Goal: Transaction & Acquisition: Purchase product/service

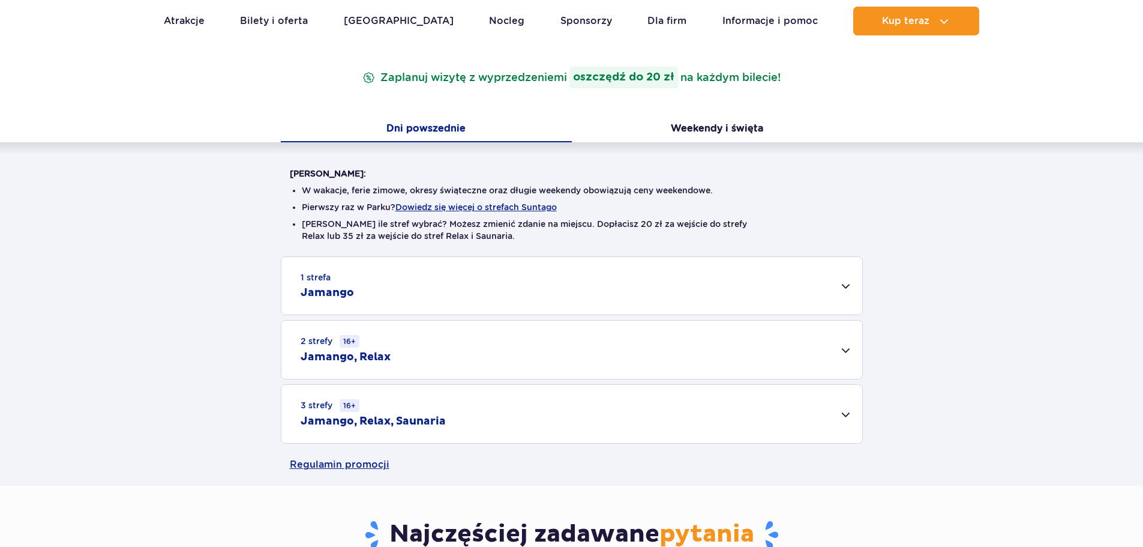
scroll to position [280, 0]
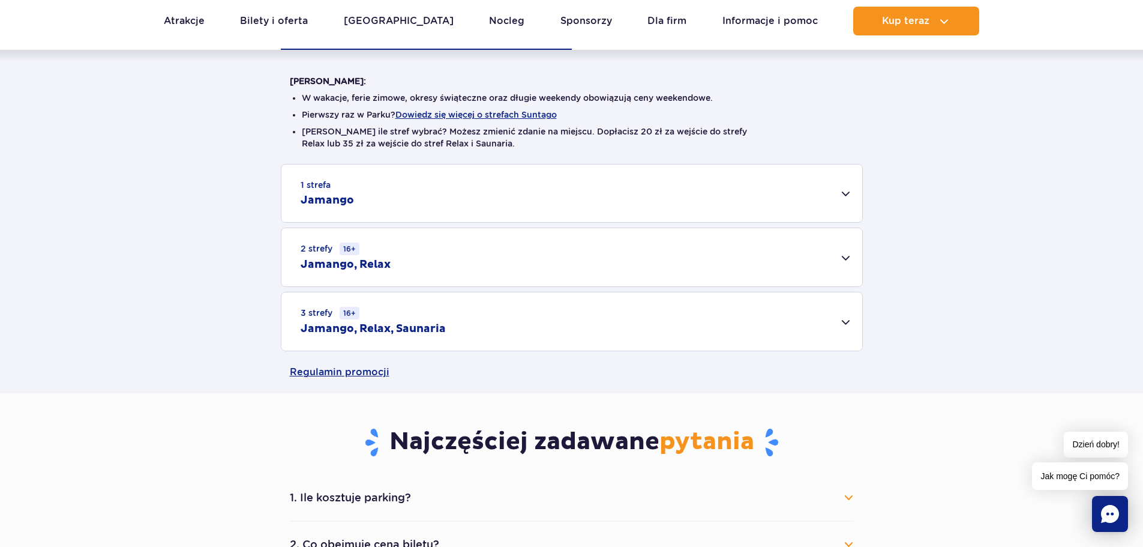
click at [844, 316] on div "3 strefy 16+ Jamango, Relax, Saunaria" at bounding box center [571, 321] width 581 height 58
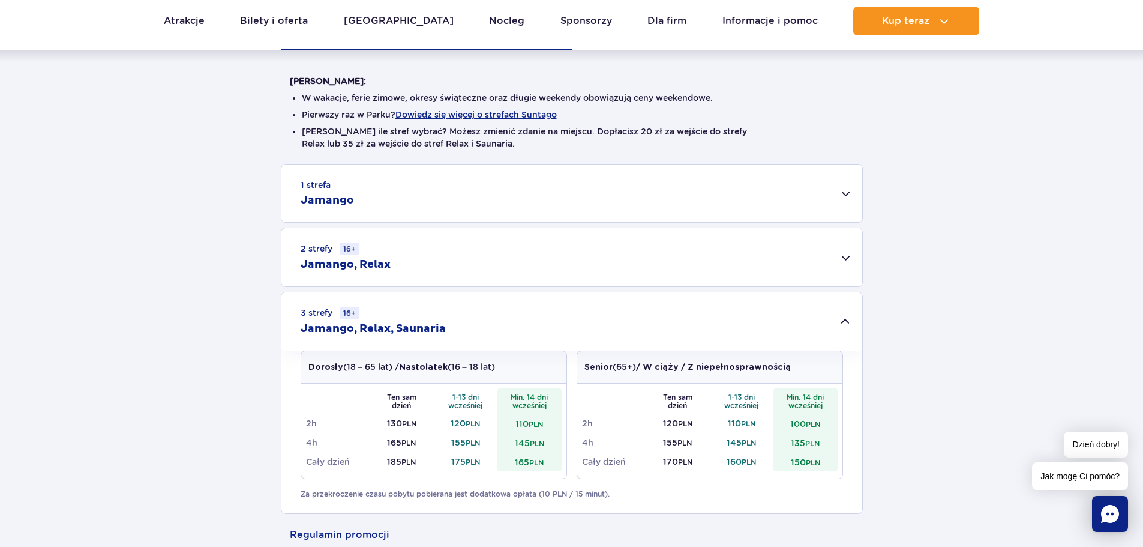
click at [844, 261] on div "2 strefy 16+ Jamango, Relax" at bounding box center [571, 257] width 581 height 58
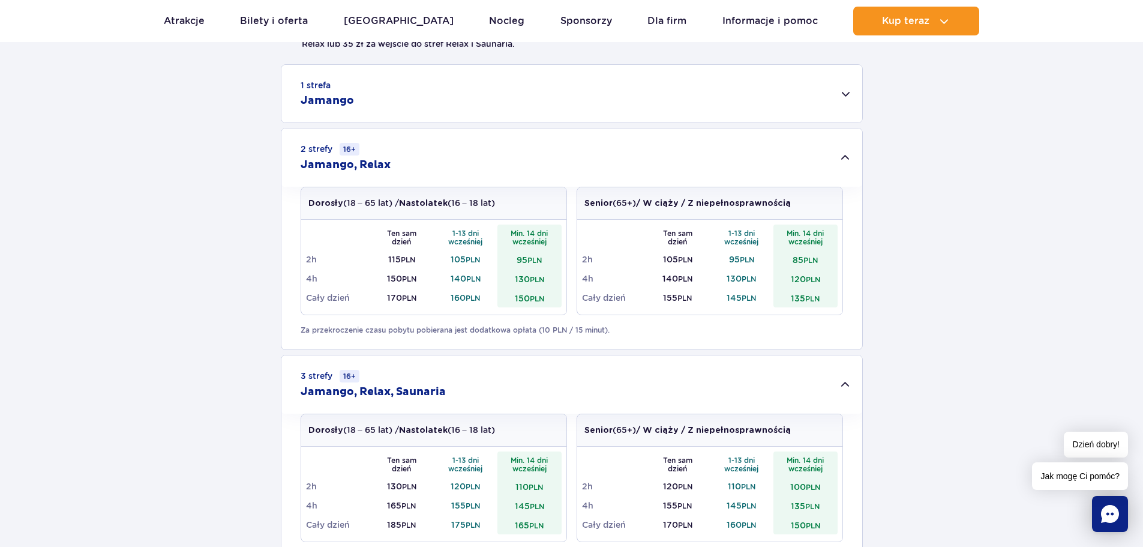
scroll to position [420, 0]
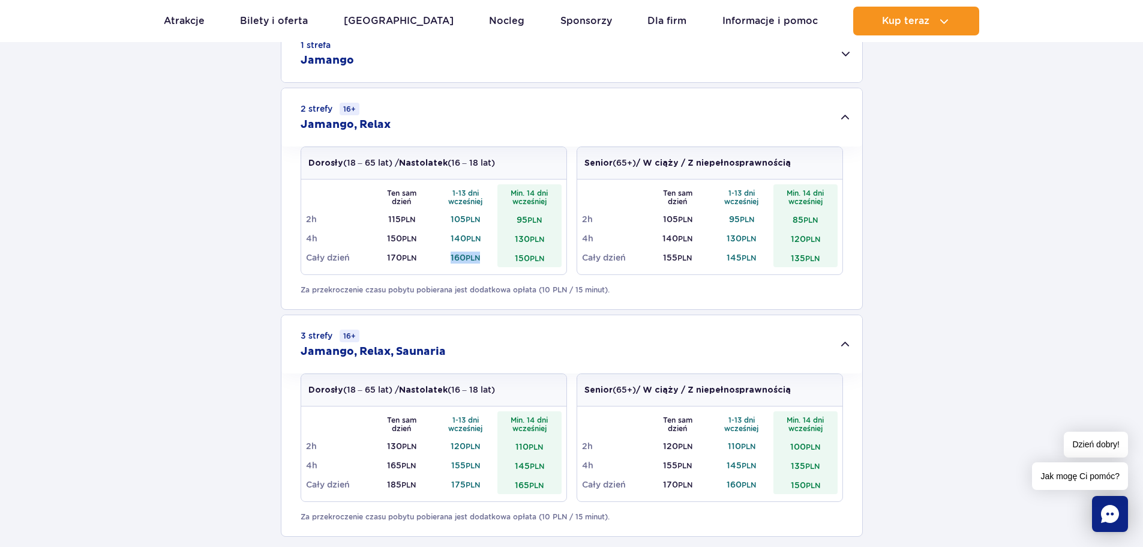
drag, startPoint x: 449, startPoint y: 257, endPoint x: 483, endPoint y: 256, distance: 33.6
click at [483, 256] on td "160 PLN" at bounding box center [466, 257] width 64 height 19
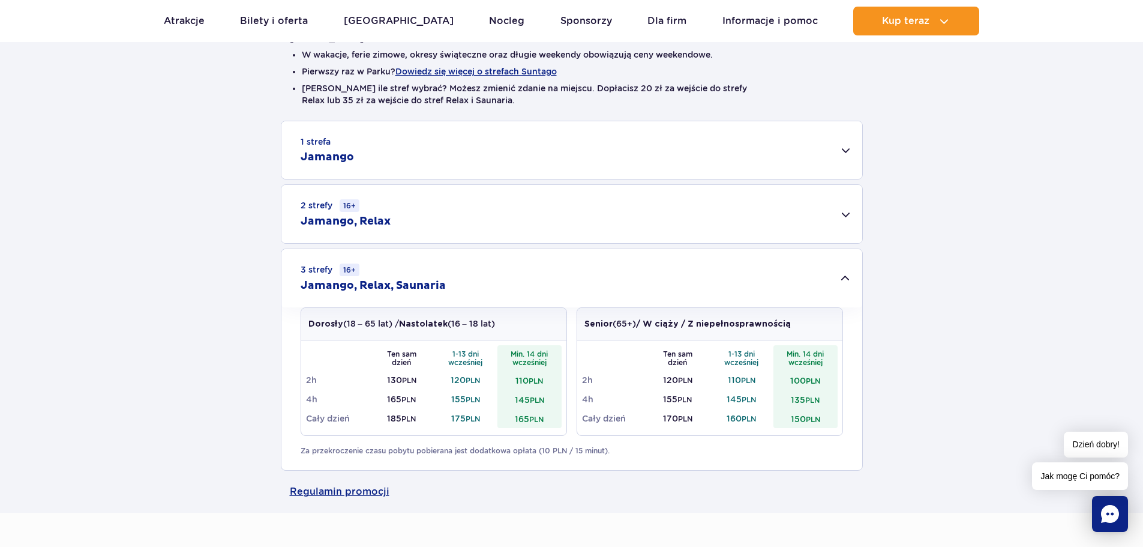
scroll to position [280, 0]
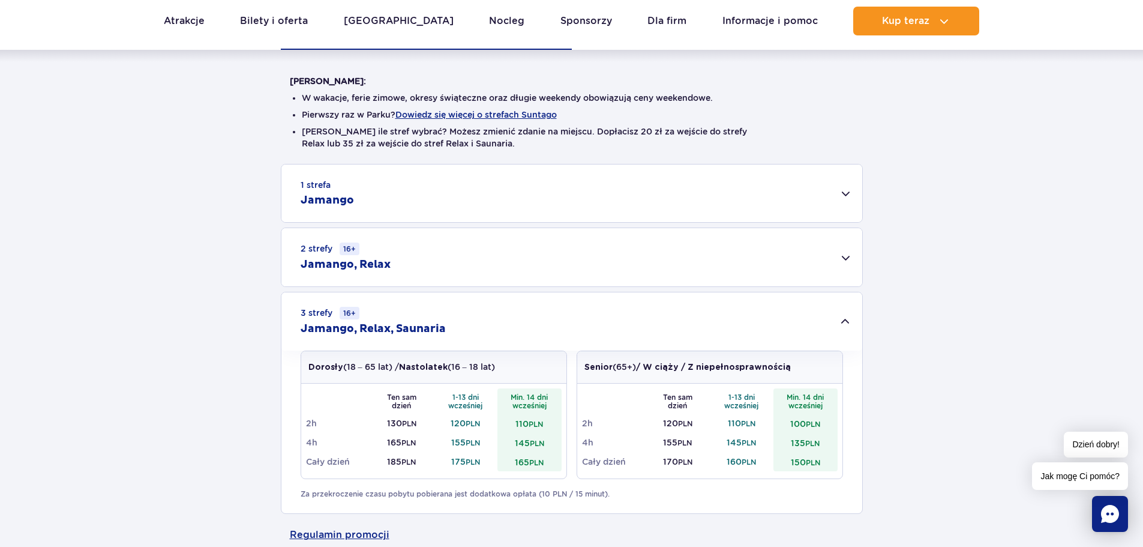
click at [840, 196] on div "1 strefa Jamango" at bounding box center [571, 193] width 581 height 58
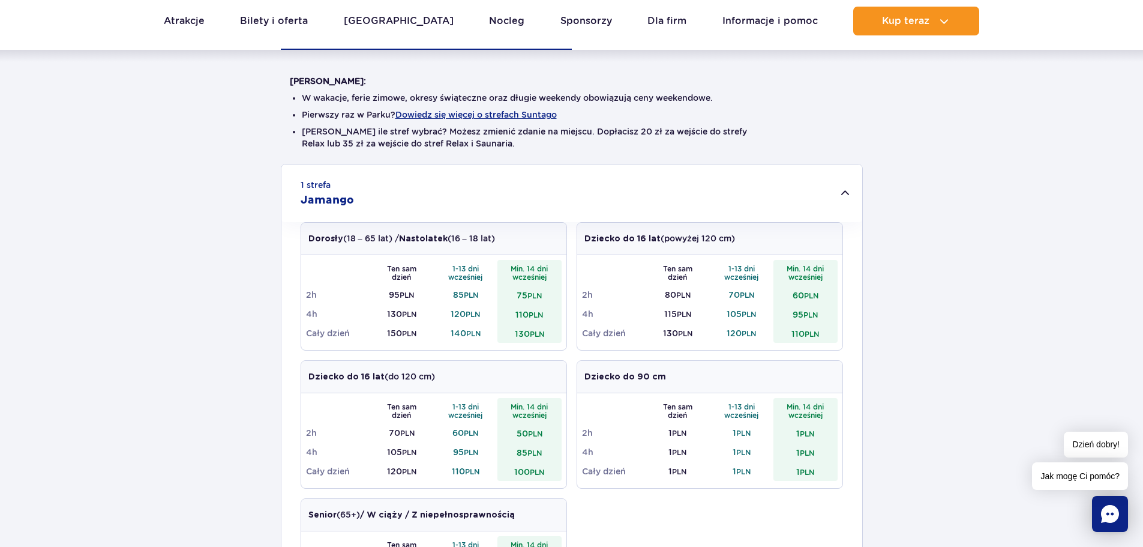
click at [841, 196] on div "1 strefa Jamango" at bounding box center [571, 193] width 581 height 58
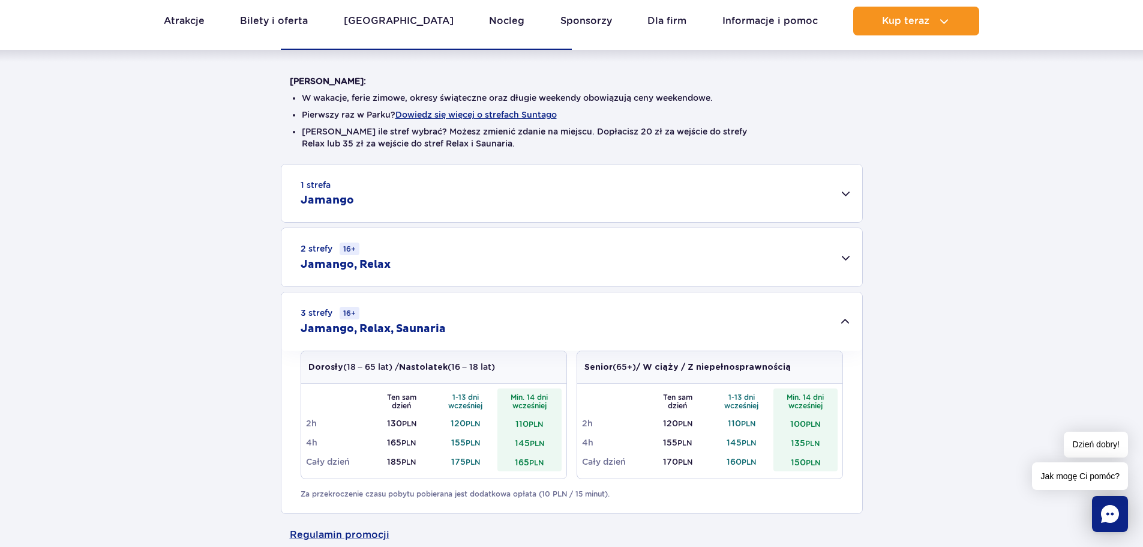
click at [843, 248] on div "2 strefy 16+ Jamango, Relax" at bounding box center [571, 257] width 581 height 58
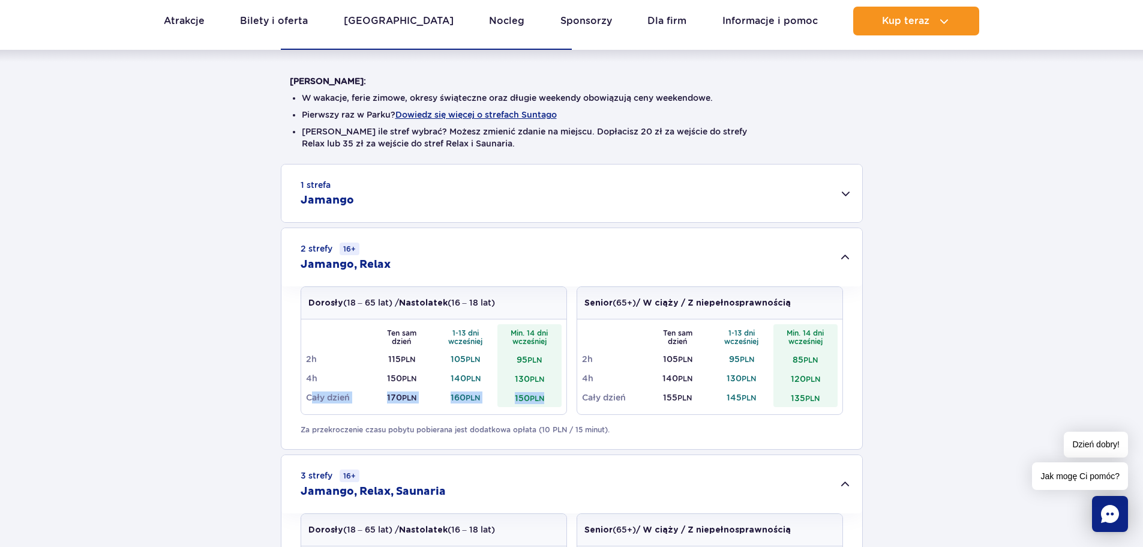
drag, startPoint x: 310, startPoint y: 395, endPoint x: 551, endPoint y: 398, distance: 241.3
click at [551, 398] on tr "Cały dzień 170 PLN 160 PLN 150 PLN" at bounding box center [434, 397] width 256 height 19
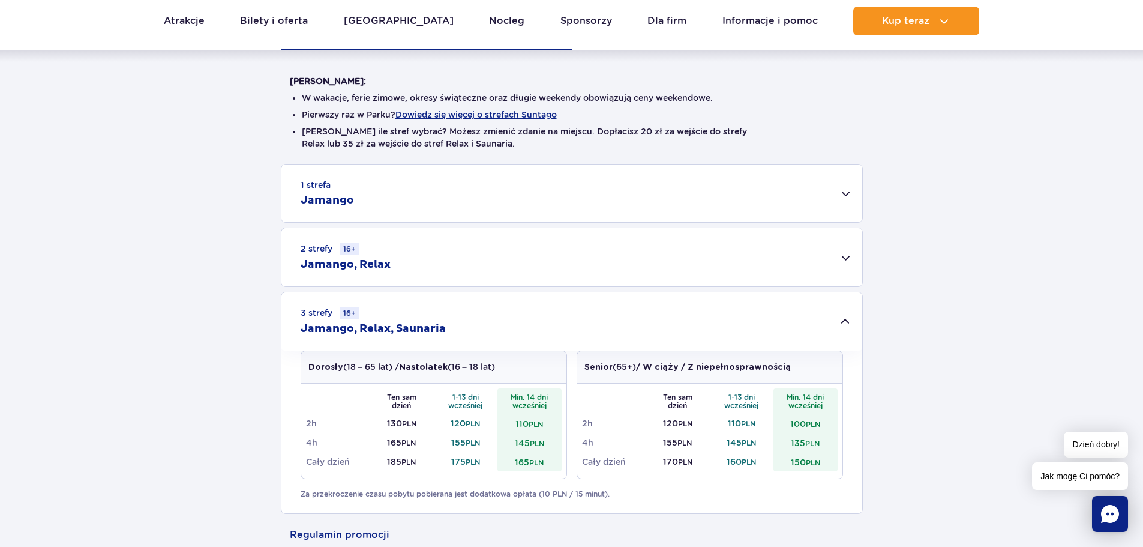
click at [536, 256] on div "2 strefy 16+ Jamango, Relax" at bounding box center [571, 257] width 581 height 58
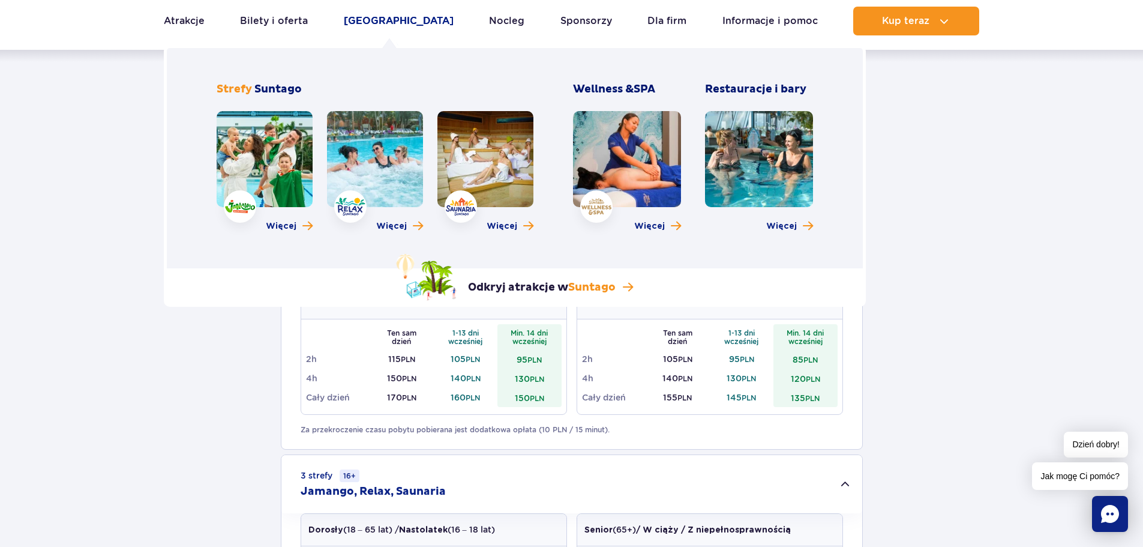
click at [370, 21] on link "[GEOGRAPHIC_DATA]" at bounding box center [399, 21] width 110 height 29
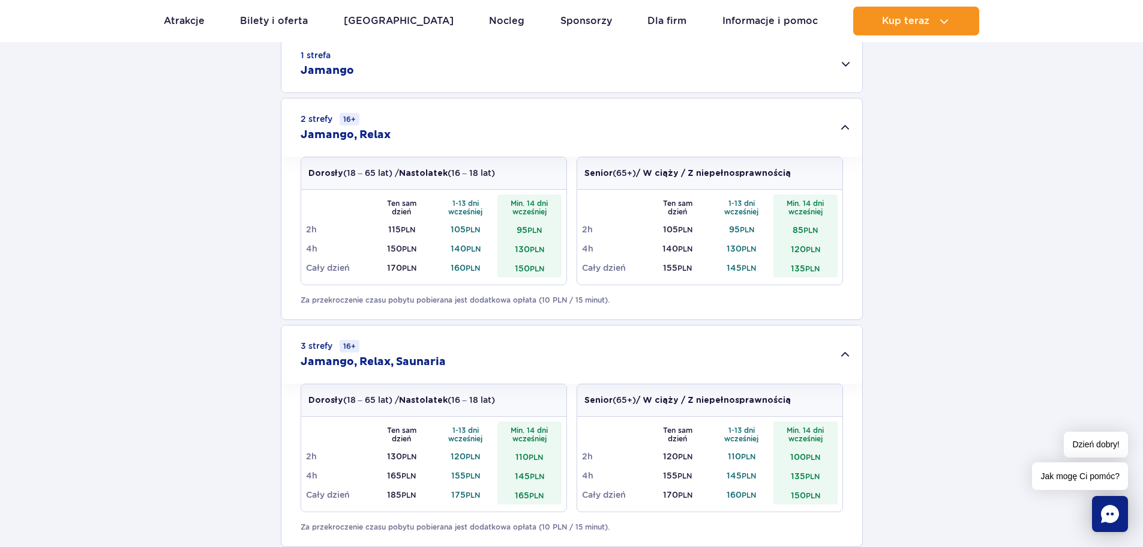
scroll to position [420, 0]
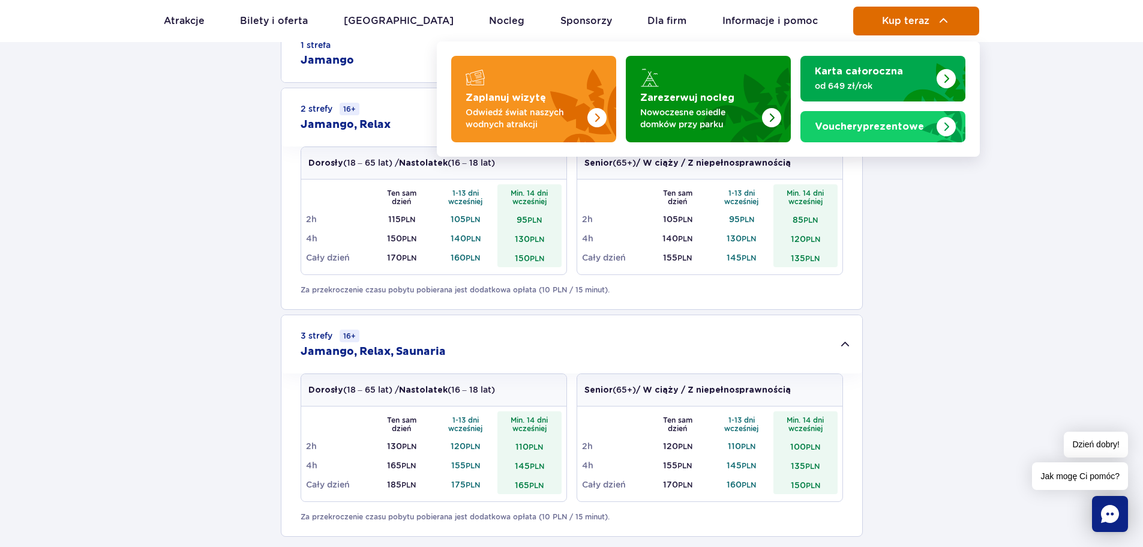
click at [929, 20] on span "Kup teraz" at bounding box center [905, 21] width 47 height 11
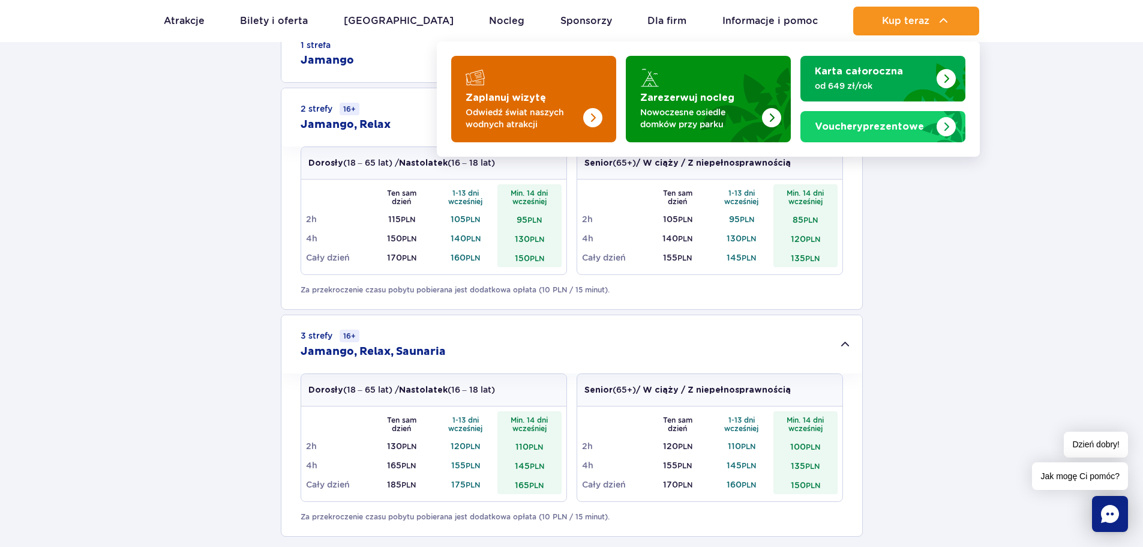
click at [538, 112] on p "Odwiedź świat naszych wodnych atrakcji" at bounding box center [524, 118] width 117 height 24
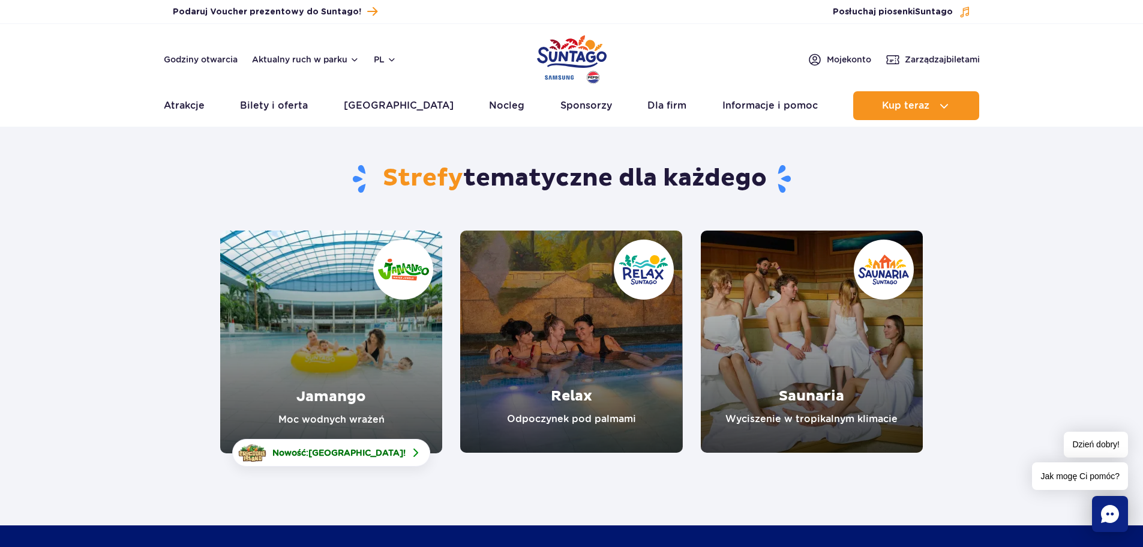
click at [572, 396] on link "Relax" at bounding box center [571, 341] width 222 height 222
click at [332, 404] on link "Jamango" at bounding box center [331, 341] width 222 height 223
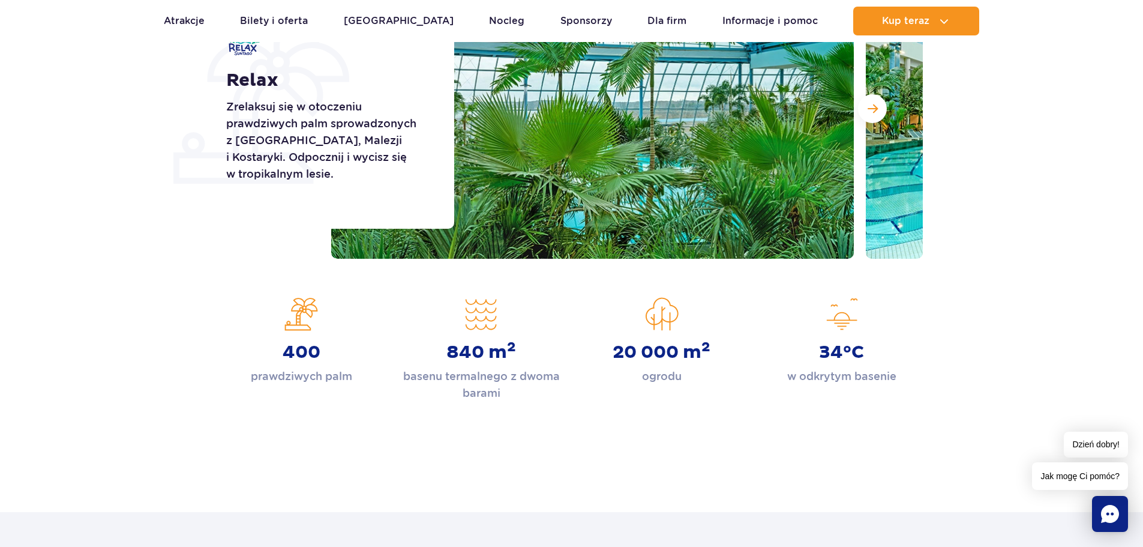
scroll to position [140, 0]
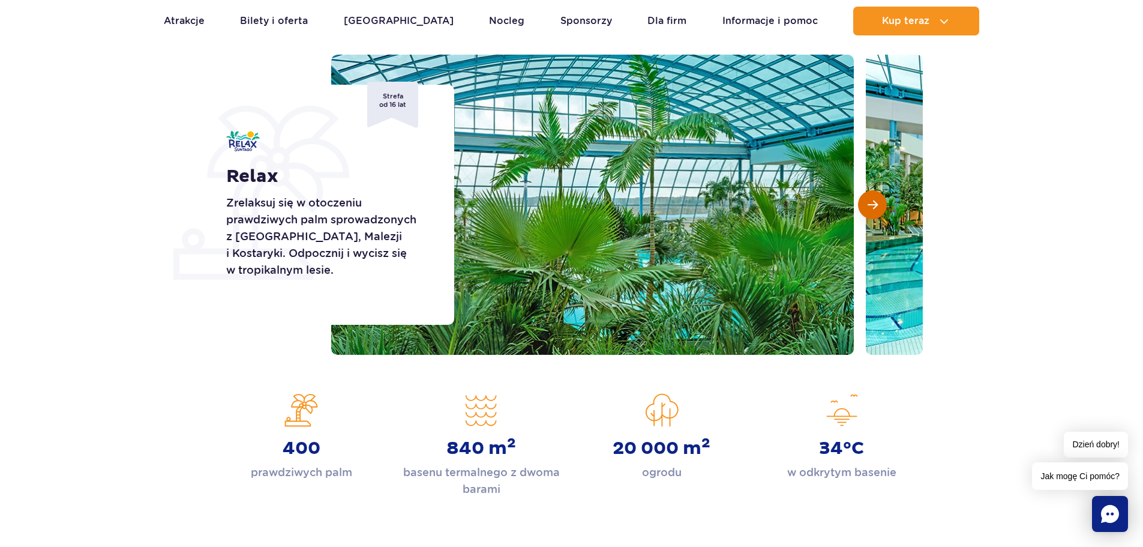
click at [885, 197] on button "Następny slajd" at bounding box center [872, 204] width 29 height 29
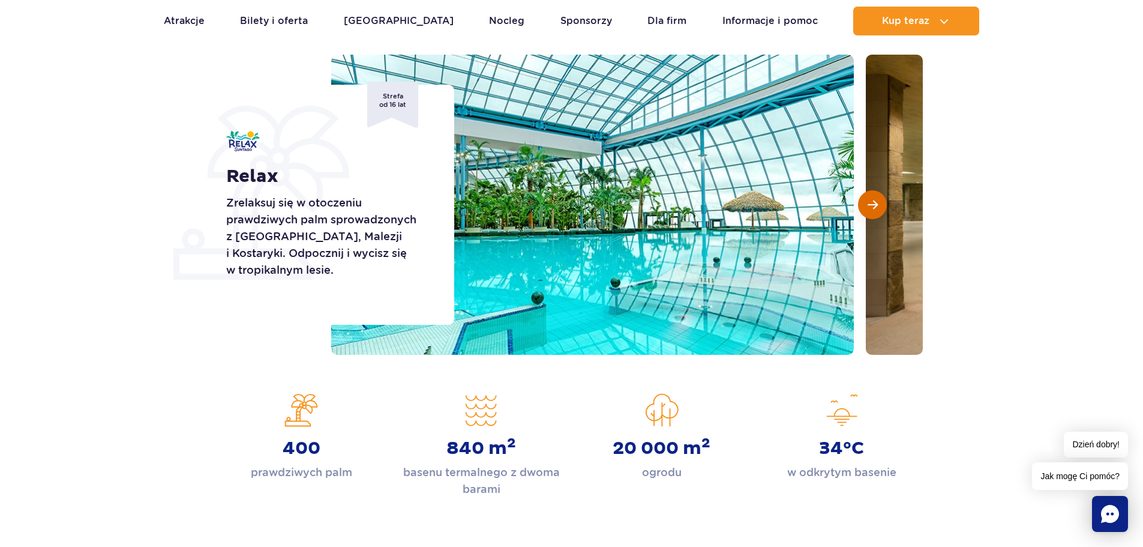
click at [885, 198] on button "Następny slajd" at bounding box center [872, 204] width 29 height 29
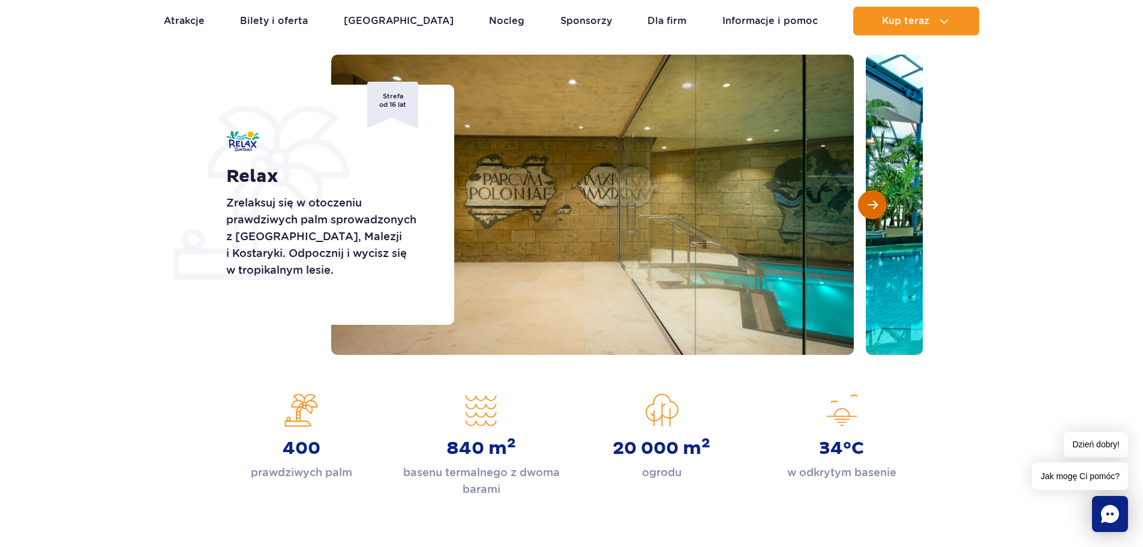
click at [885, 198] on button "Następny slajd" at bounding box center [872, 204] width 29 height 29
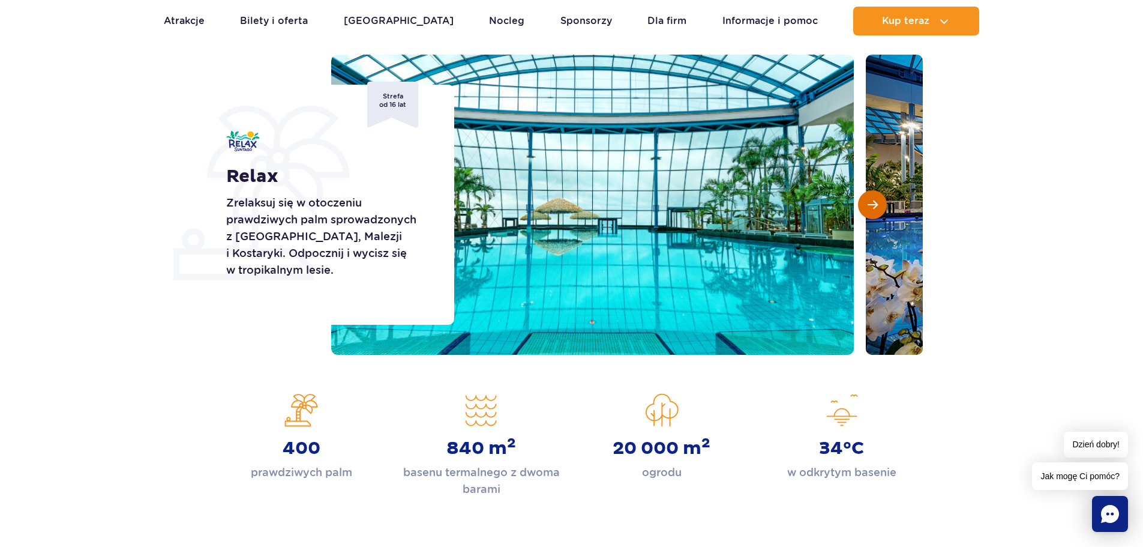
click at [885, 198] on button "Następny slajd" at bounding box center [872, 204] width 29 height 29
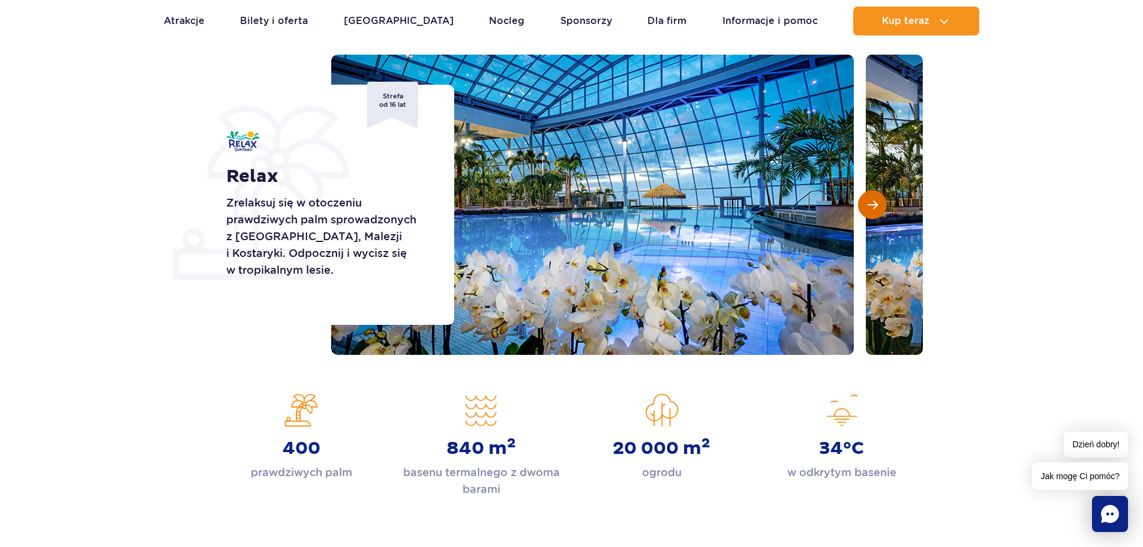
click at [885, 198] on button "Następny slajd" at bounding box center [872, 204] width 29 height 29
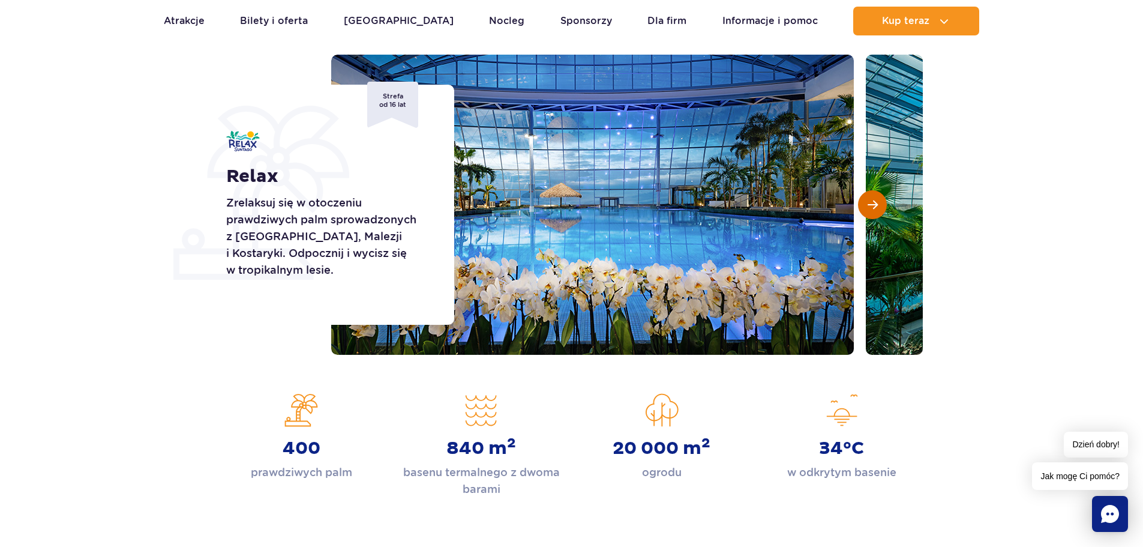
click at [885, 198] on button "Następny slajd" at bounding box center [872, 204] width 29 height 29
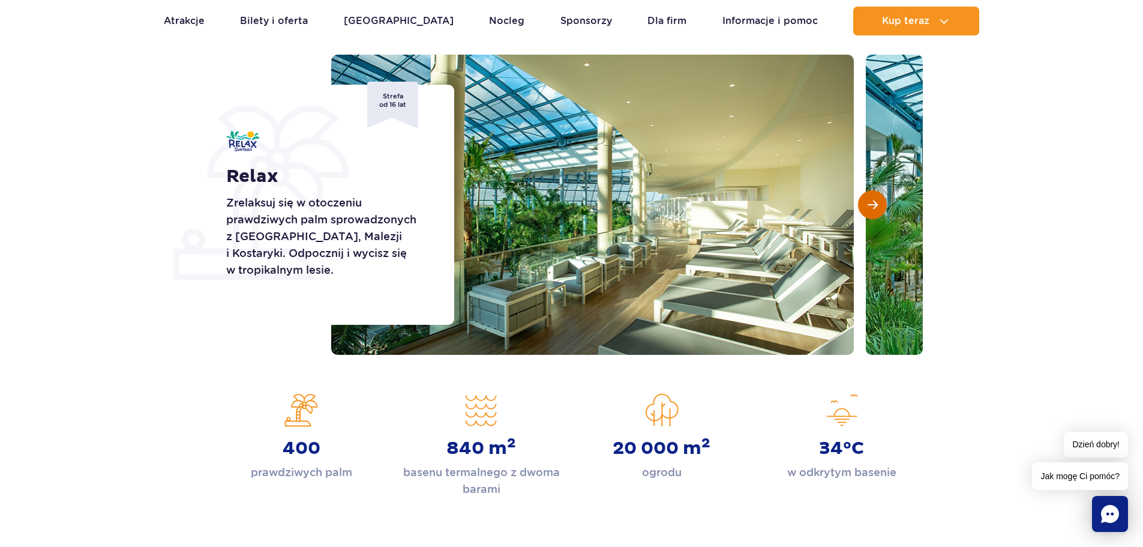
click at [885, 198] on button "Następny slajd" at bounding box center [872, 204] width 29 height 29
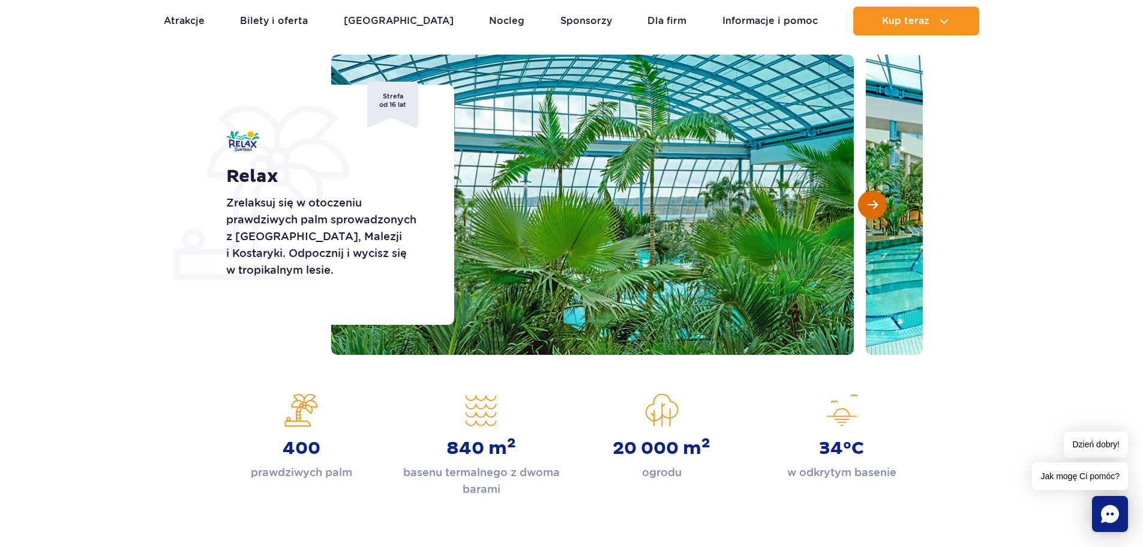
click at [885, 198] on button "Następny slajd" at bounding box center [872, 204] width 29 height 29
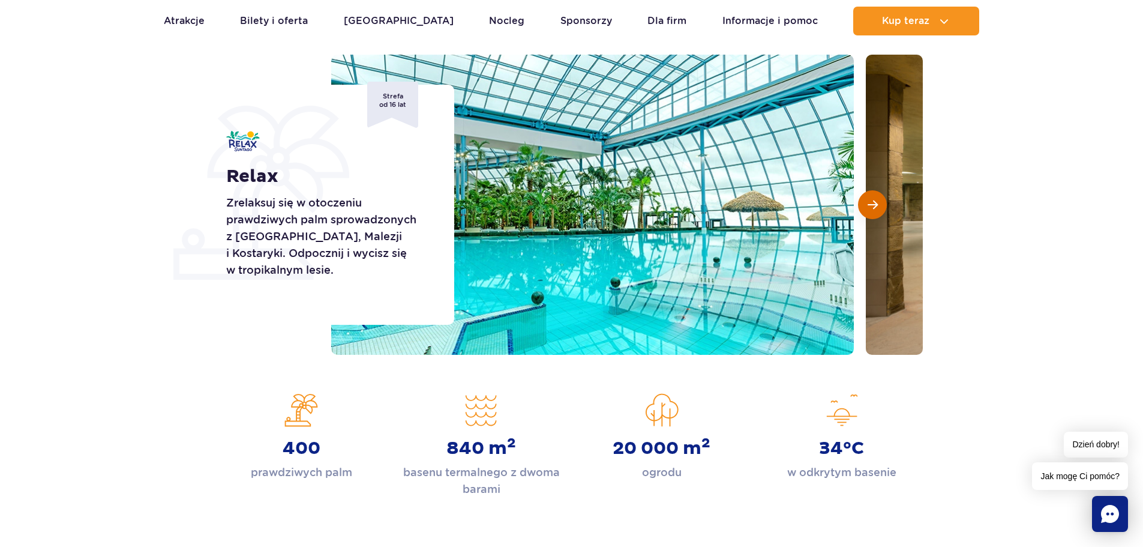
click at [885, 198] on button "Następny slajd" at bounding box center [872, 204] width 29 height 29
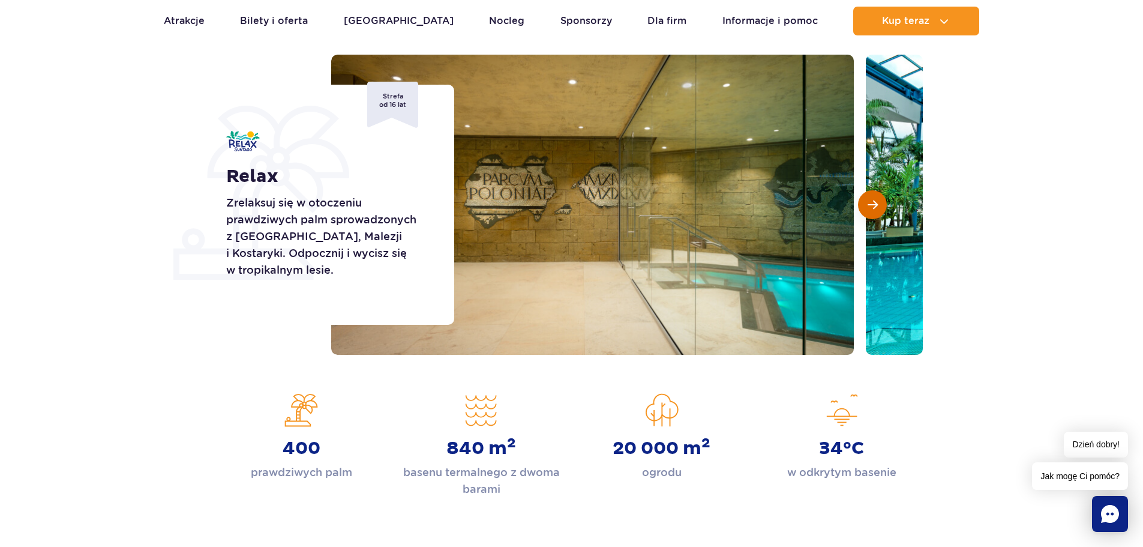
click at [885, 198] on button "Następny slajd" at bounding box center [872, 204] width 29 height 29
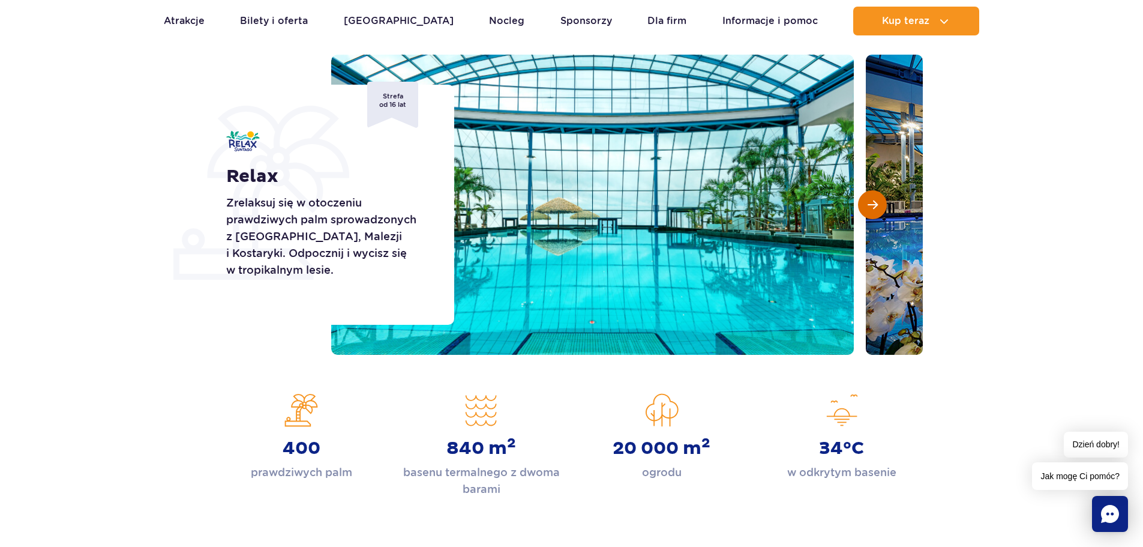
click at [879, 199] on button "Następny slajd" at bounding box center [872, 204] width 29 height 29
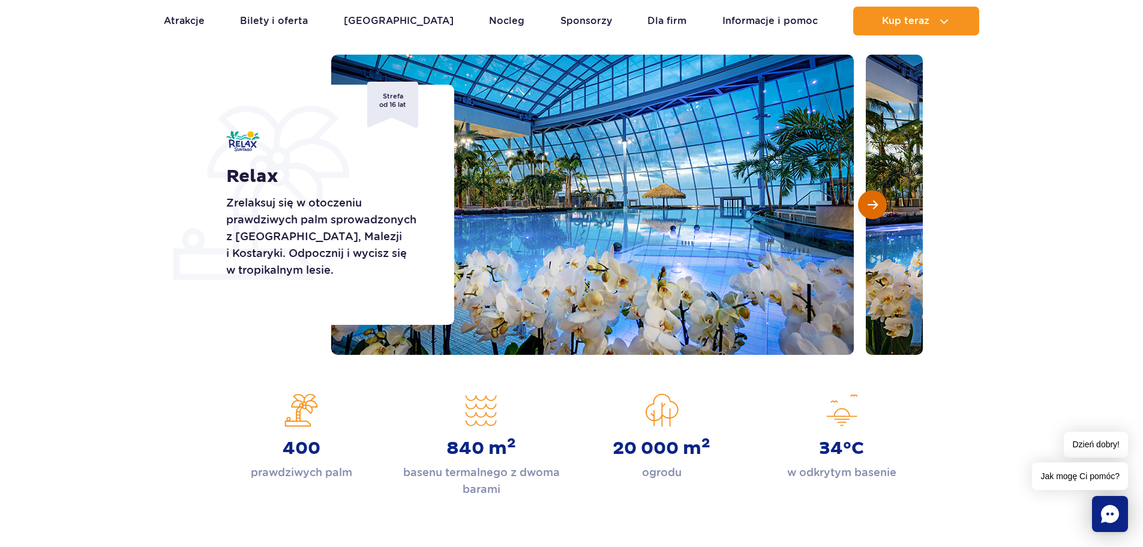
click at [879, 199] on button "Następny slajd" at bounding box center [872, 204] width 29 height 29
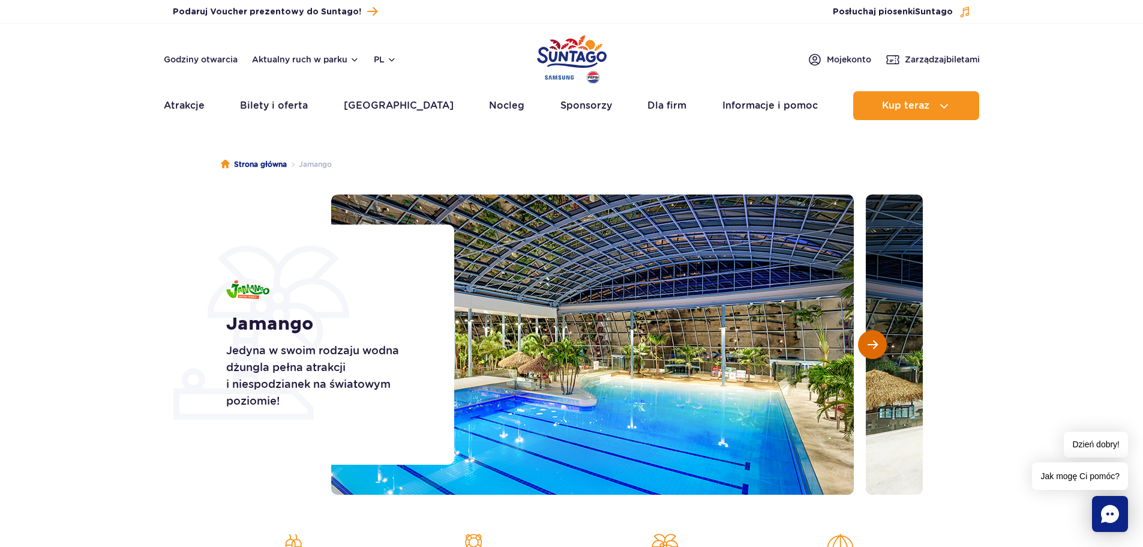
click at [871, 342] on span "Następny slajd" at bounding box center [873, 344] width 10 height 11
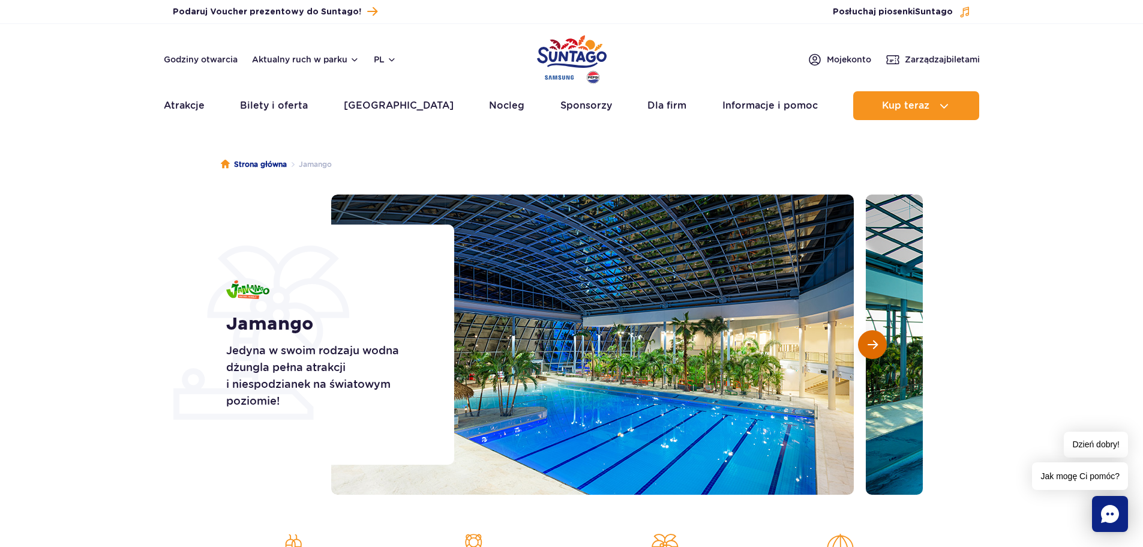
click at [871, 342] on span "Następny slajd" at bounding box center [873, 344] width 10 height 11
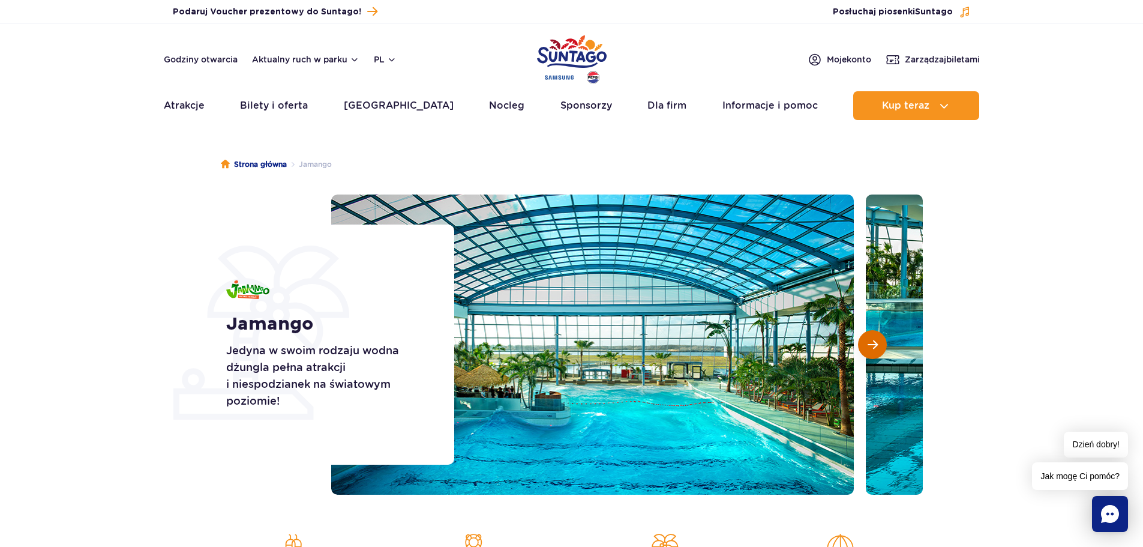
click at [871, 342] on span "Następny slajd" at bounding box center [873, 344] width 10 height 11
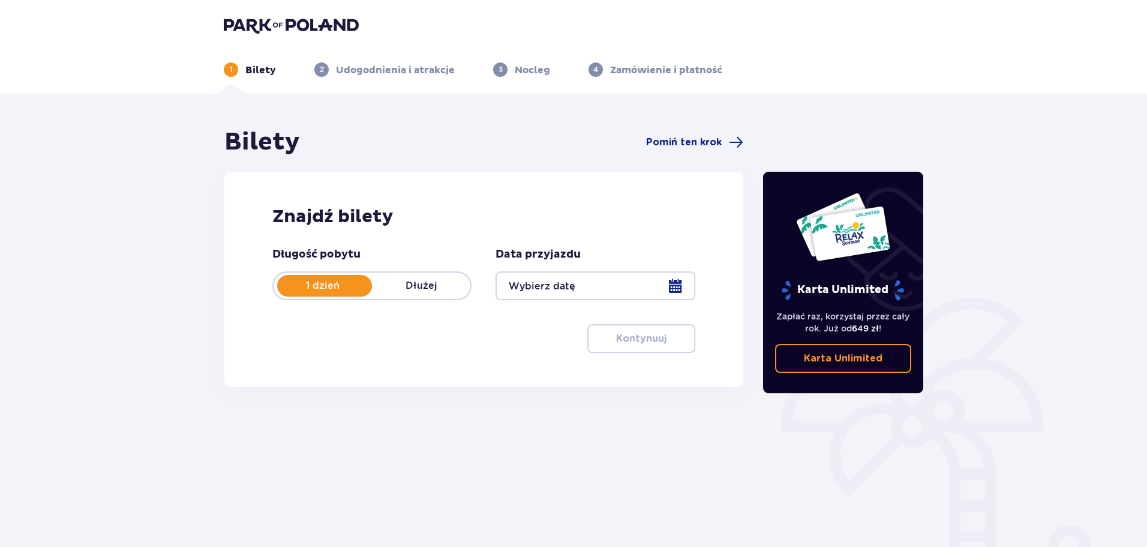
click at [616, 284] on div at bounding box center [595, 285] width 199 height 29
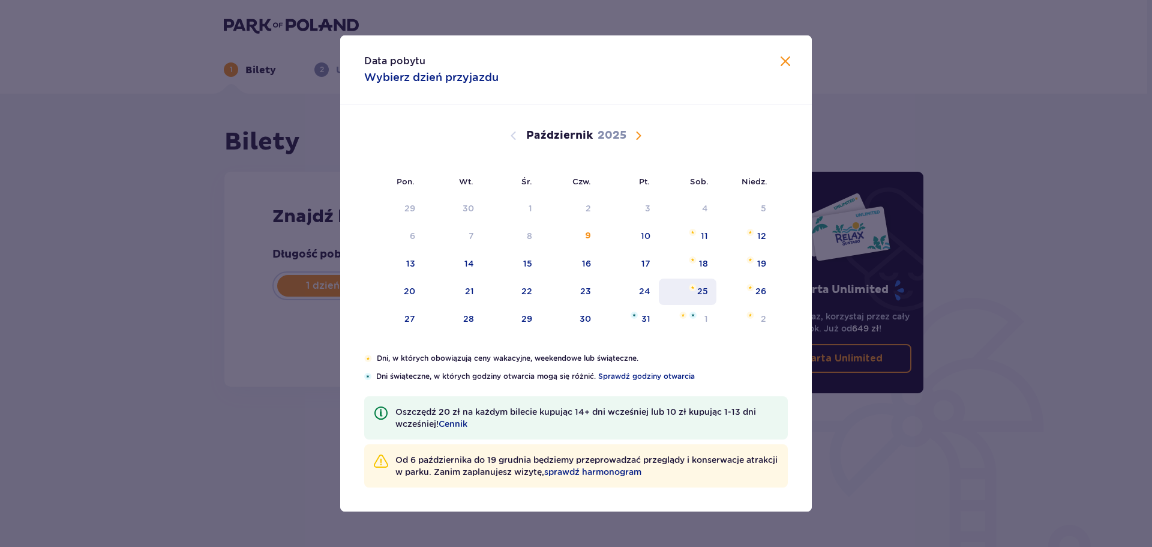
drag, startPoint x: 749, startPoint y: 230, endPoint x: 666, endPoint y: 283, distance: 98.4
click at [750, 230] on img "niedziela, 12 października 2025" at bounding box center [751, 232] width 8 height 7
type input "[DATE]"
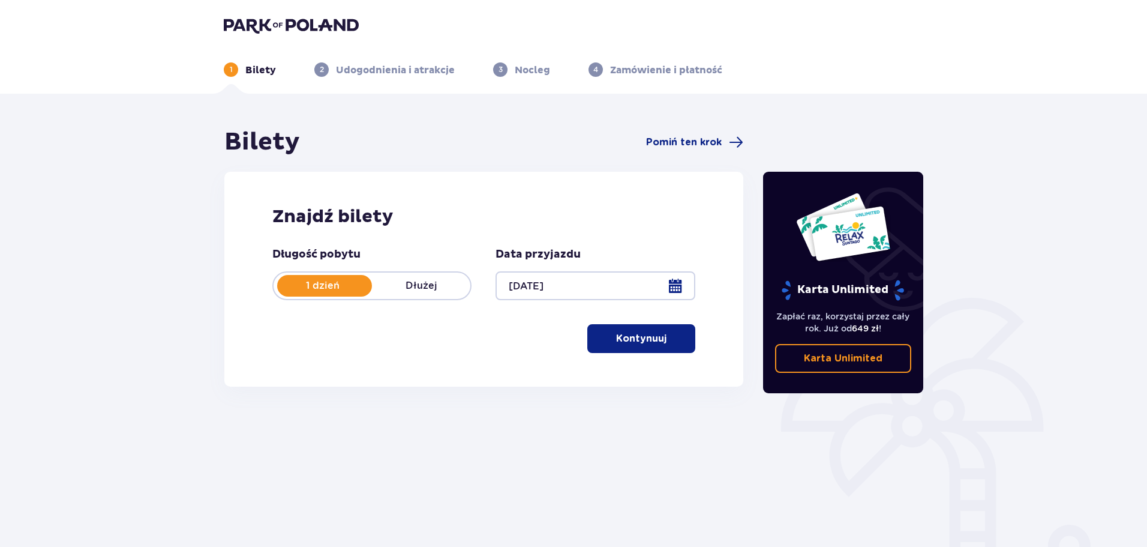
click at [649, 344] on p "Kontynuuj" at bounding box center [641, 338] width 50 height 13
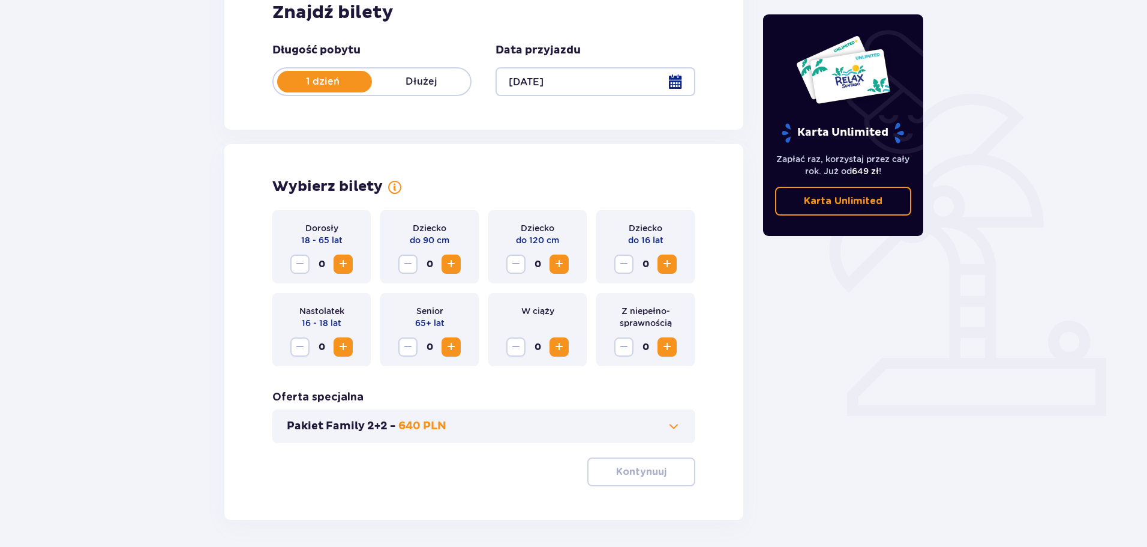
scroll to position [249, 0]
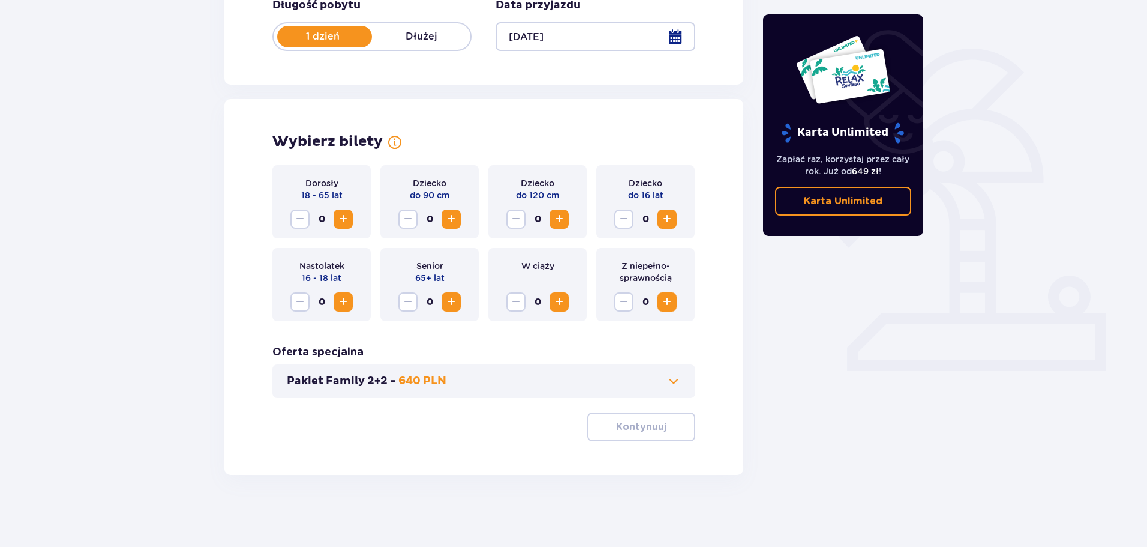
click at [345, 221] on span "Zwiększ" at bounding box center [343, 219] width 14 height 14
click at [634, 419] on button "Kontynuuj" at bounding box center [641, 426] width 108 height 29
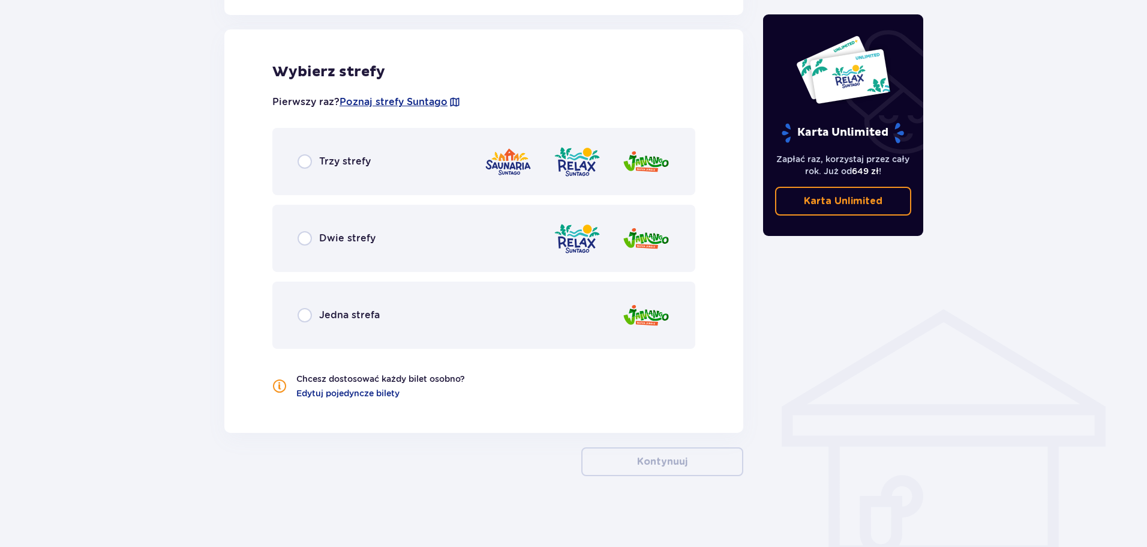
scroll to position [666, 0]
click at [329, 238] on span "Dwie strefy" at bounding box center [347, 237] width 56 height 13
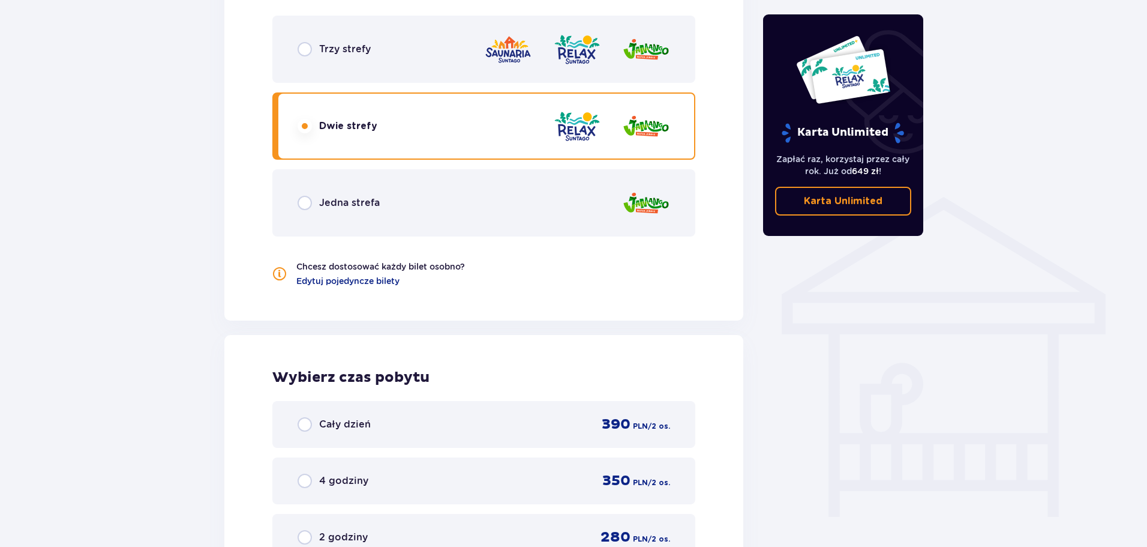
scroll to position [638, 0]
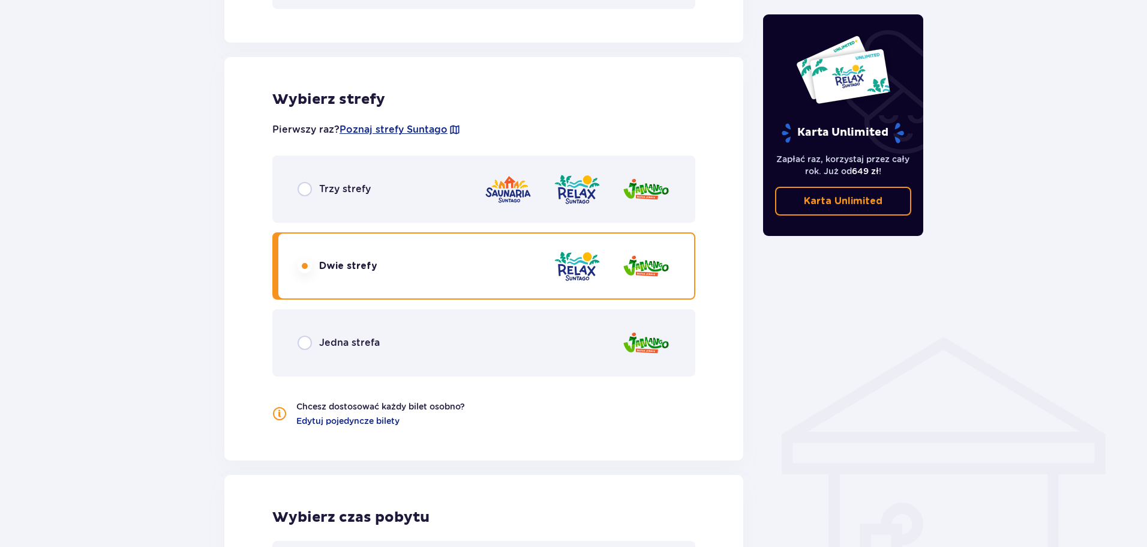
click at [370, 186] on div "Trzy strefy" at bounding box center [483, 188] width 423 height 67
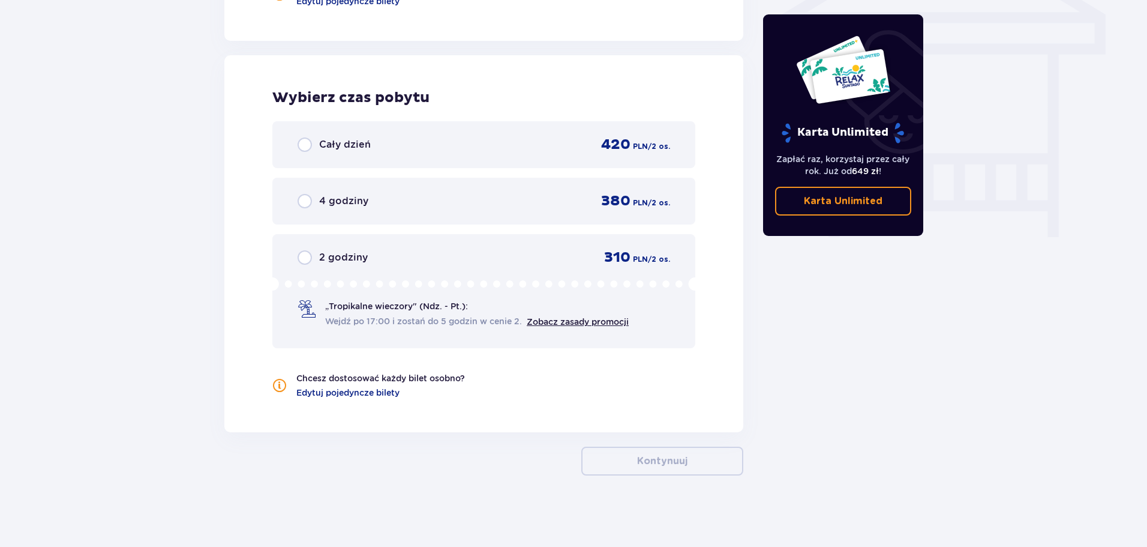
scroll to position [1058, 0]
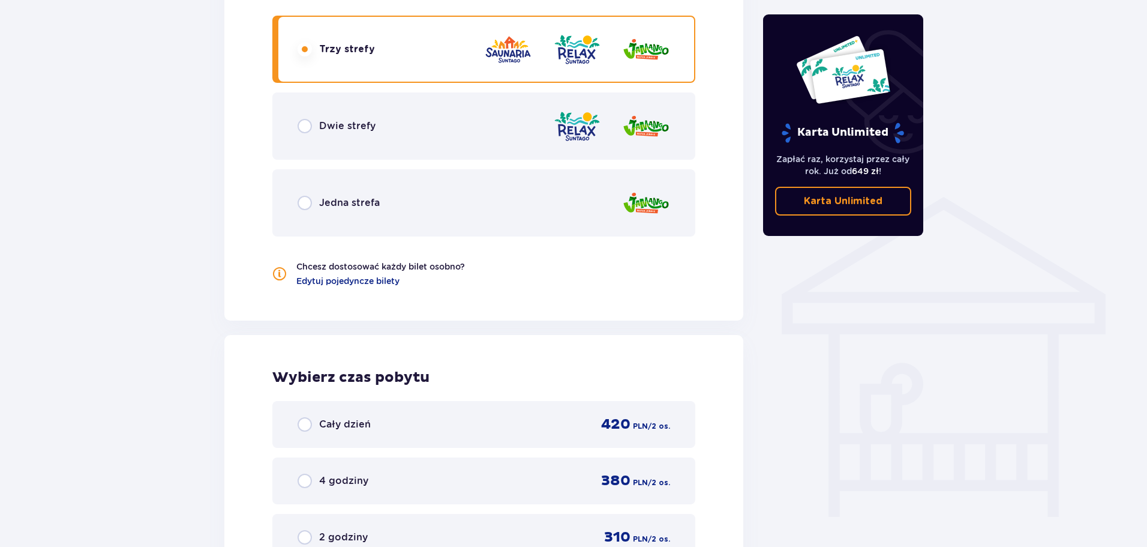
click at [380, 148] on div "Dwie strefy" at bounding box center [483, 125] width 423 height 67
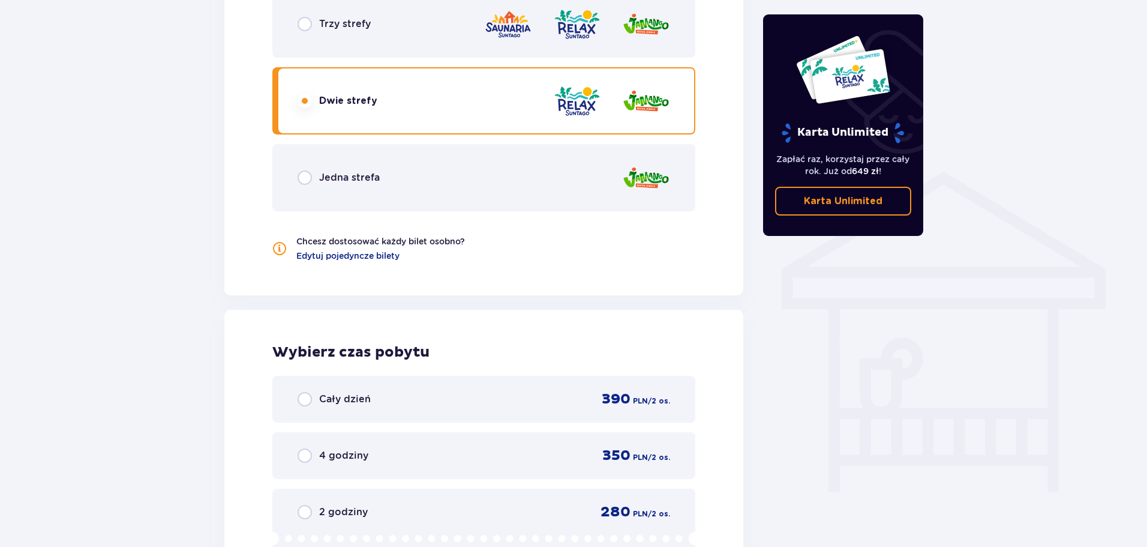
scroll to position [778, 0]
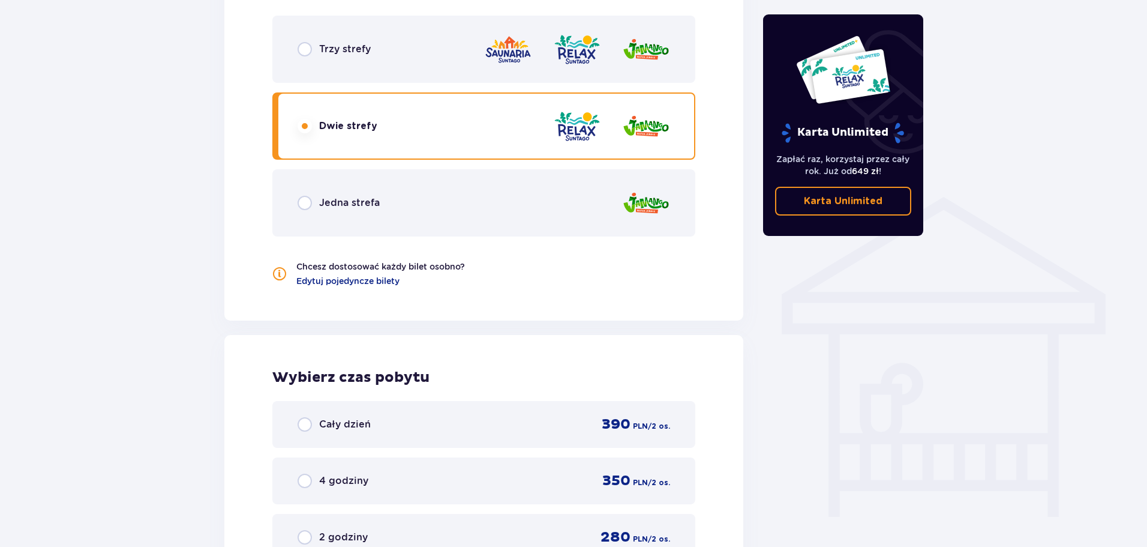
click at [389, 203] on div "Jedna strefa" at bounding box center [483, 202] width 423 height 67
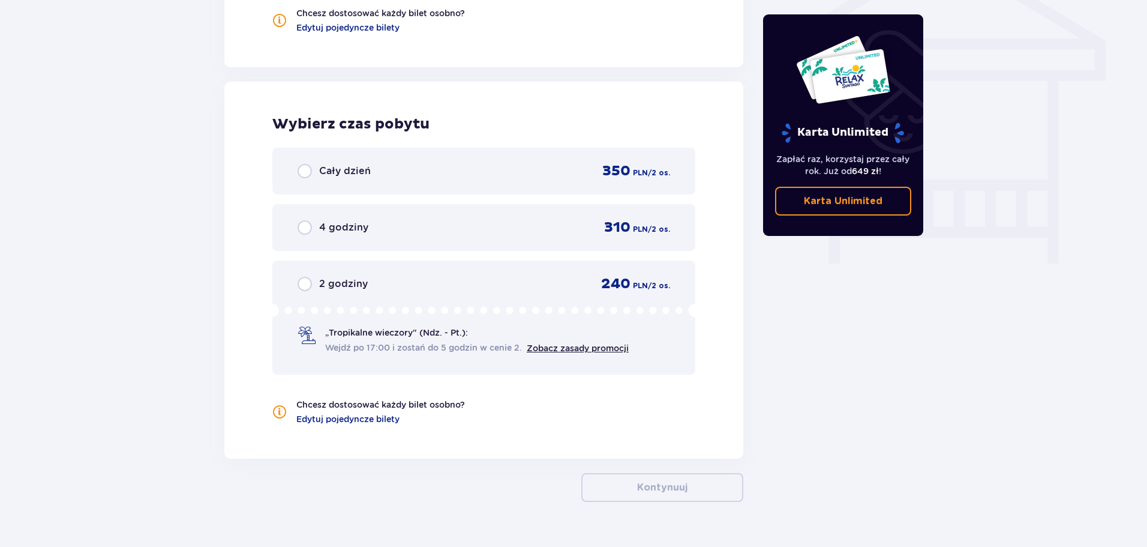
scroll to position [1058, 0]
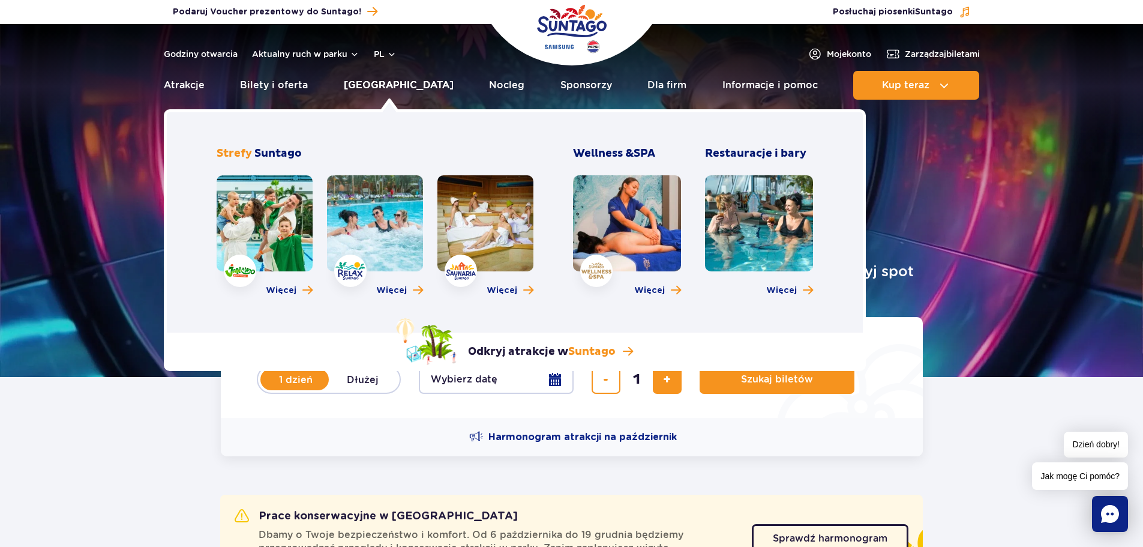
click at [368, 82] on link "[GEOGRAPHIC_DATA]" at bounding box center [399, 85] width 110 height 29
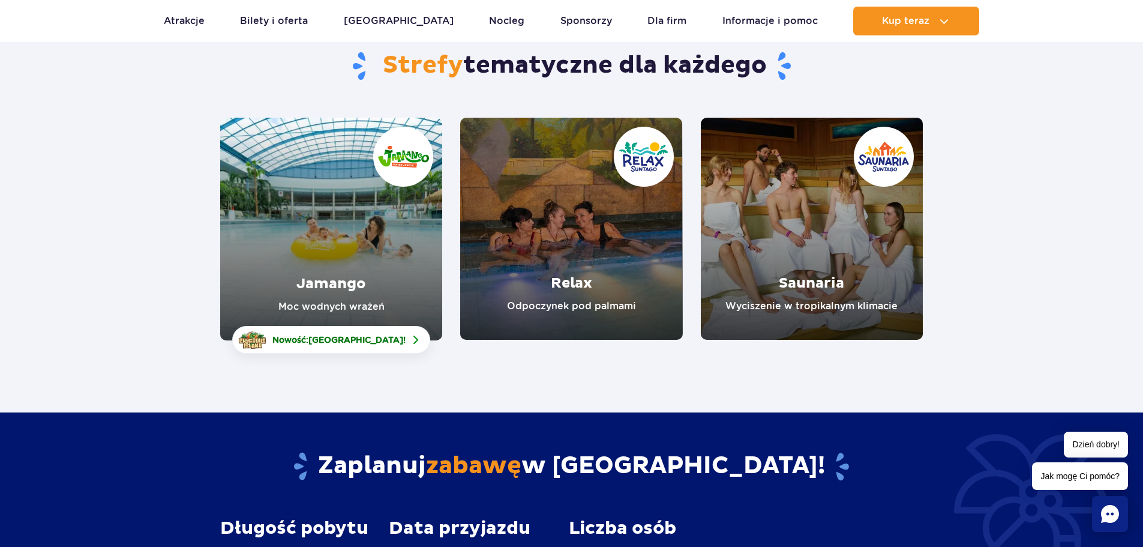
scroll to position [140, 0]
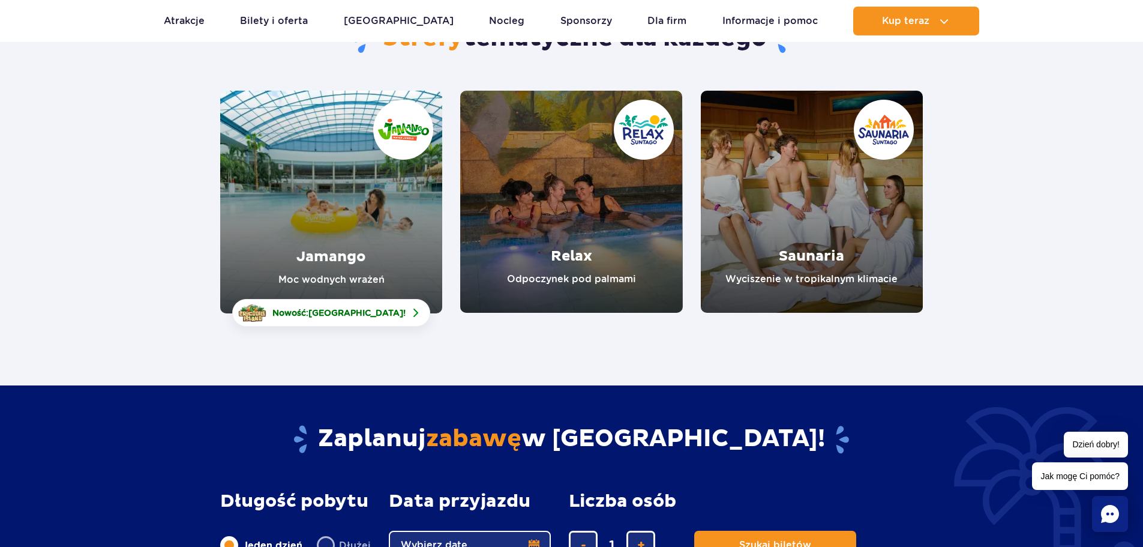
click at [335, 222] on link "Jamango" at bounding box center [331, 202] width 222 height 223
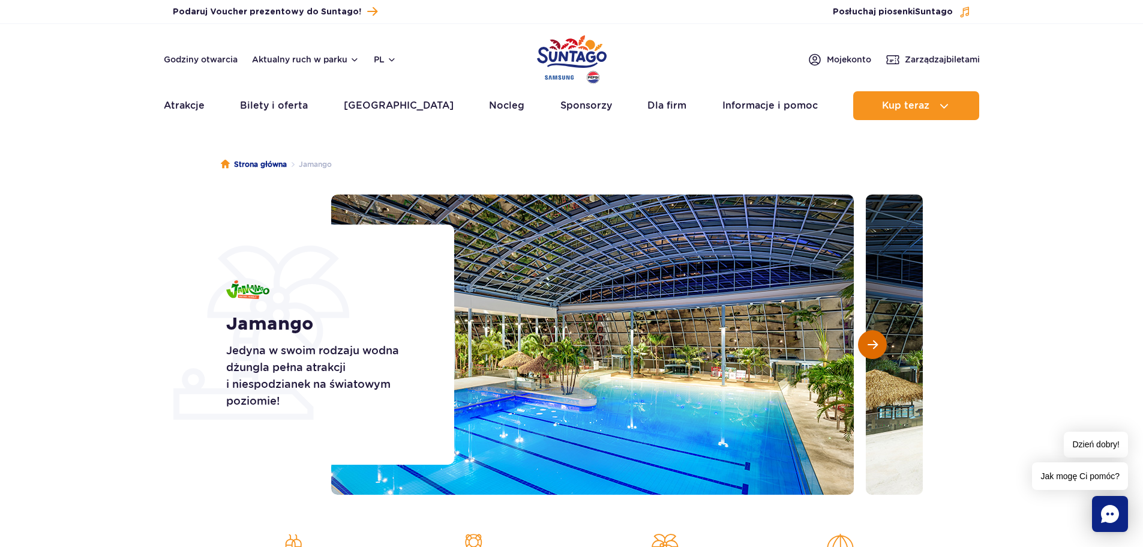
click at [870, 343] on span "Następny slajd" at bounding box center [873, 344] width 10 height 11
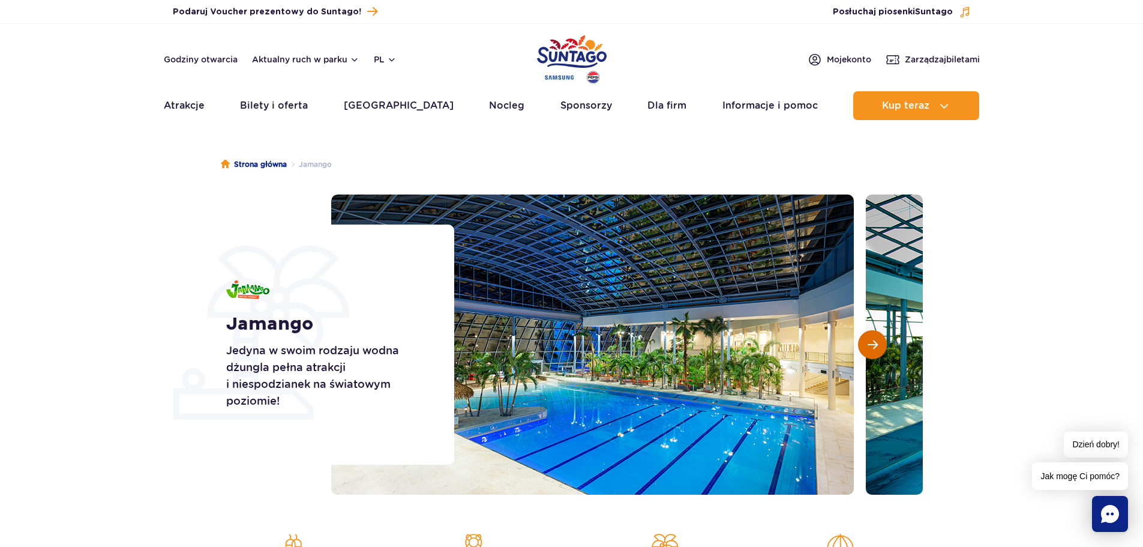
click at [868, 348] on span "Następny slajd" at bounding box center [873, 344] width 10 height 11
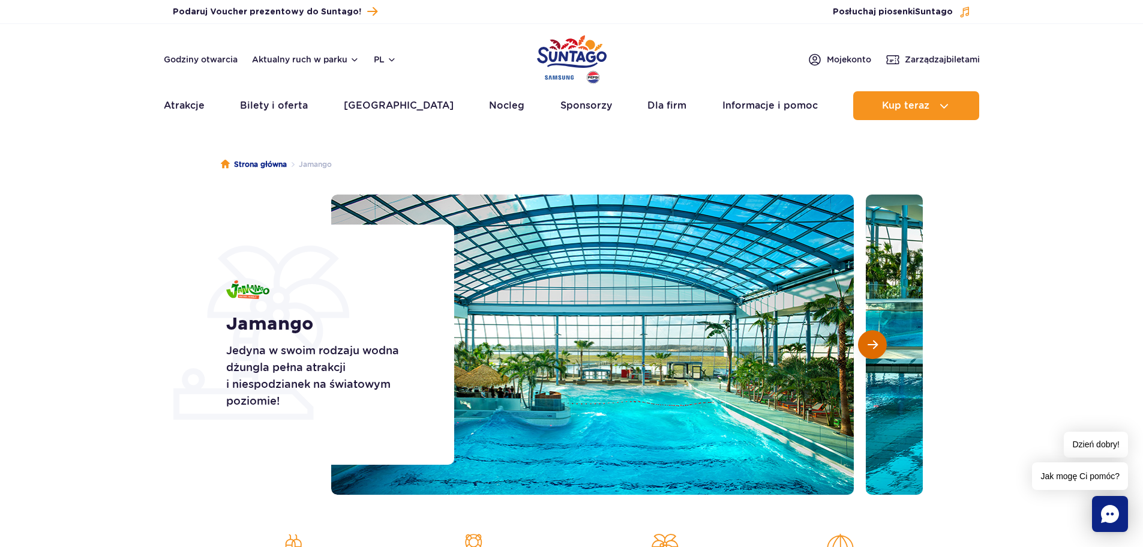
click at [868, 348] on span "Następny slajd" at bounding box center [873, 344] width 10 height 11
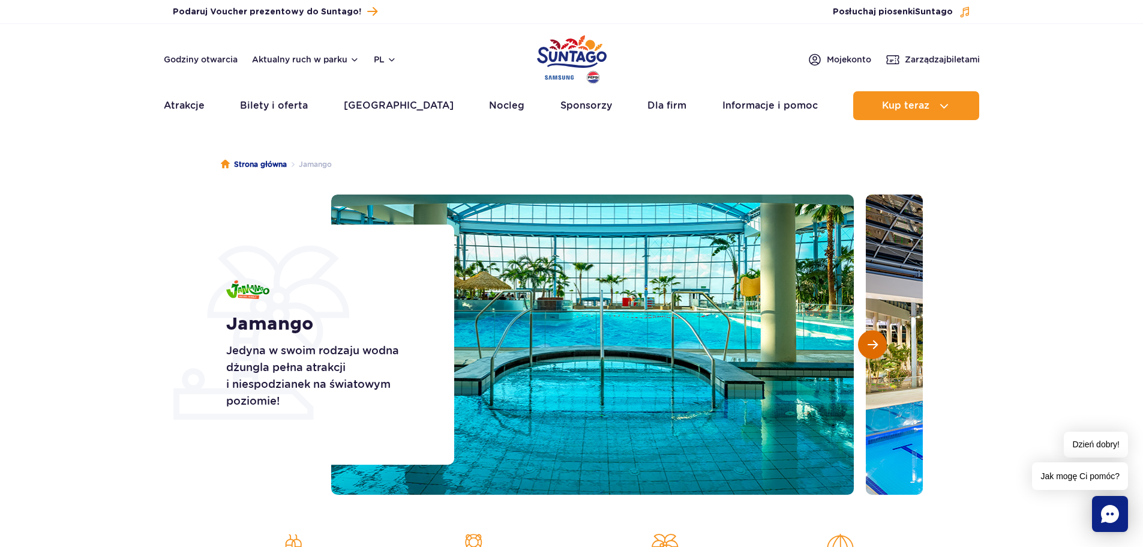
click at [868, 348] on span "Następny slajd" at bounding box center [873, 344] width 10 height 11
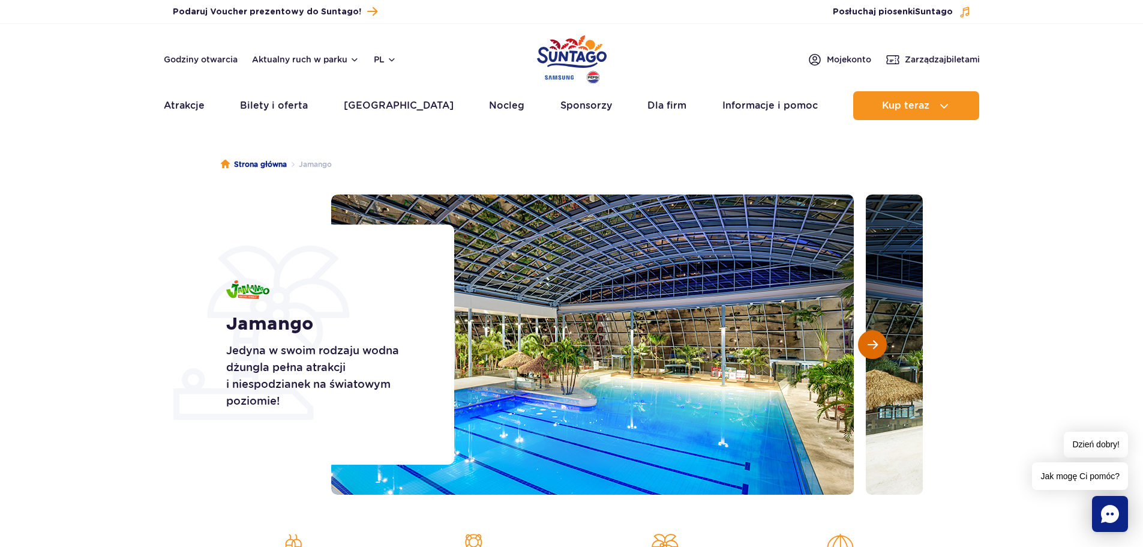
click at [868, 348] on span "Następny slajd" at bounding box center [873, 344] width 10 height 11
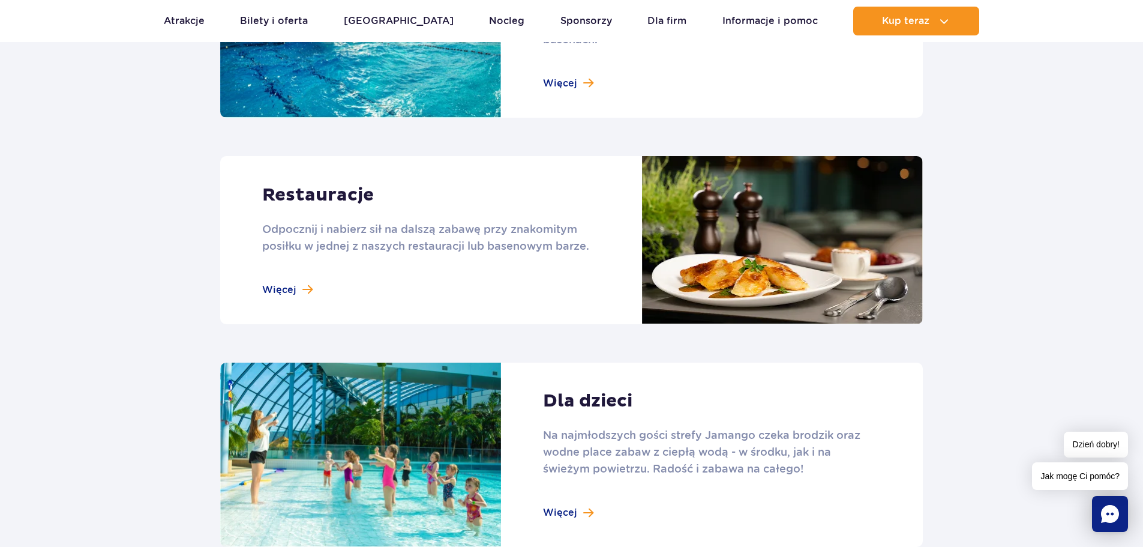
scroll to position [1540, 0]
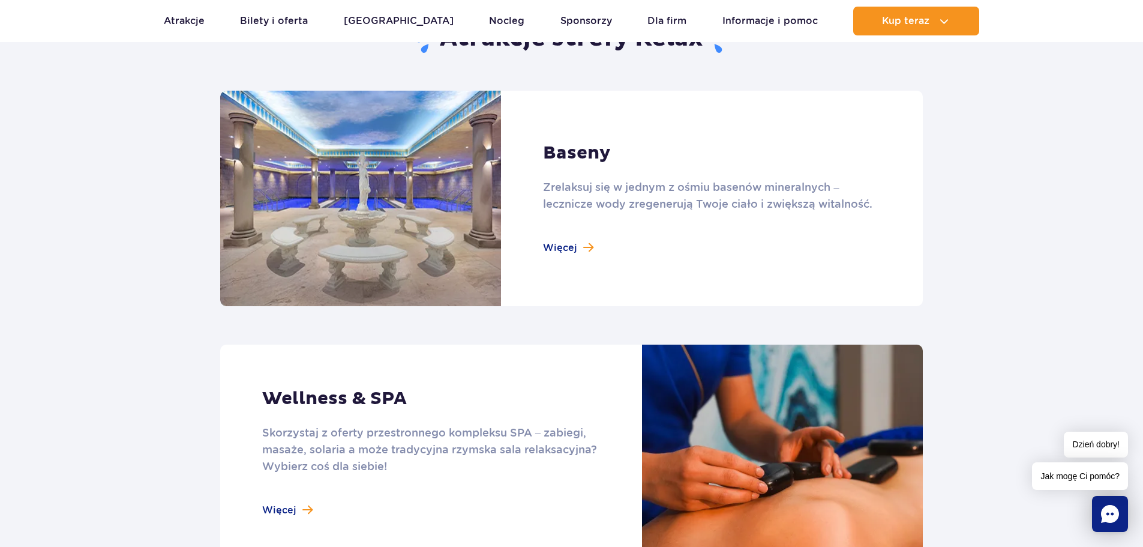
scroll to position [700, 0]
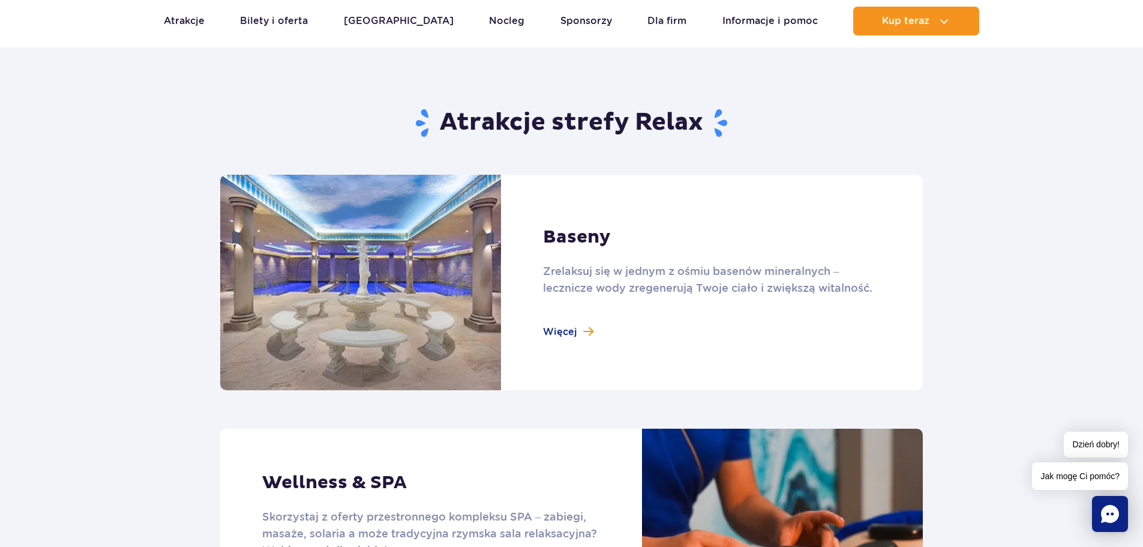
click at [566, 329] on link at bounding box center [571, 282] width 703 height 215
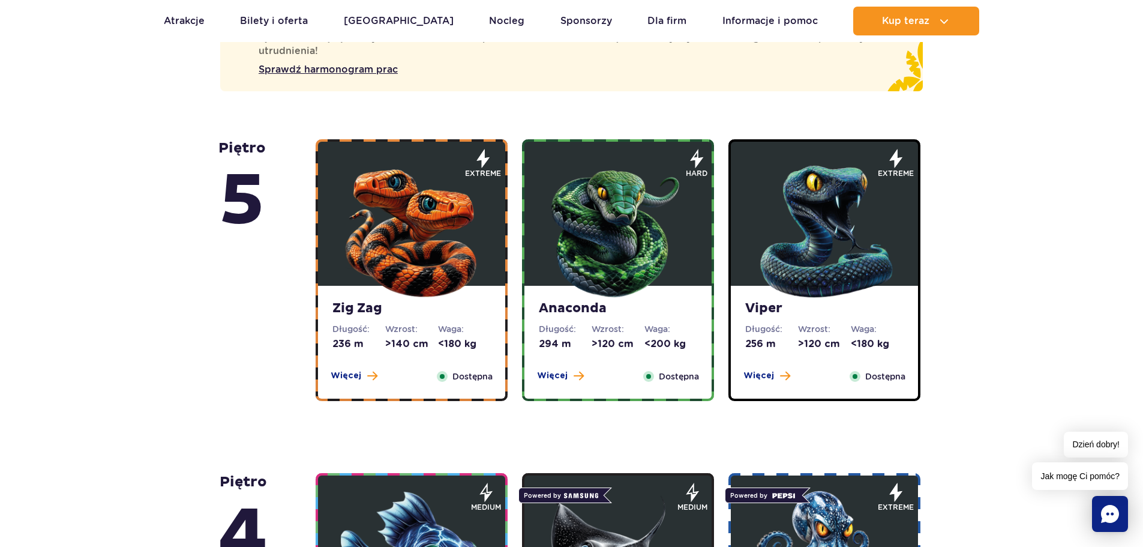
scroll to position [700, 0]
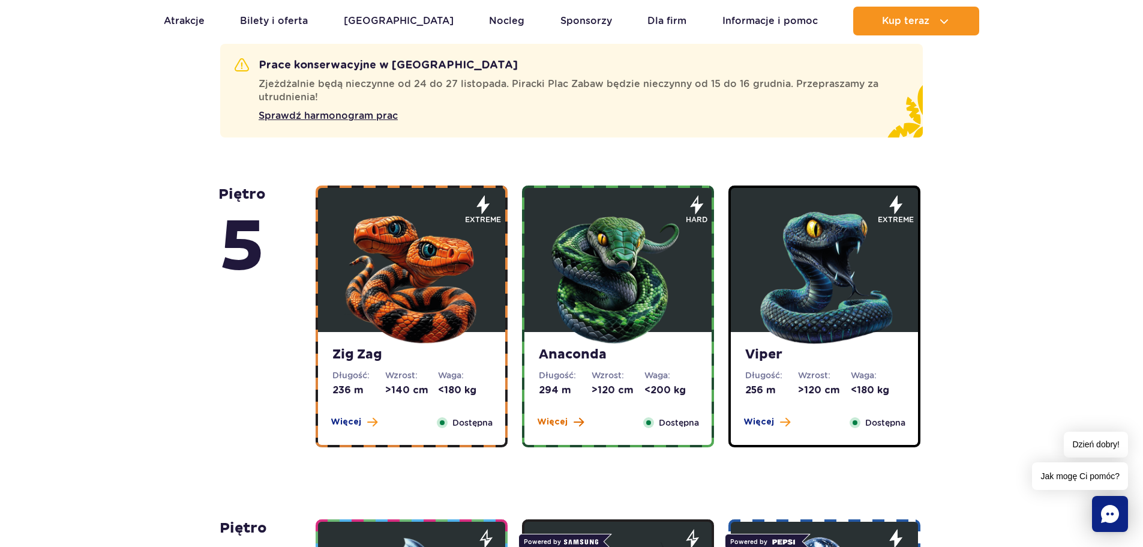
click at [550, 419] on span "Więcej" at bounding box center [552, 422] width 31 height 12
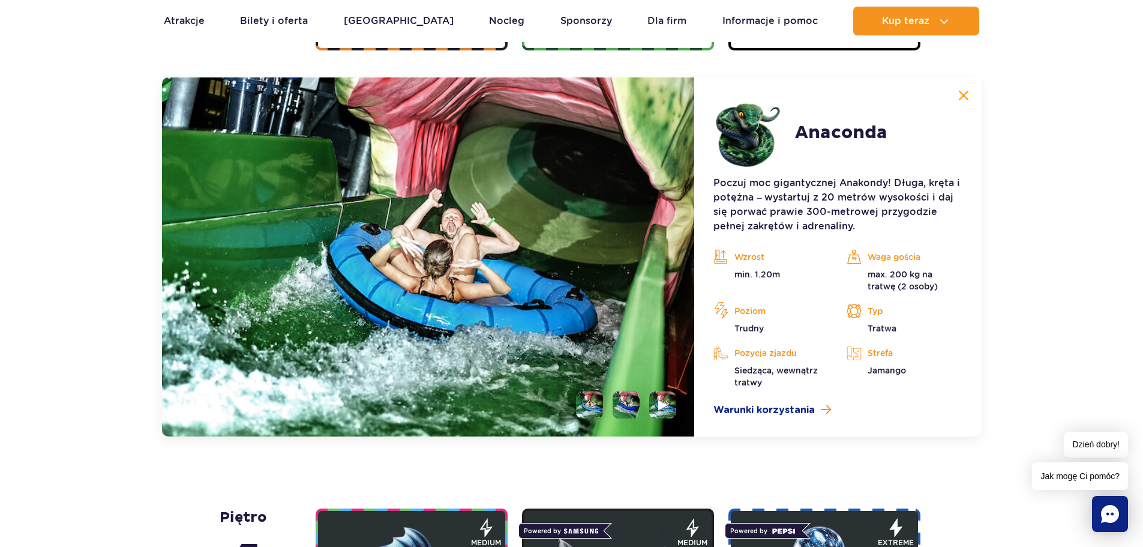
scroll to position [1102, 0]
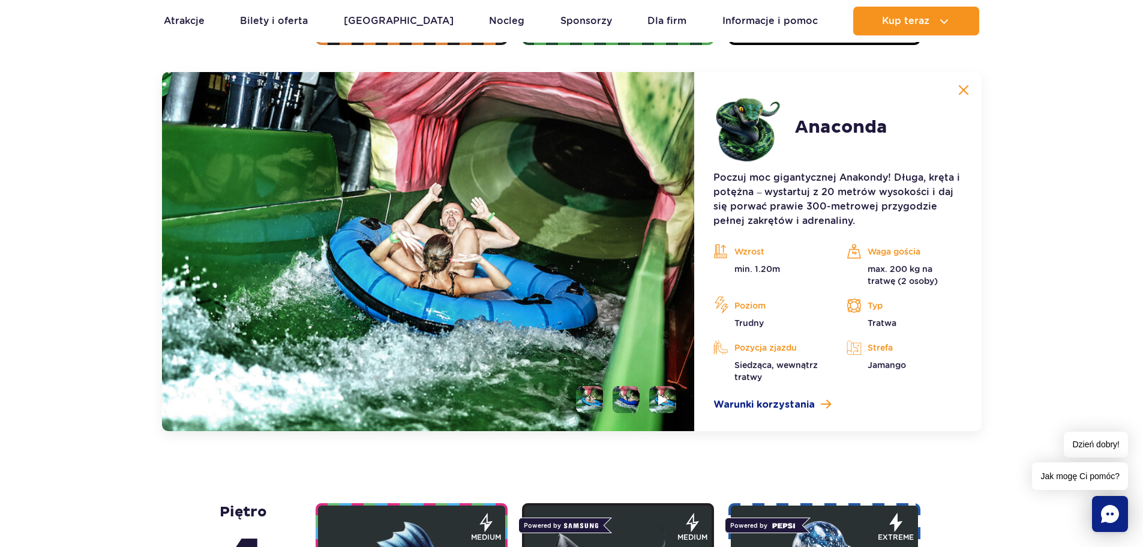
click at [633, 392] on li at bounding box center [626, 399] width 27 height 27
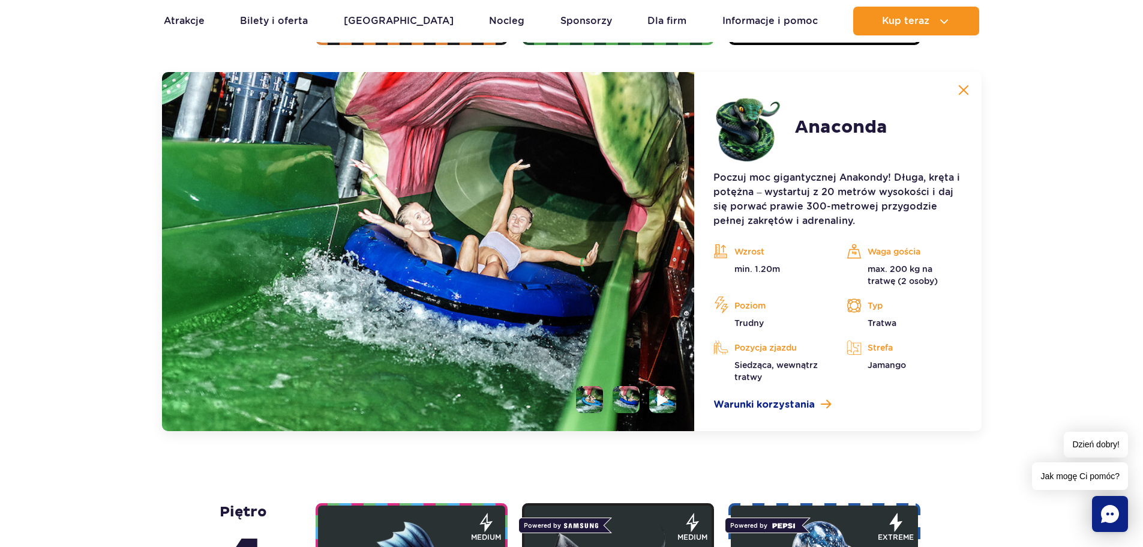
click at [653, 395] on li at bounding box center [662, 399] width 27 height 27
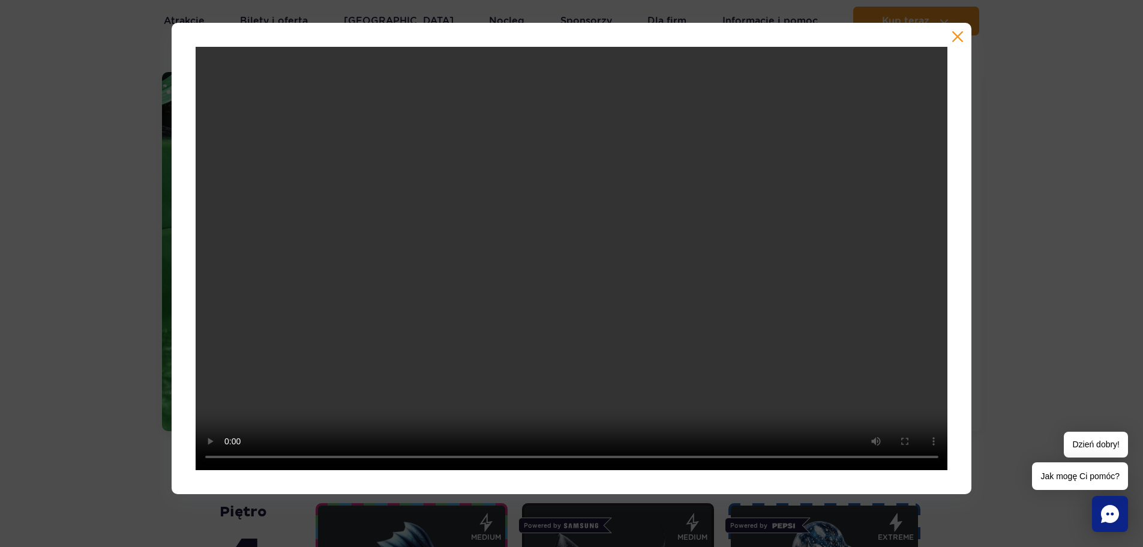
click at [957, 41] on button "button" at bounding box center [958, 37] width 12 height 12
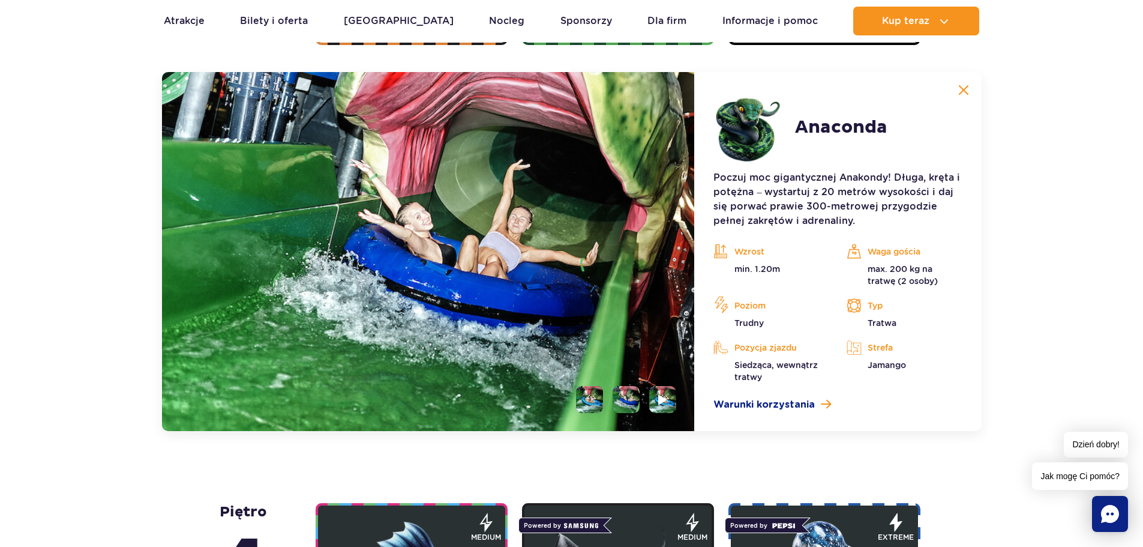
click at [973, 89] on button at bounding box center [964, 90] width 24 height 24
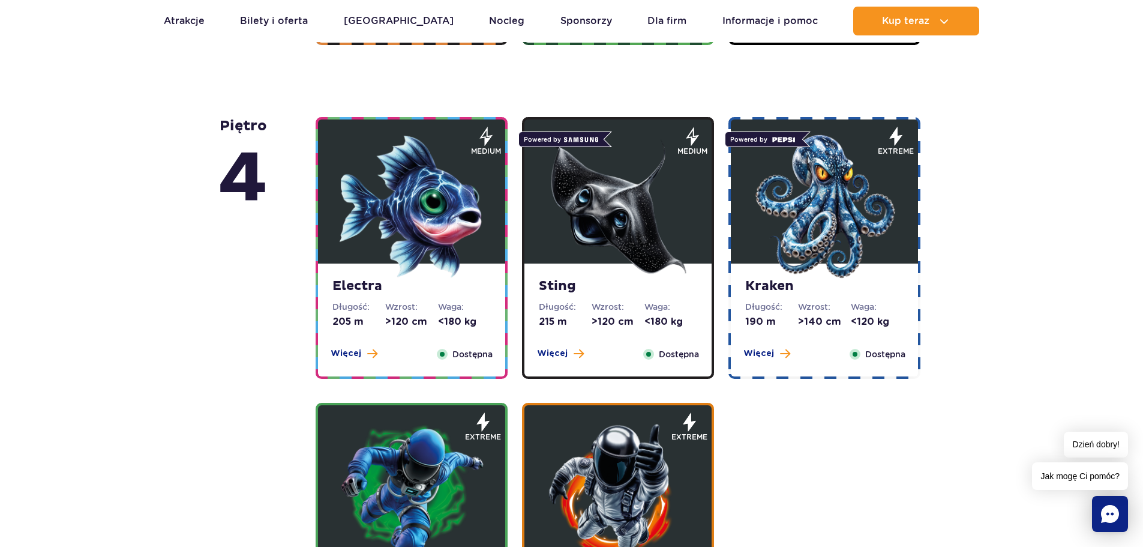
click at [604, 281] on strong "Sting" at bounding box center [618, 286] width 158 height 17
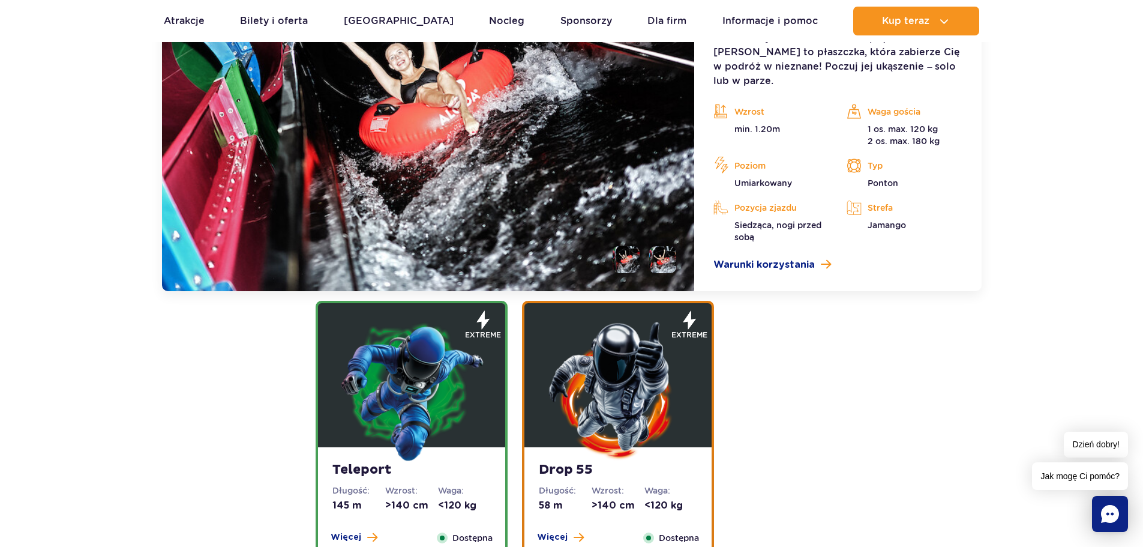
scroll to position [1296, 0]
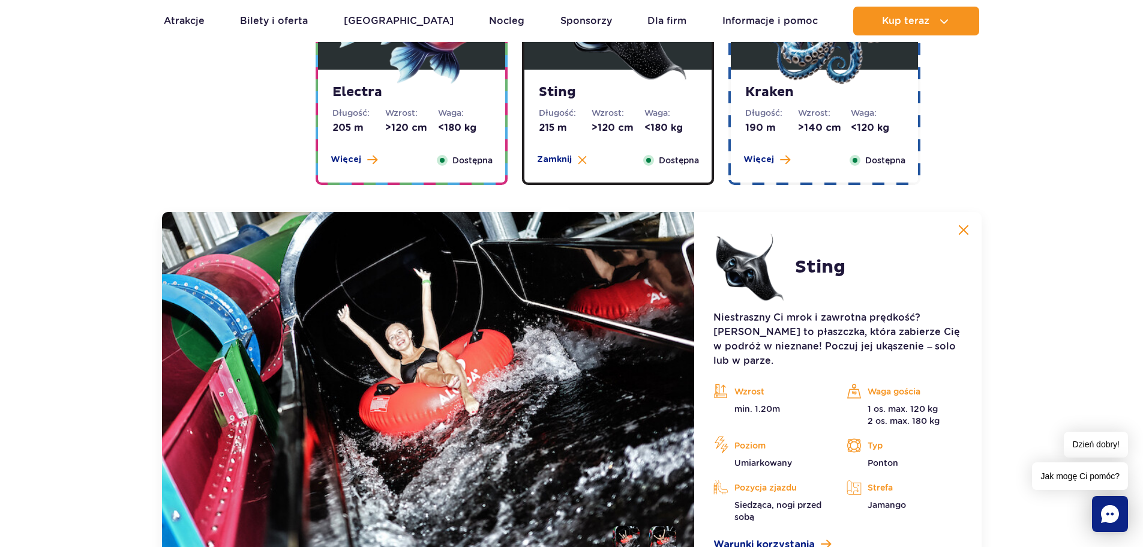
click at [961, 230] on img at bounding box center [963, 229] width 11 height 11
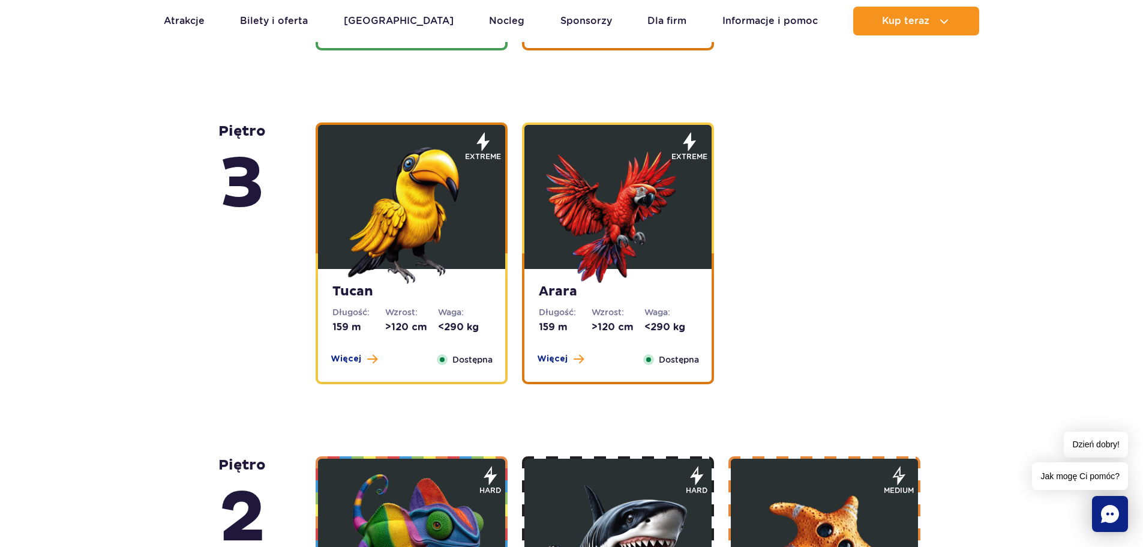
scroll to position [1996, 0]
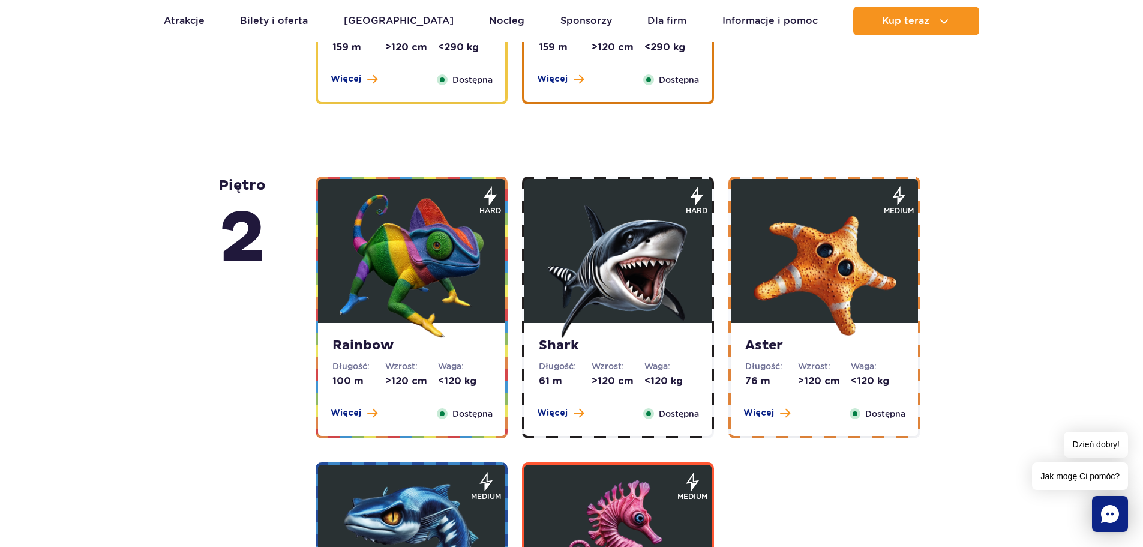
click at [598, 287] on img at bounding box center [618, 266] width 144 height 144
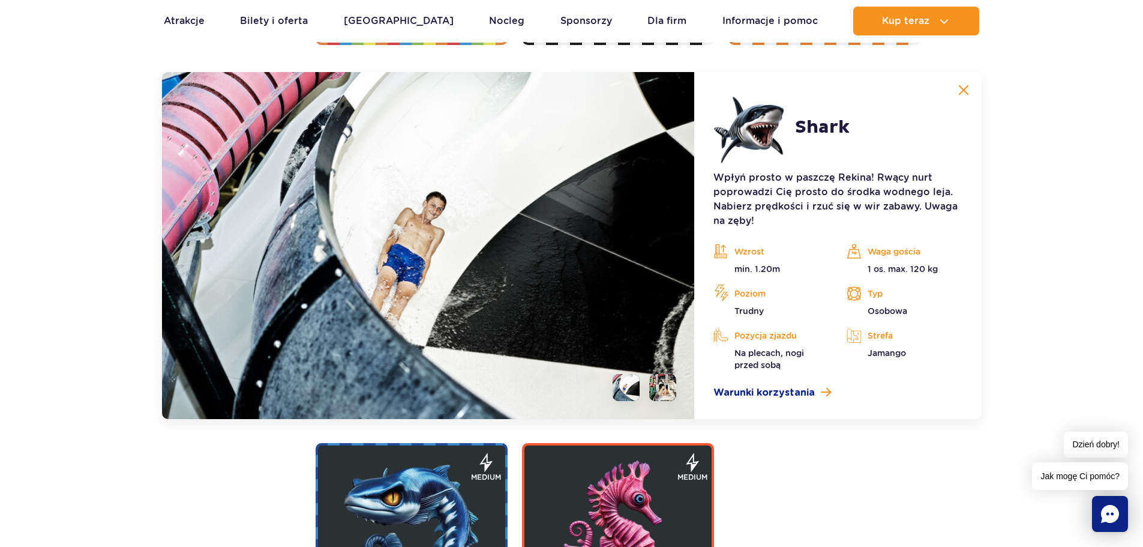
scroll to position [2109, 0]
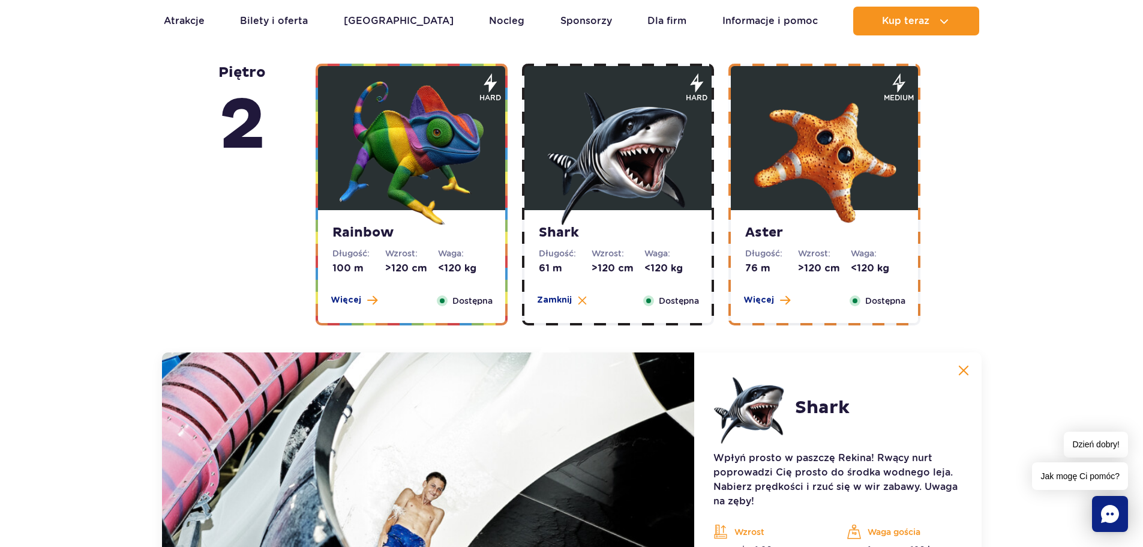
click at [961, 367] on img at bounding box center [963, 370] width 11 height 11
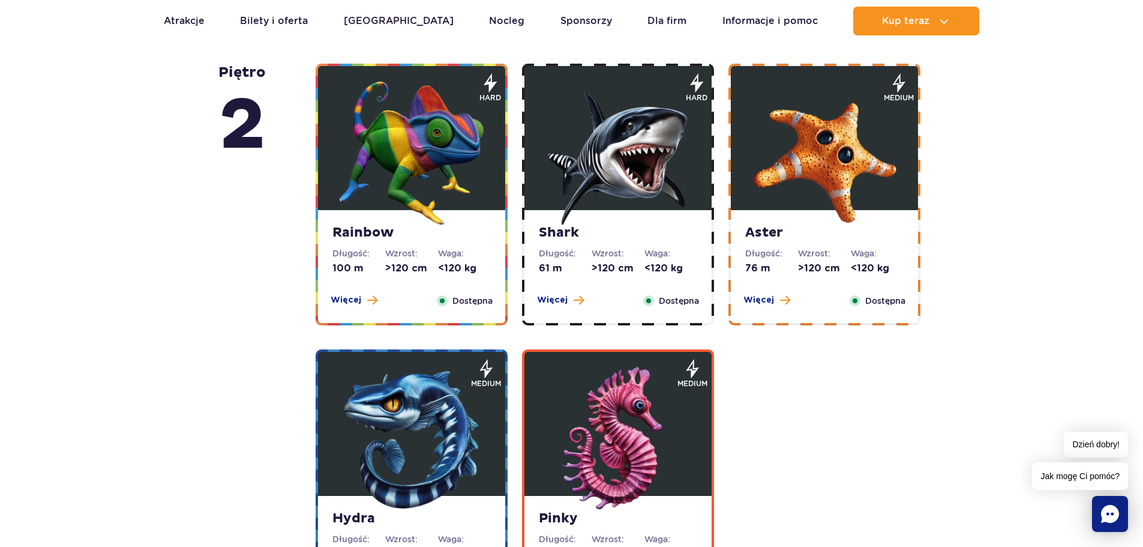
click at [388, 178] on img at bounding box center [412, 153] width 144 height 144
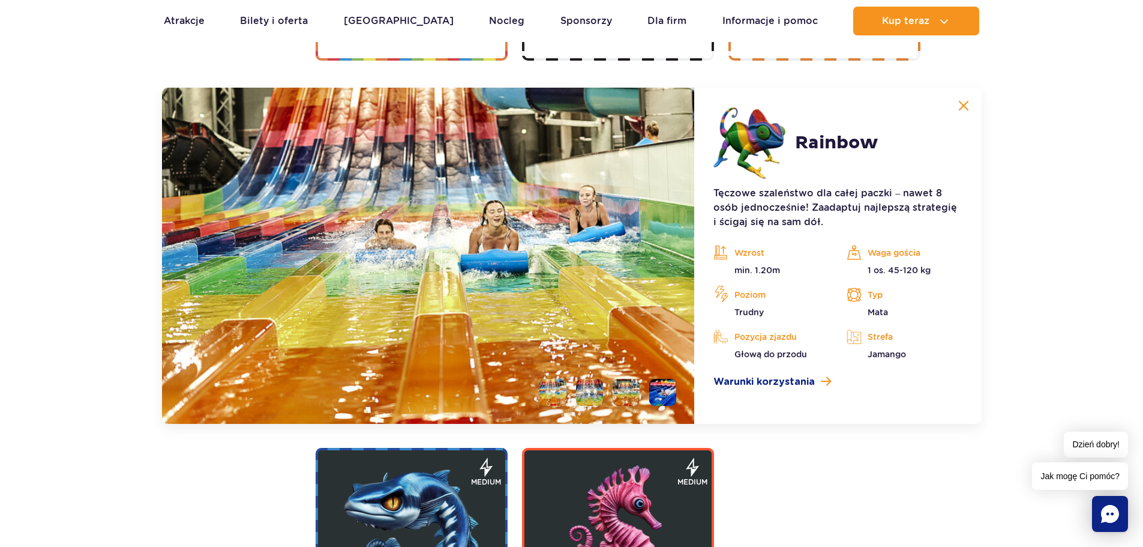
scroll to position [2389, 0]
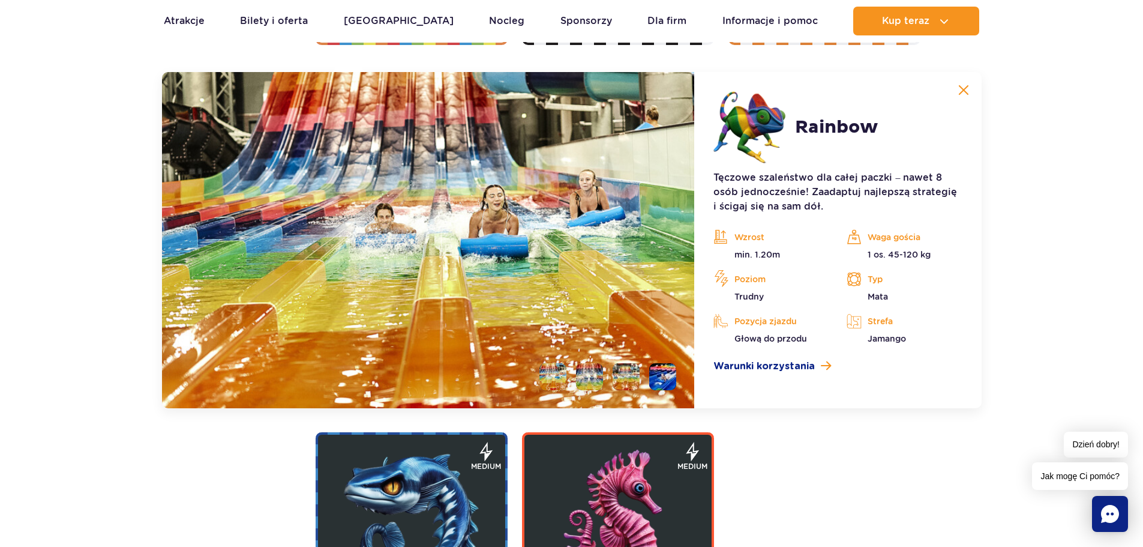
click at [660, 373] on li at bounding box center [662, 376] width 27 height 27
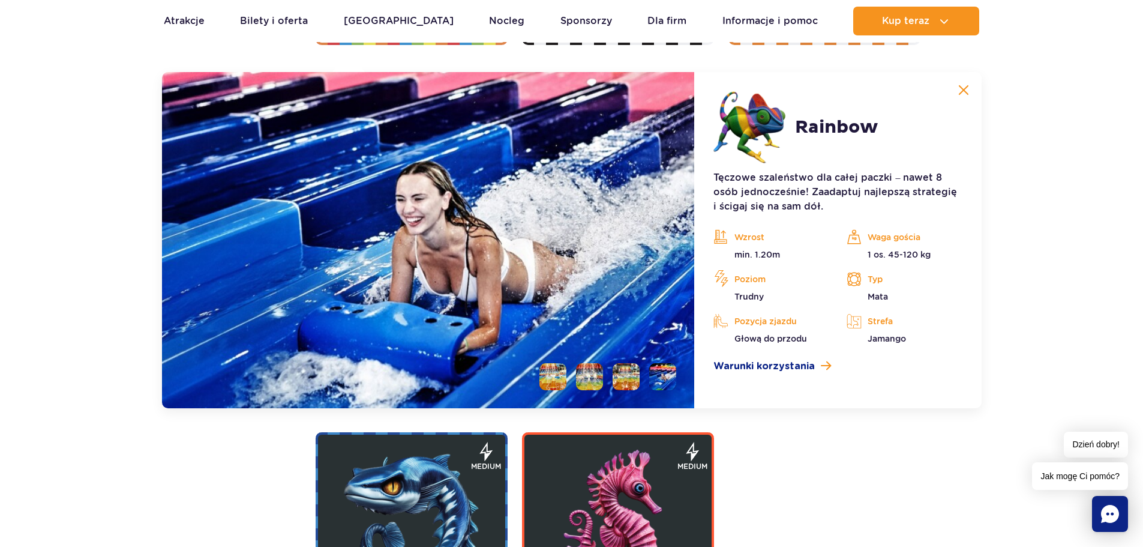
click at [617, 379] on li at bounding box center [626, 376] width 27 height 27
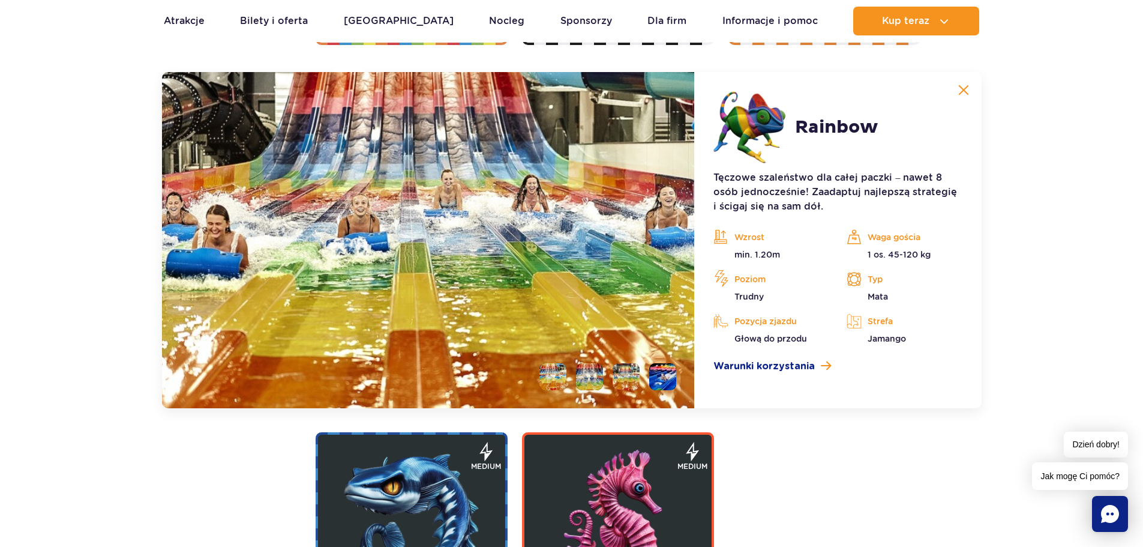
click at [595, 378] on li at bounding box center [589, 376] width 27 height 27
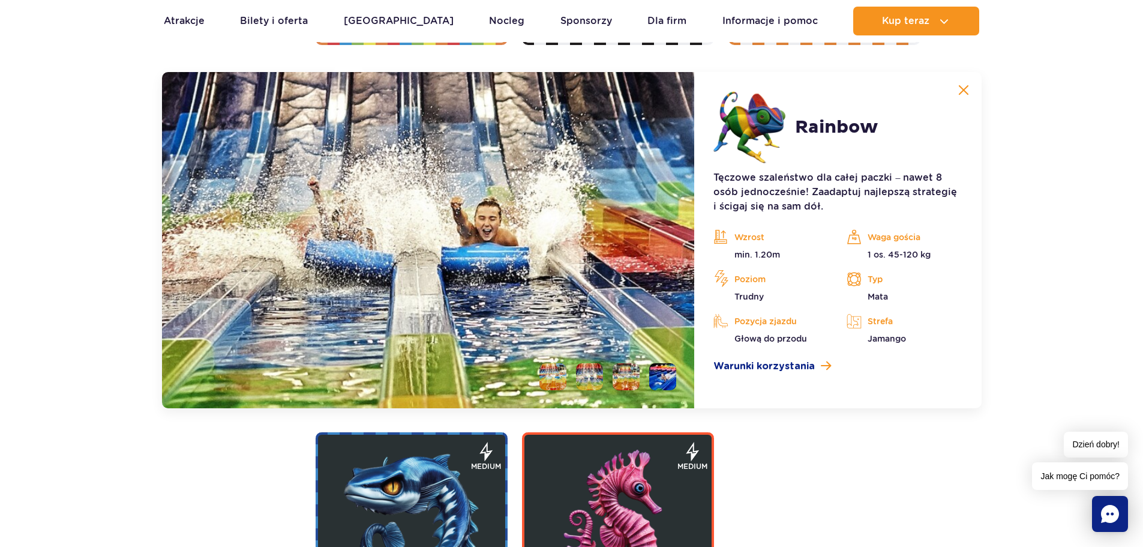
click at [551, 377] on li at bounding box center [552, 376] width 27 height 27
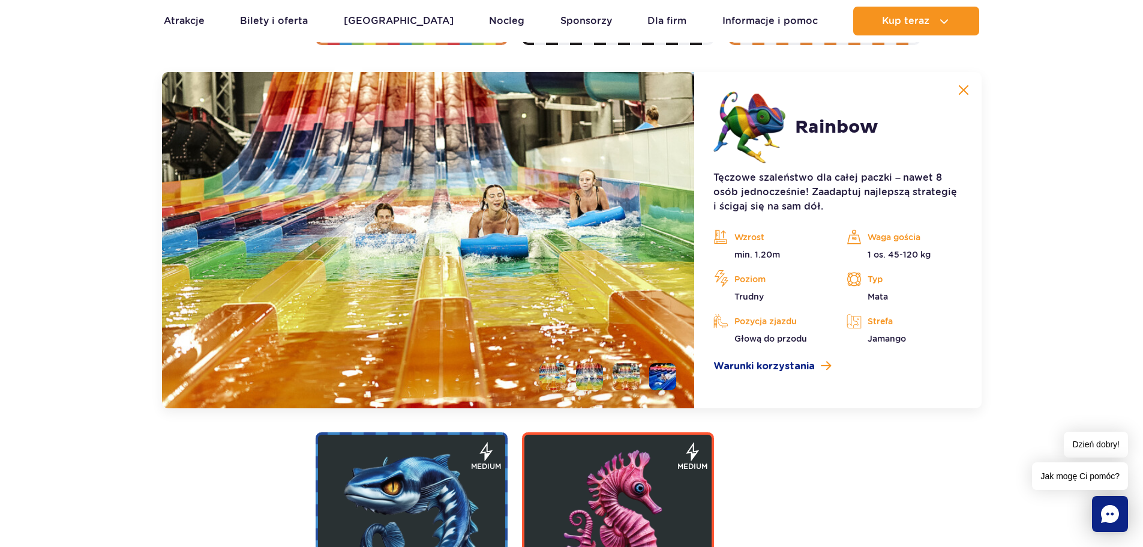
click at [954, 92] on button at bounding box center [964, 90] width 24 height 24
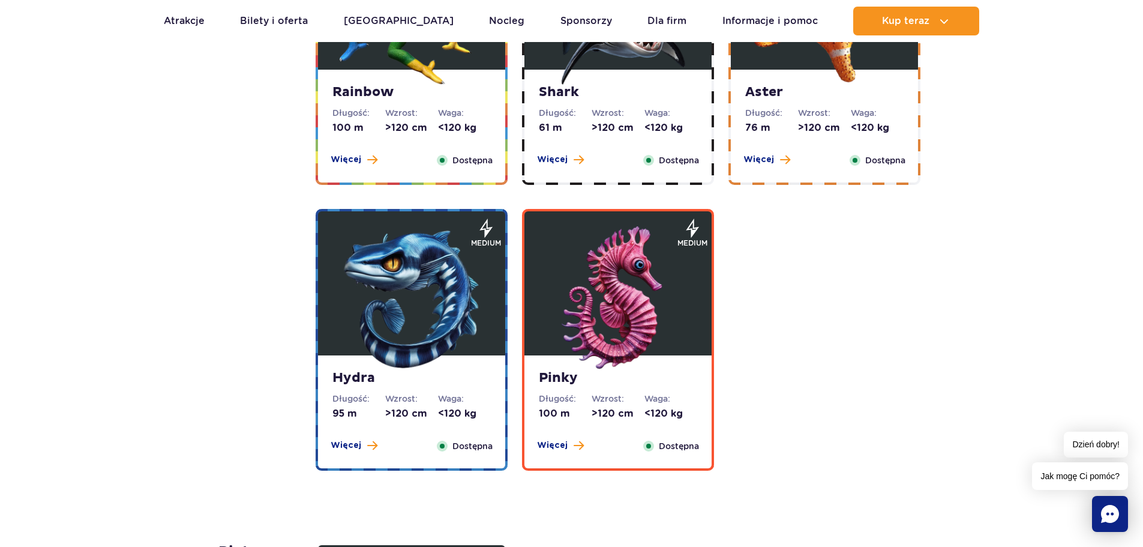
scroll to position [1969, 0]
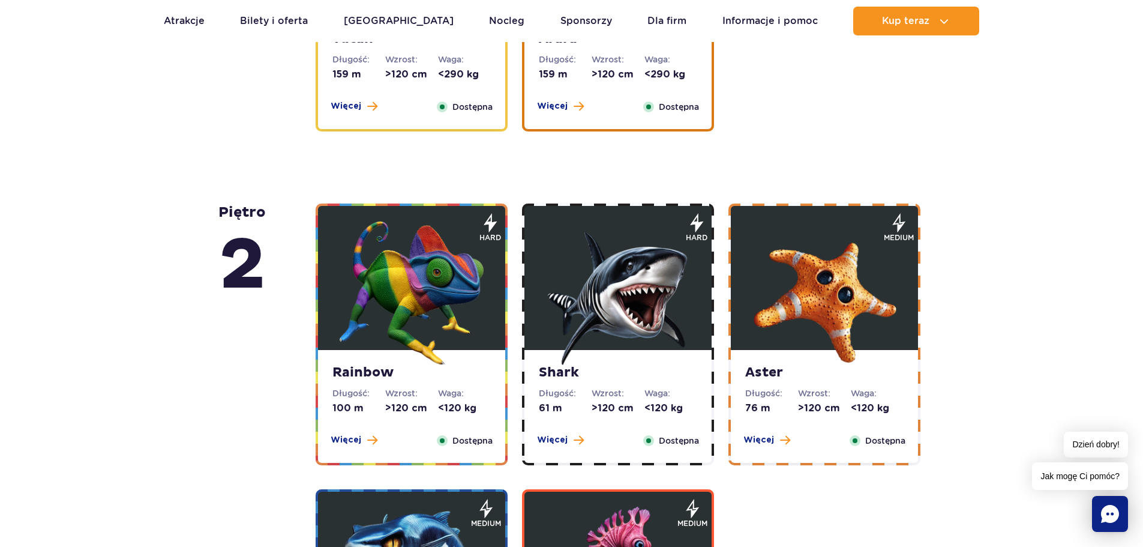
click at [813, 276] on img at bounding box center [825, 293] width 144 height 144
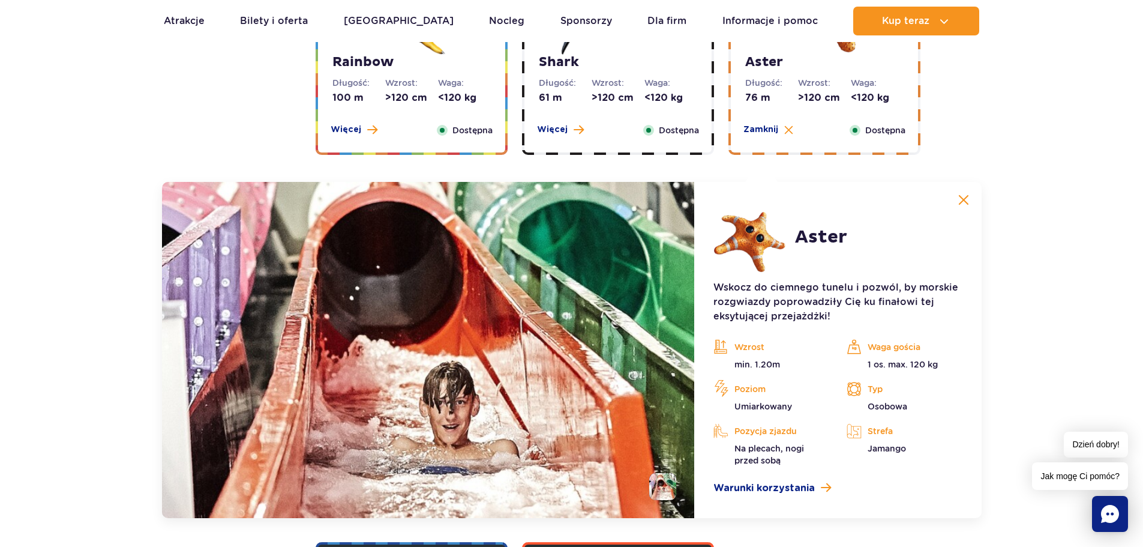
scroll to position [2249, 0]
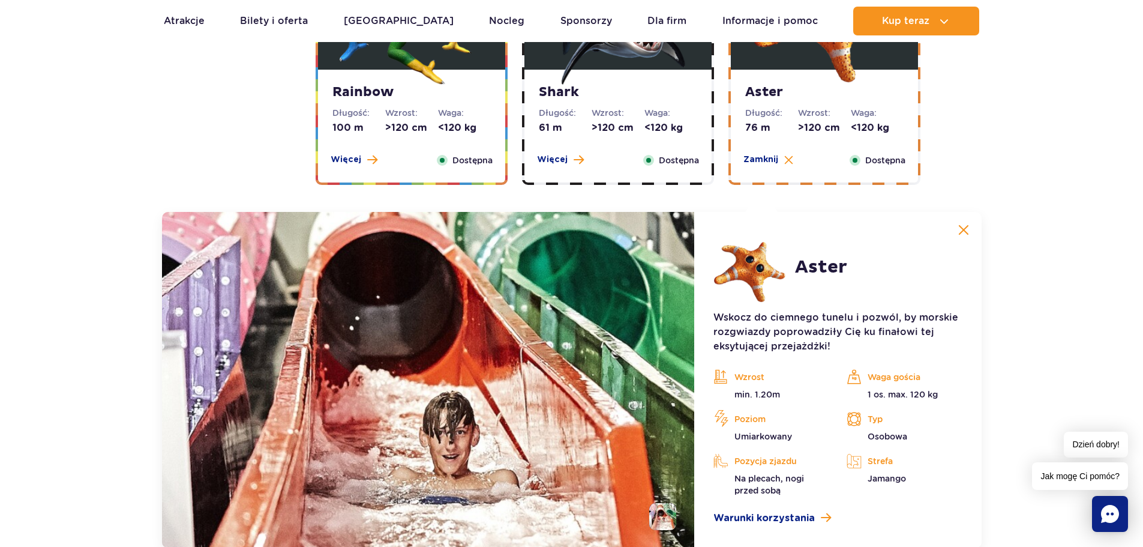
click at [958, 234] on img at bounding box center [963, 229] width 11 height 11
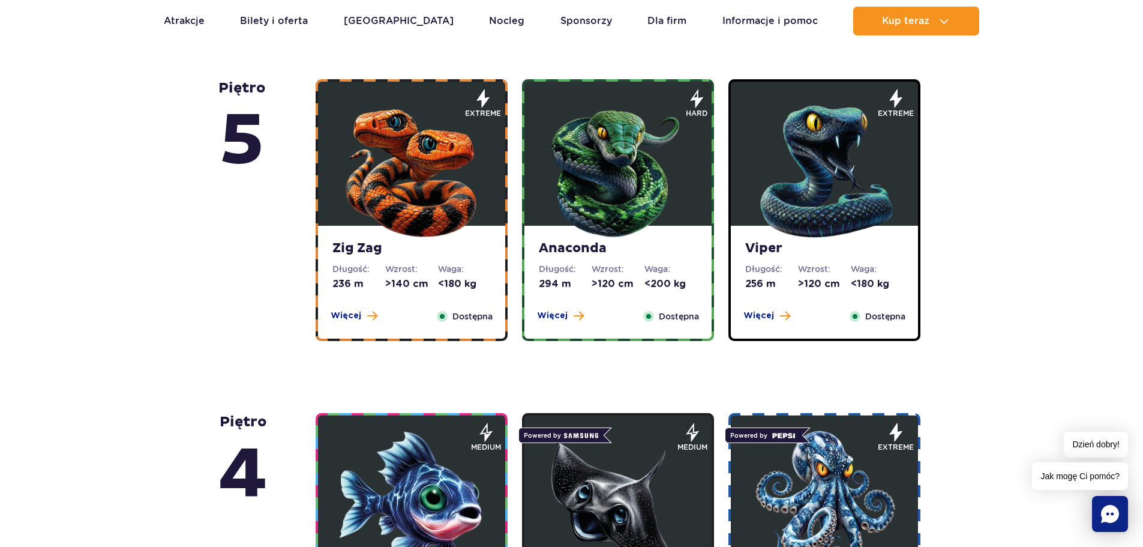
scroll to position [849, 0]
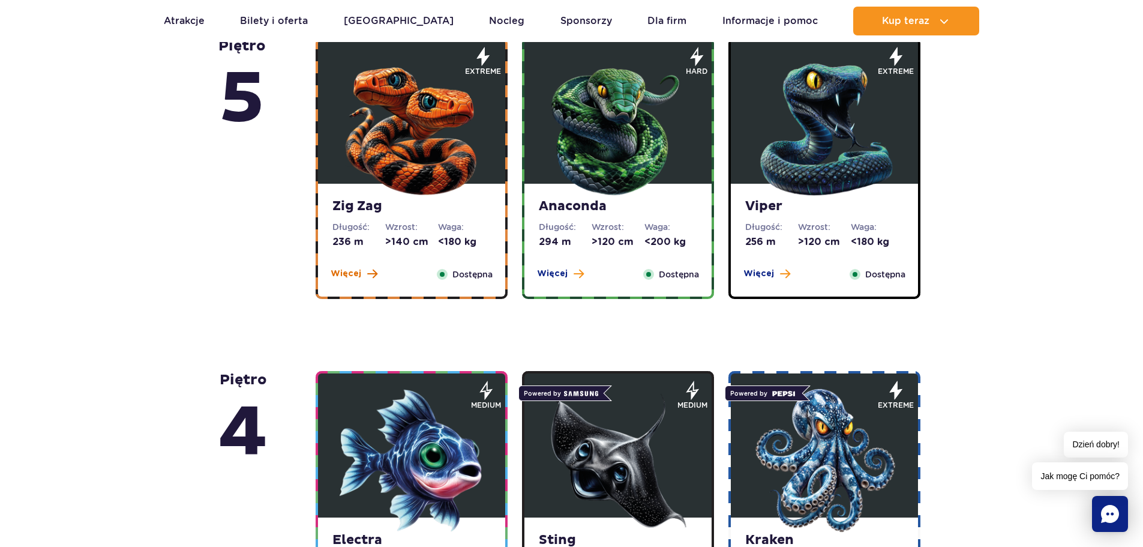
click at [347, 274] on span "Więcej" at bounding box center [346, 274] width 31 height 12
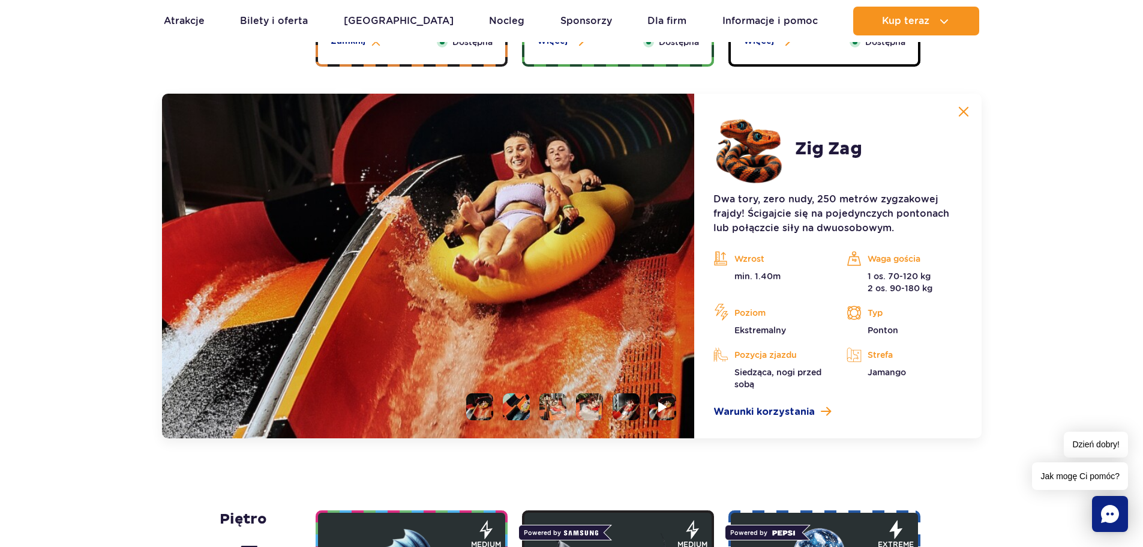
scroll to position [1102, 0]
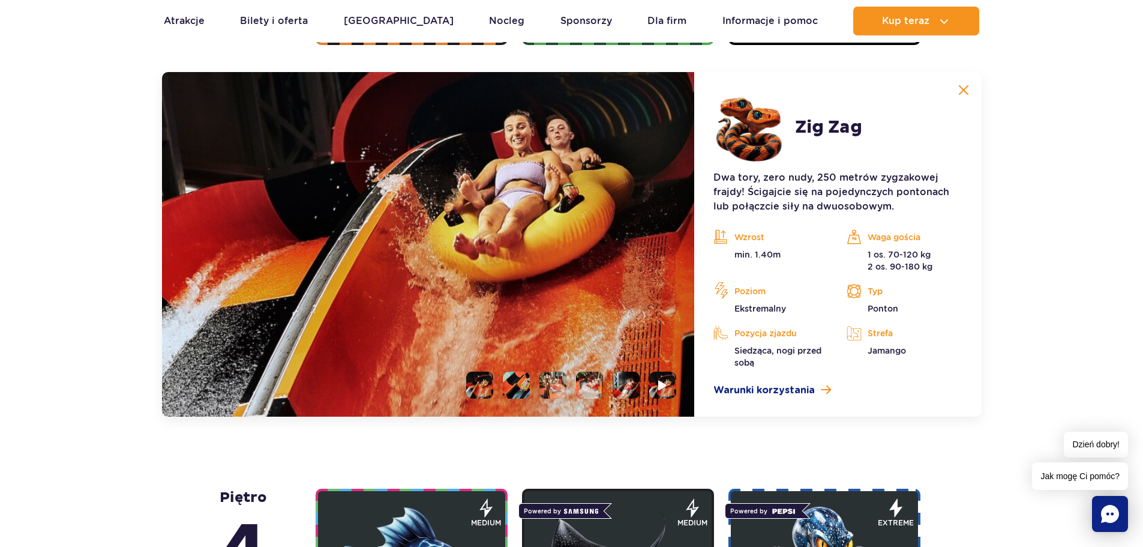
click at [520, 381] on li at bounding box center [516, 384] width 27 height 27
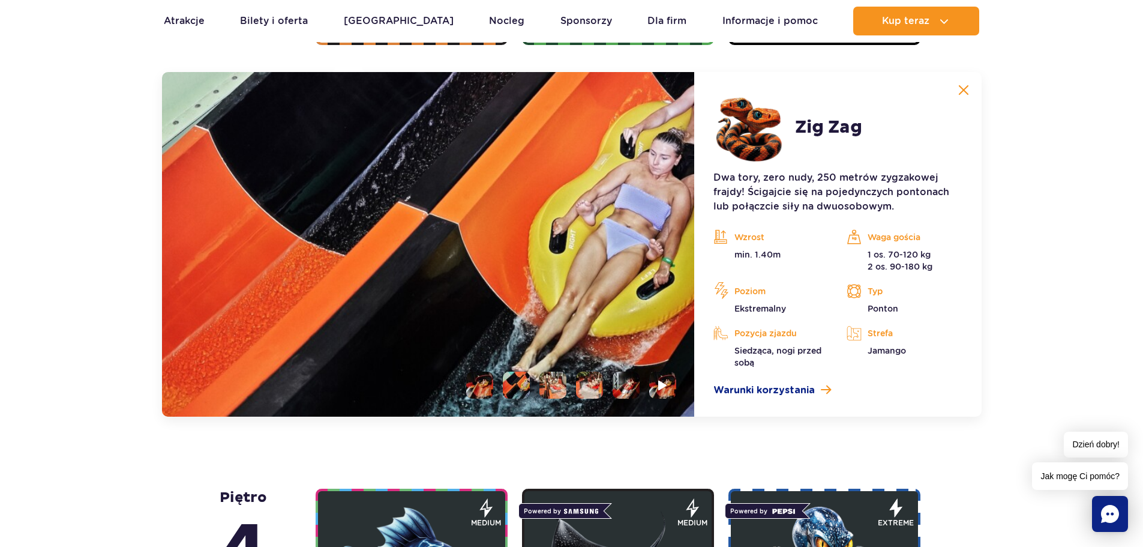
click at [550, 381] on li at bounding box center [552, 384] width 27 height 27
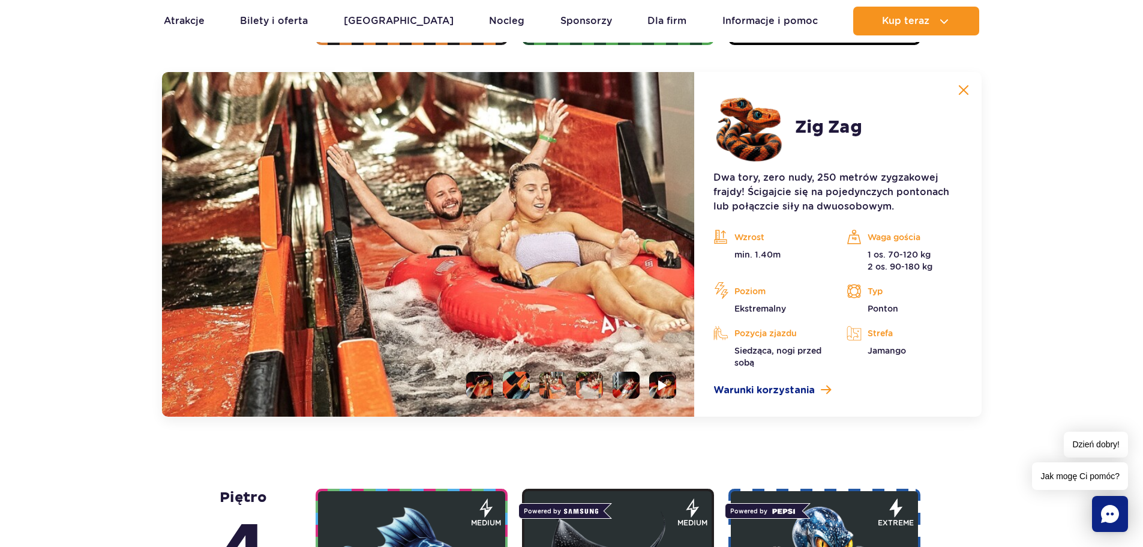
click at [593, 380] on li at bounding box center [589, 384] width 27 height 27
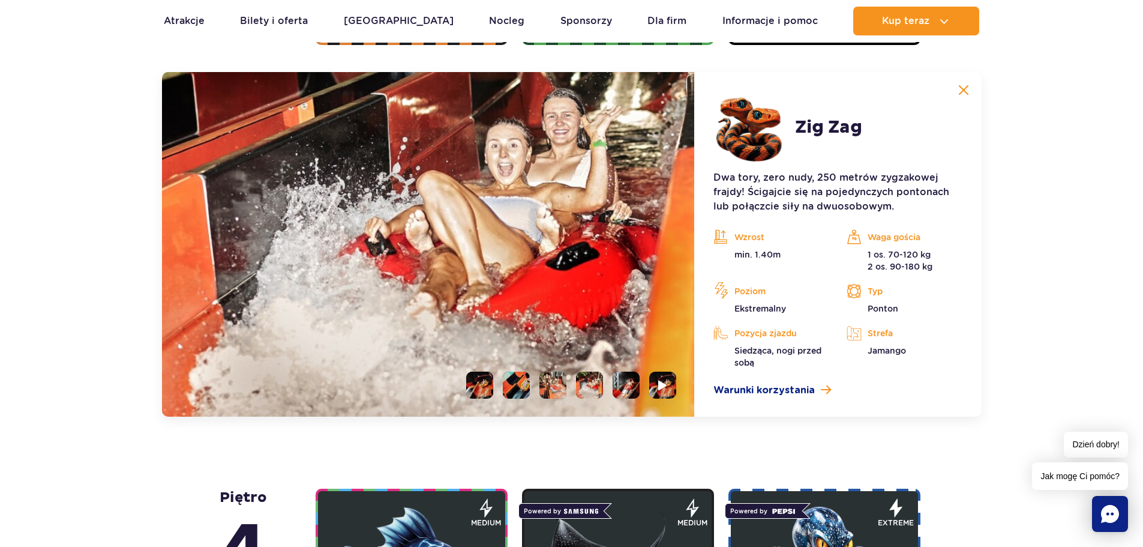
click at [619, 385] on li at bounding box center [626, 384] width 27 height 27
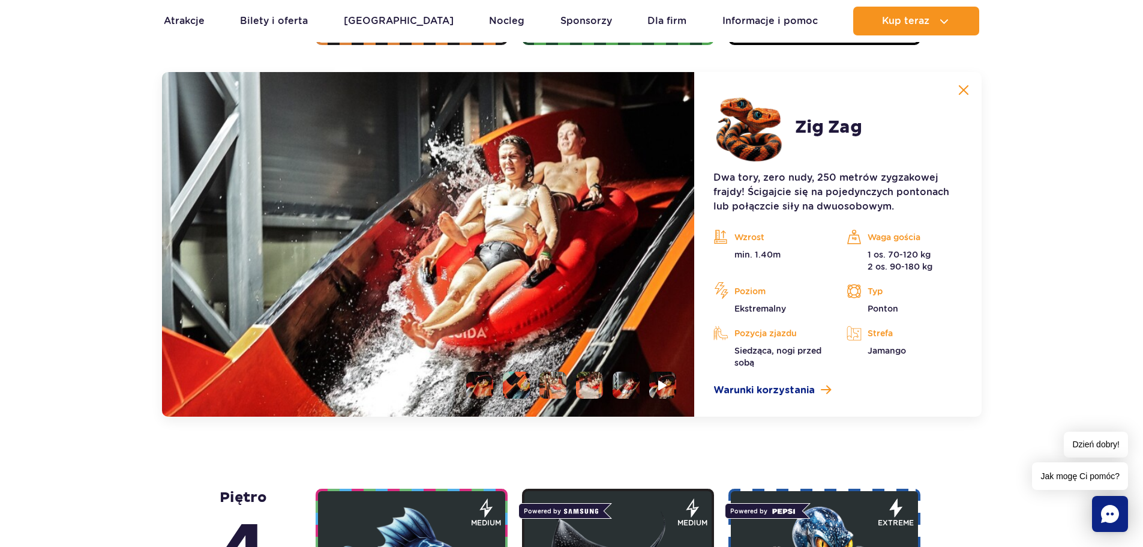
click at [636, 386] on img at bounding box center [626, 384] width 27 height 27
click at [661, 385] on img at bounding box center [663, 385] width 11 height 14
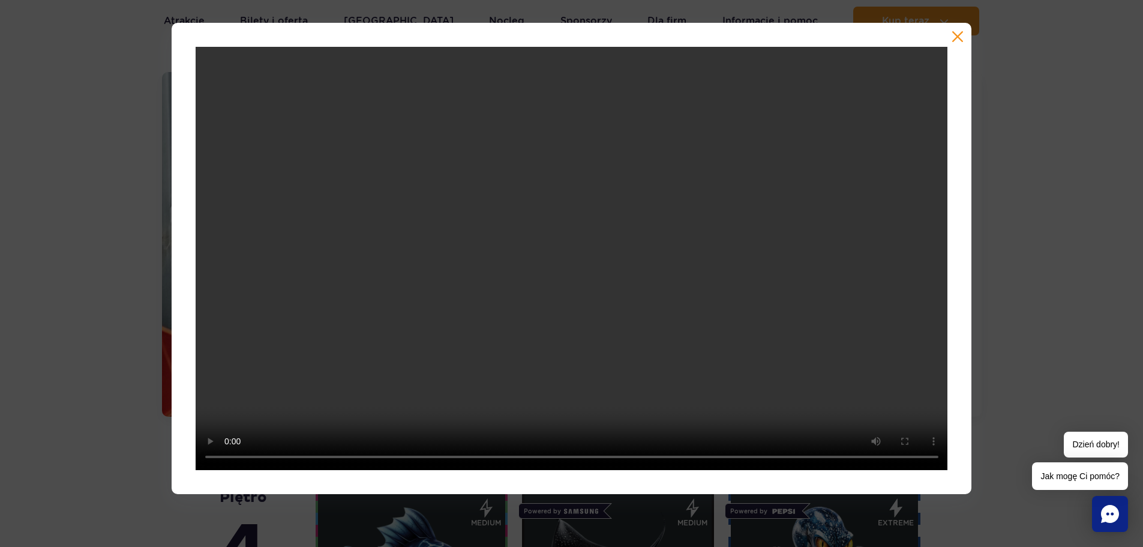
click at [963, 40] on button "button" at bounding box center [958, 37] width 12 height 12
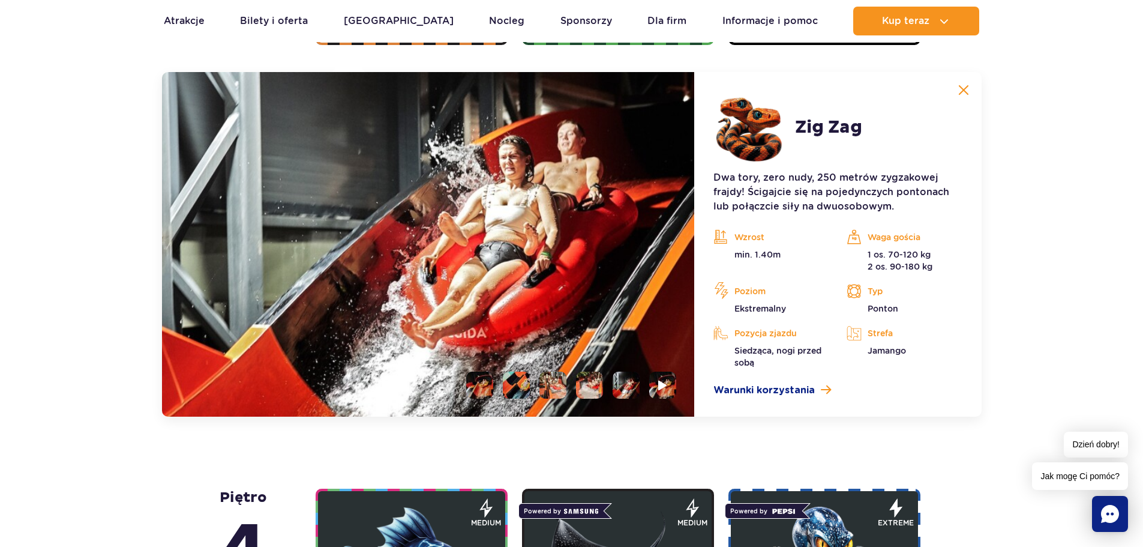
click at [958, 89] on img at bounding box center [963, 90] width 11 height 11
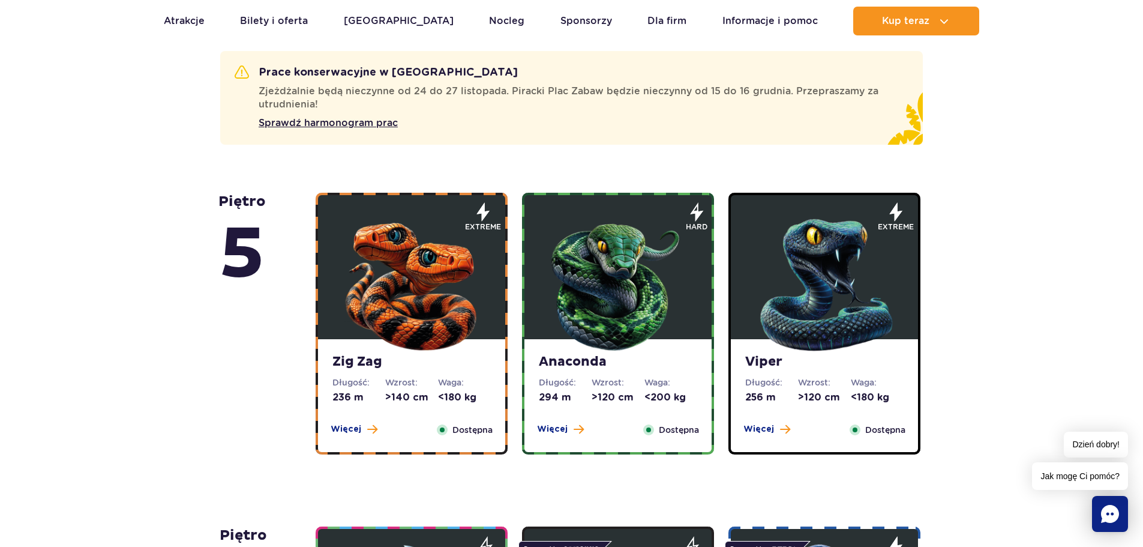
scroll to position [682, 0]
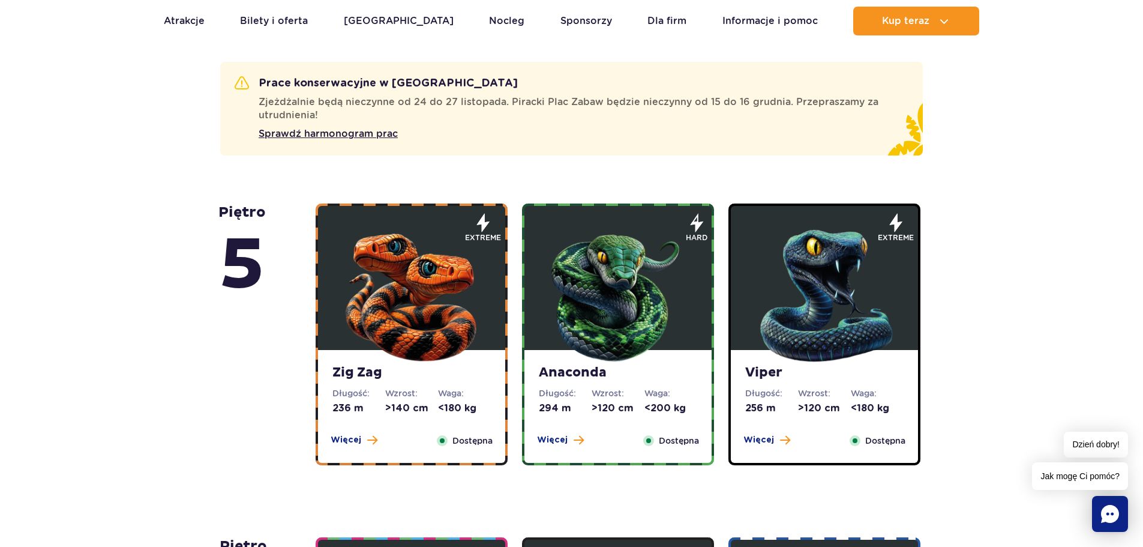
click at [614, 324] on img at bounding box center [618, 293] width 144 height 144
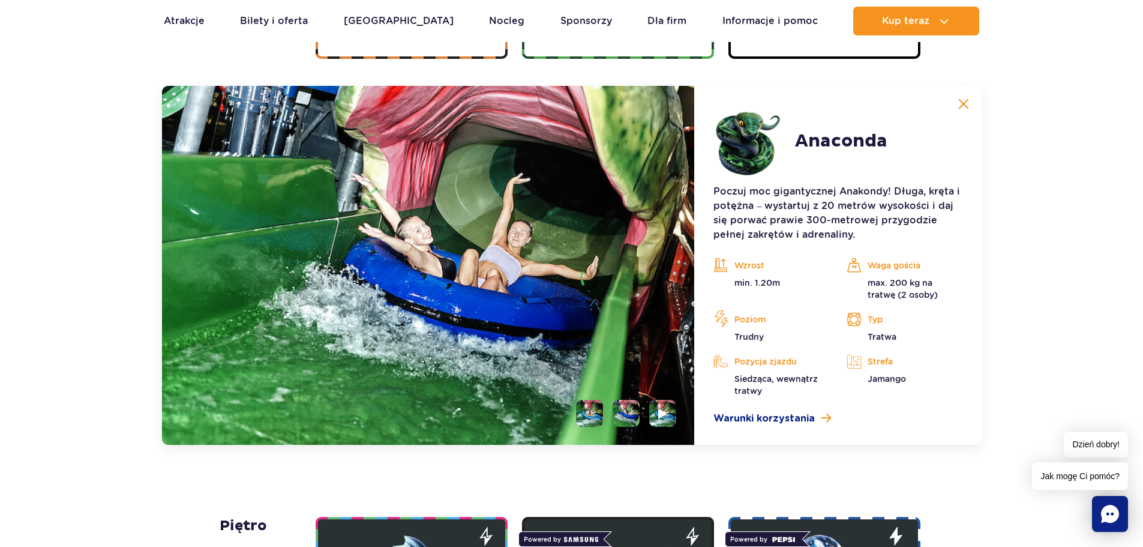
scroll to position [1102, 0]
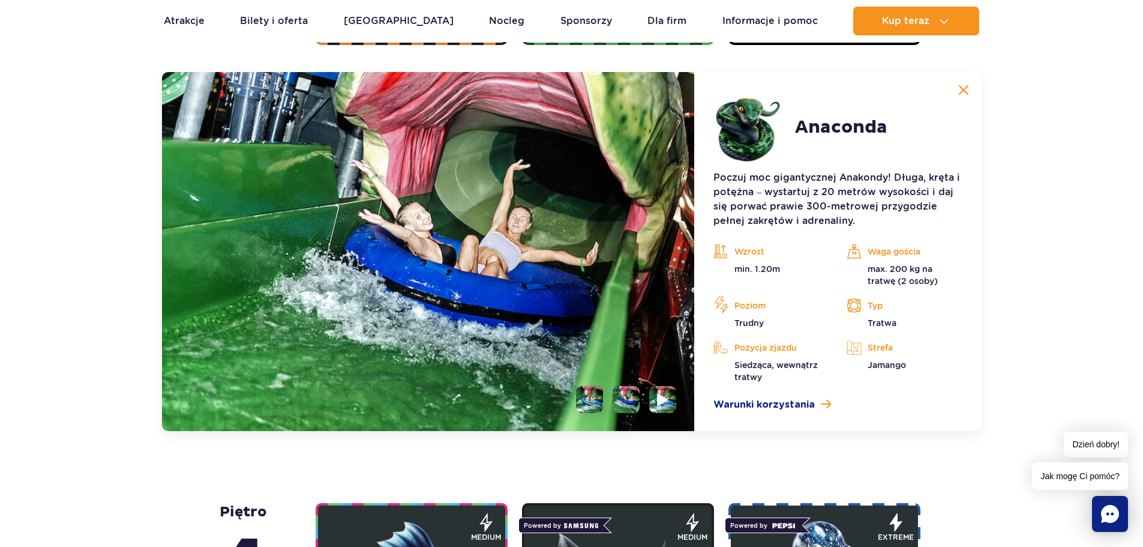
click at [655, 395] on li at bounding box center [662, 399] width 27 height 27
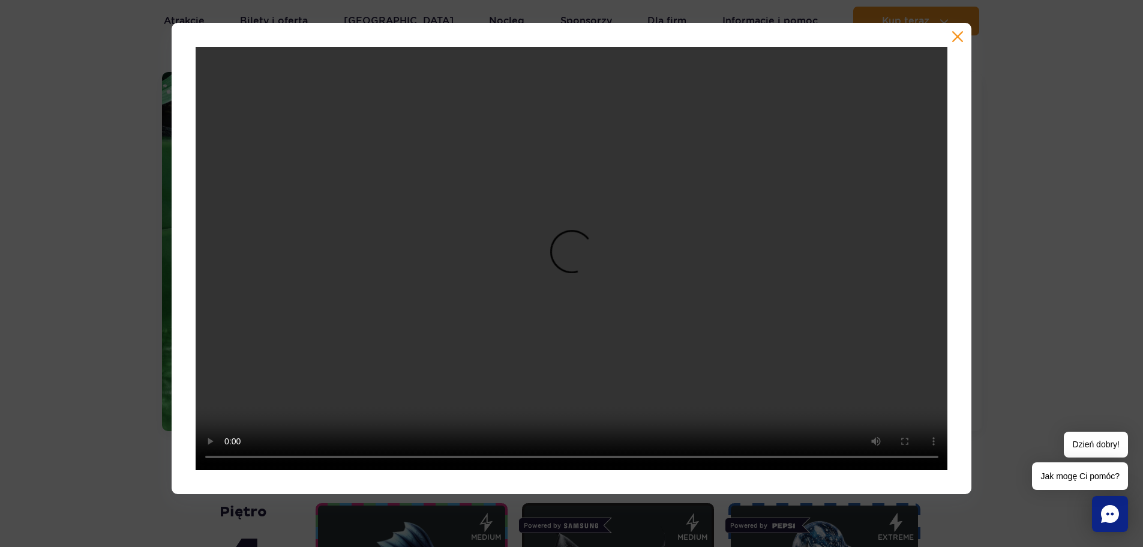
click at [960, 36] on button "button" at bounding box center [958, 37] width 12 height 12
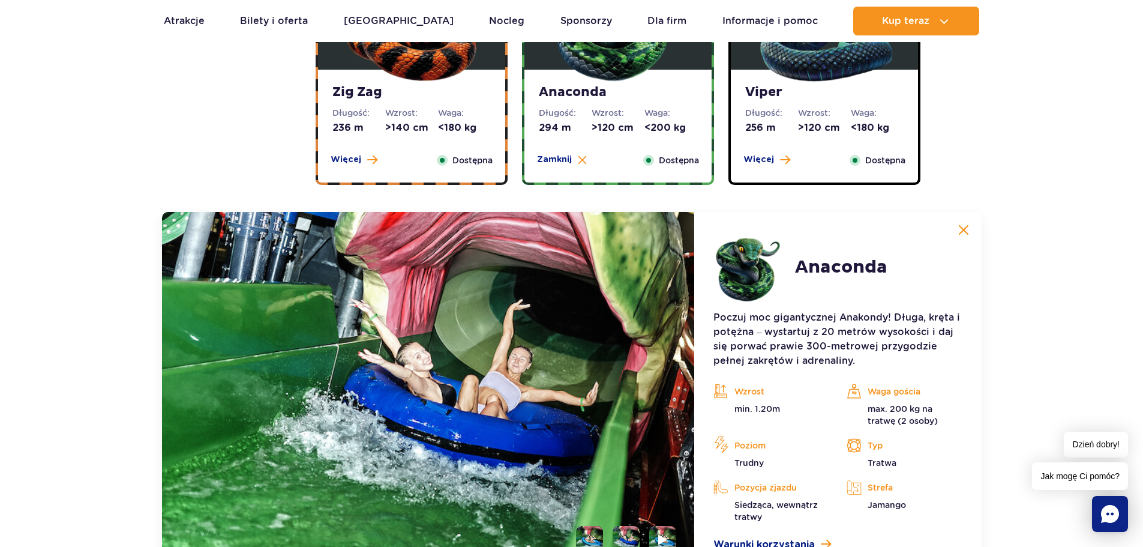
scroll to position [822, 0]
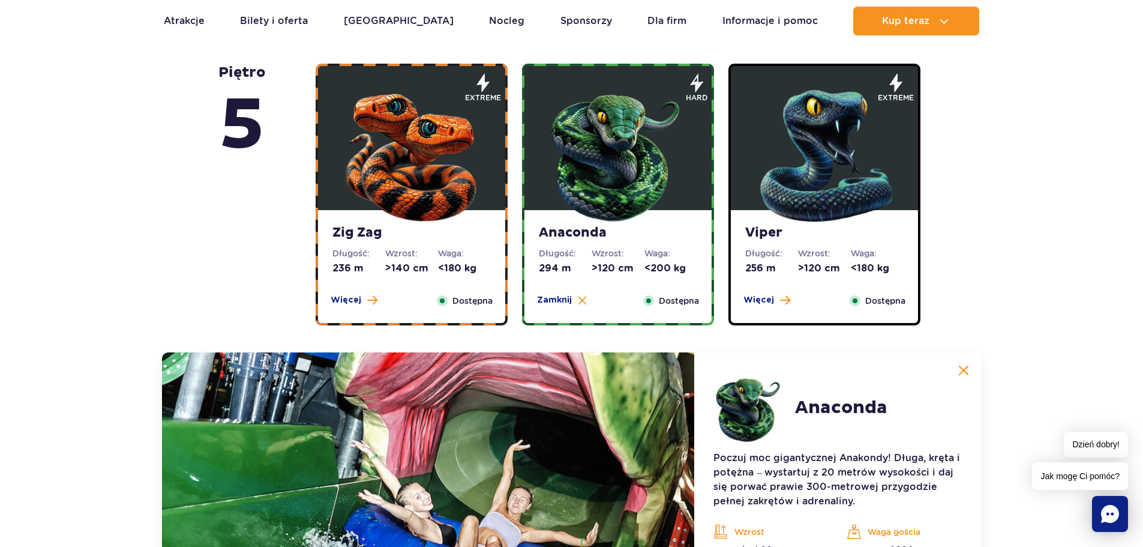
click at [789, 210] on img at bounding box center [825, 153] width 144 height 144
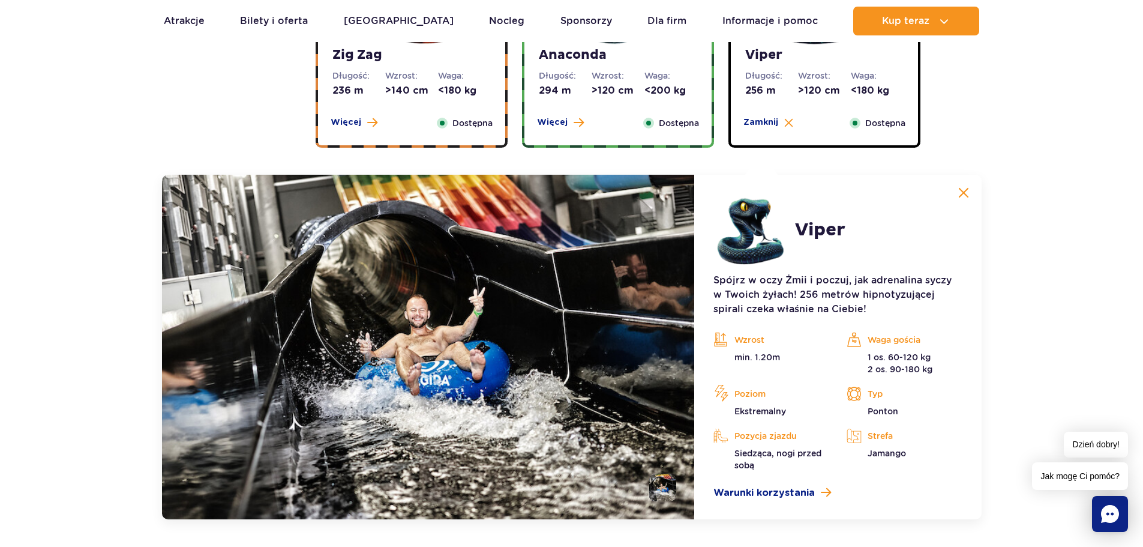
scroll to position [1102, 0]
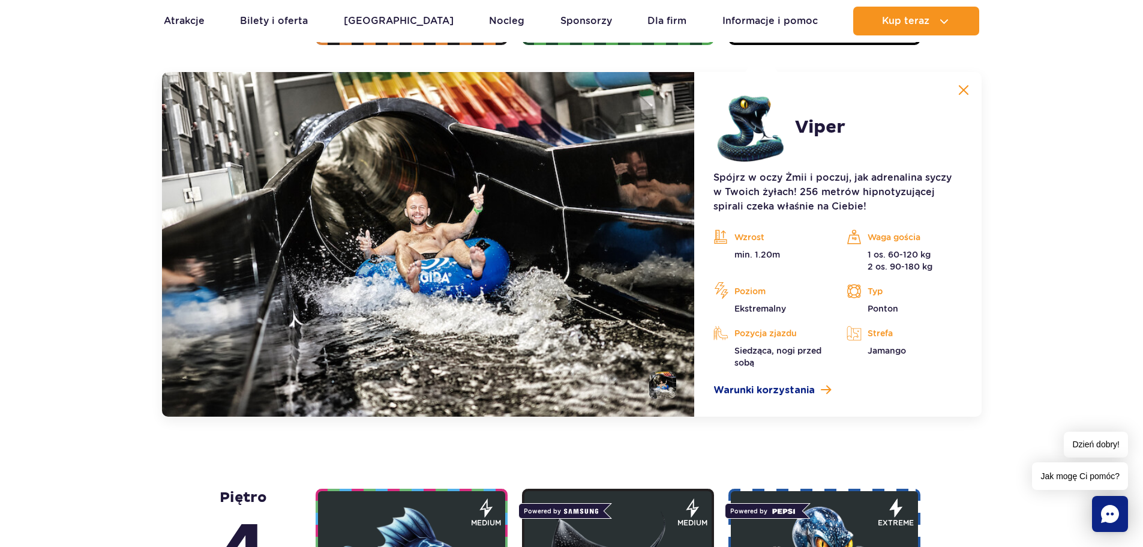
click at [964, 93] on img at bounding box center [963, 90] width 11 height 11
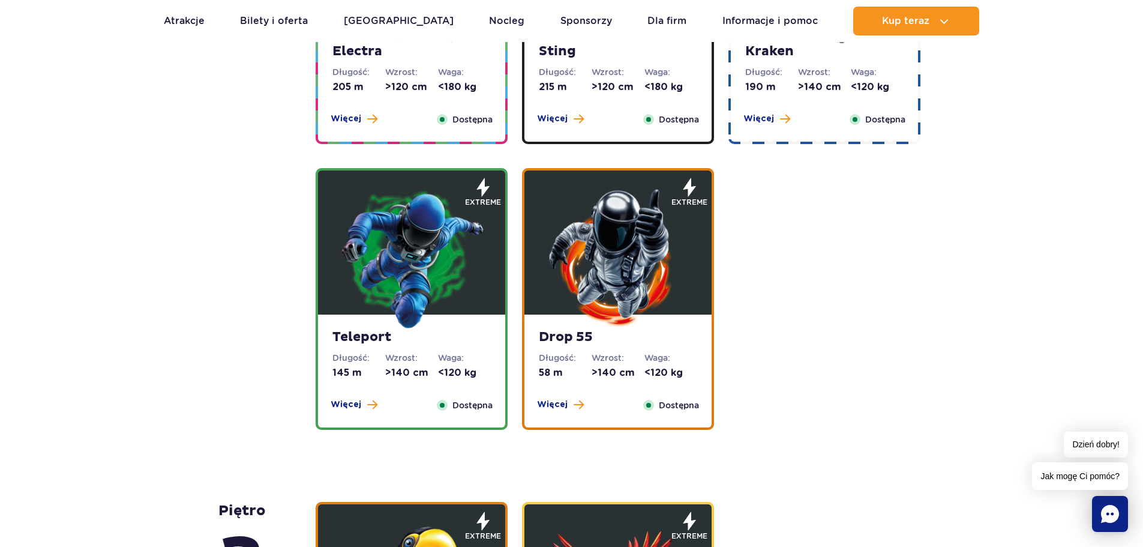
scroll to position [1383, 0]
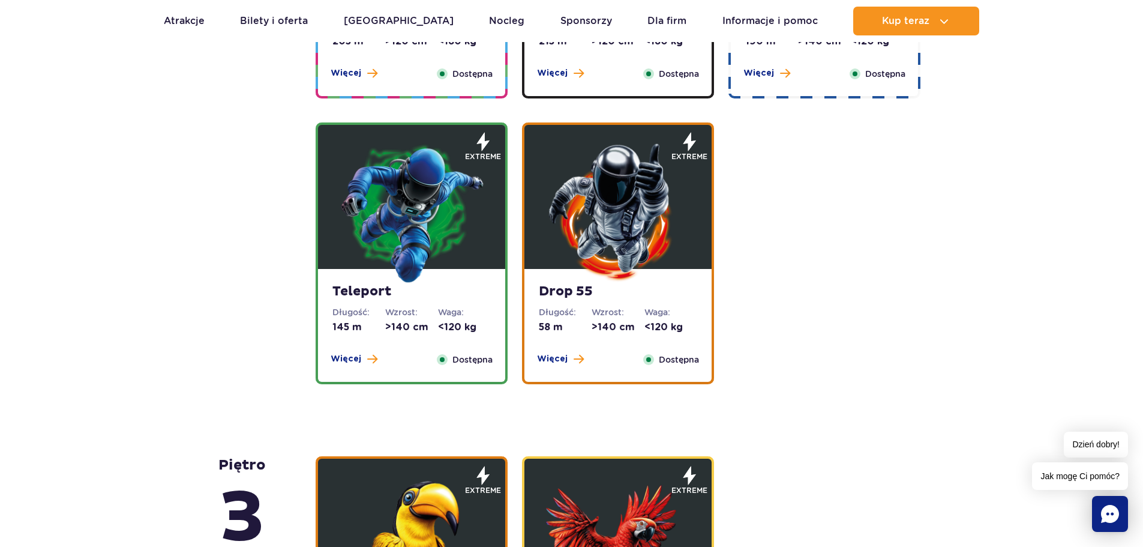
click at [463, 241] on img at bounding box center [412, 212] width 144 height 144
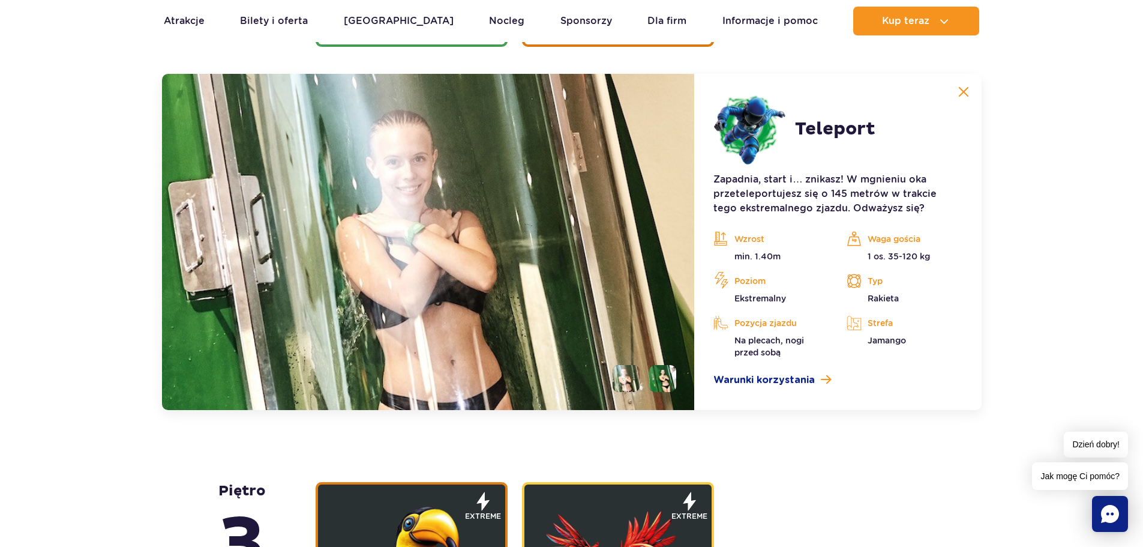
scroll to position [1722, 0]
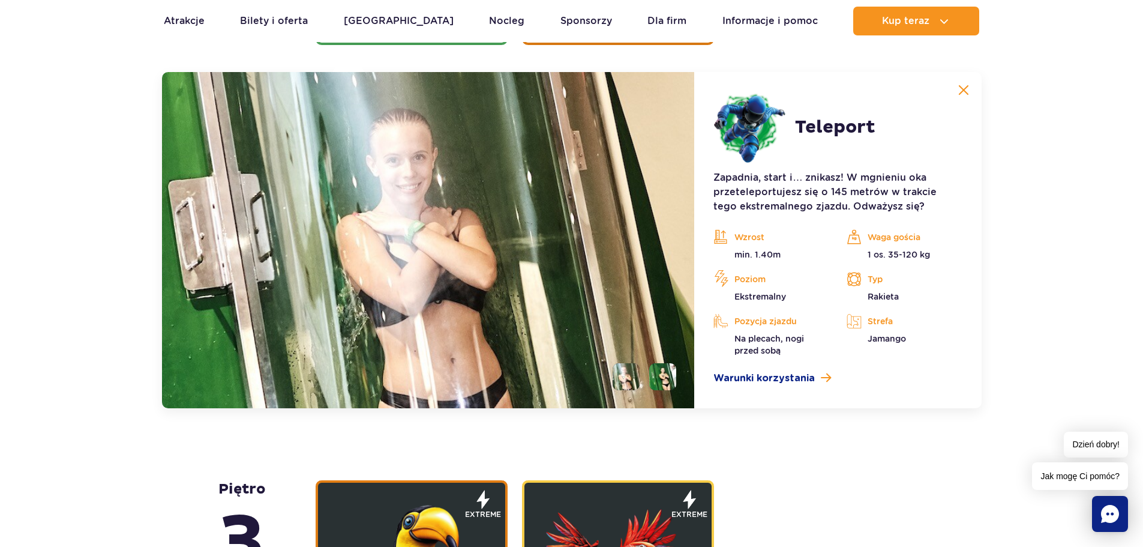
click at [665, 380] on li at bounding box center [662, 376] width 27 height 27
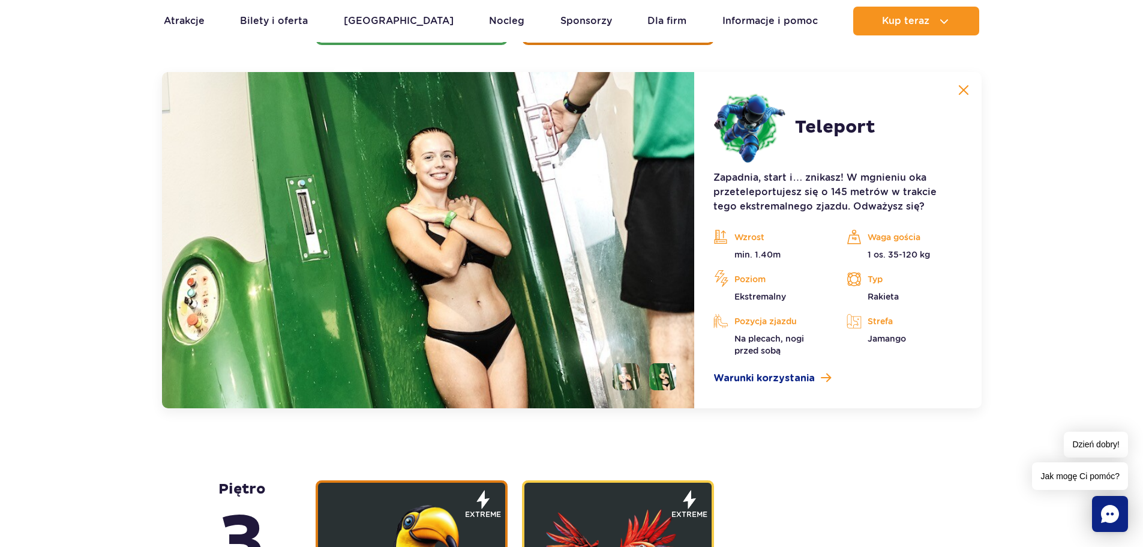
click at [622, 379] on li at bounding box center [626, 376] width 27 height 27
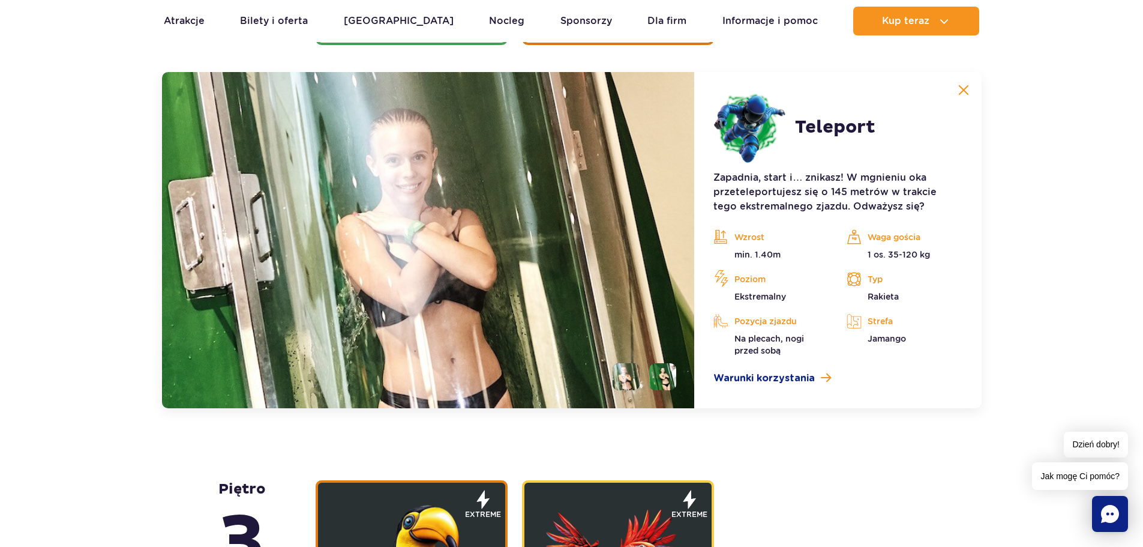
click at [960, 90] on img at bounding box center [963, 90] width 11 height 11
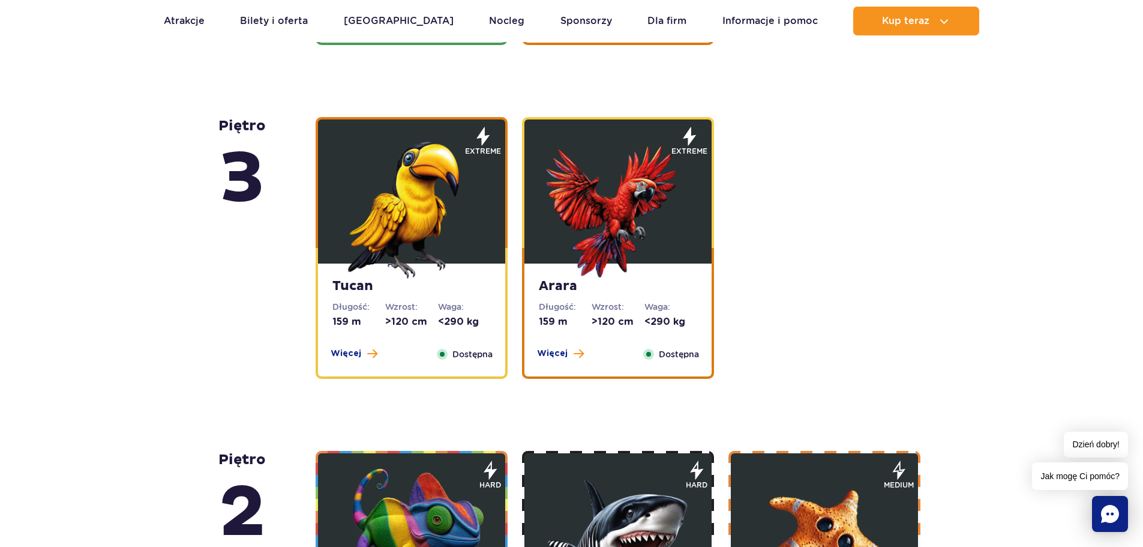
click at [604, 252] on img at bounding box center [618, 206] width 144 height 144
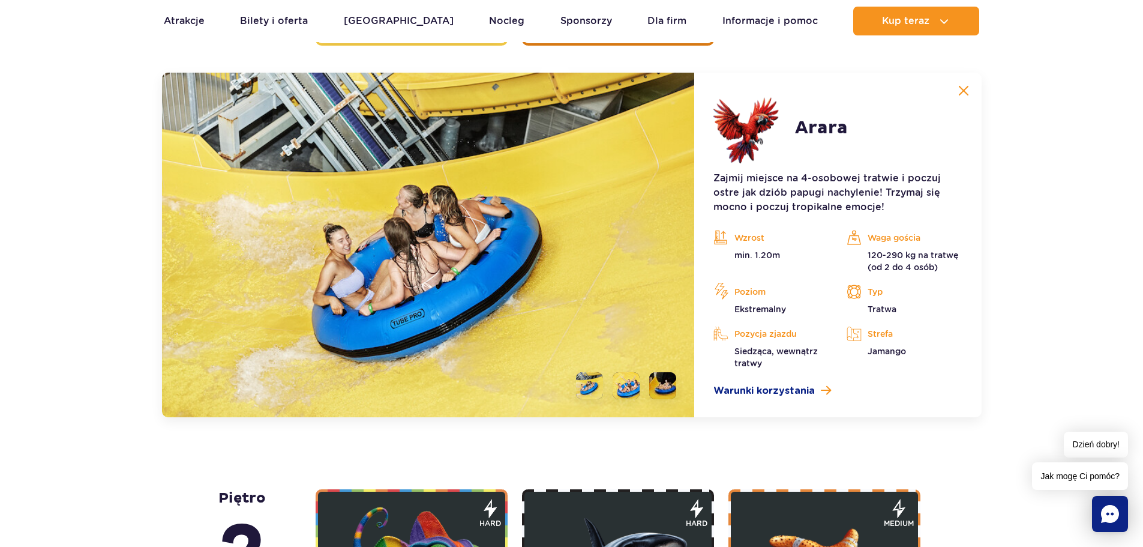
scroll to position [2055, 0]
click at [634, 382] on li at bounding box center [626, 384] width 27 height 27
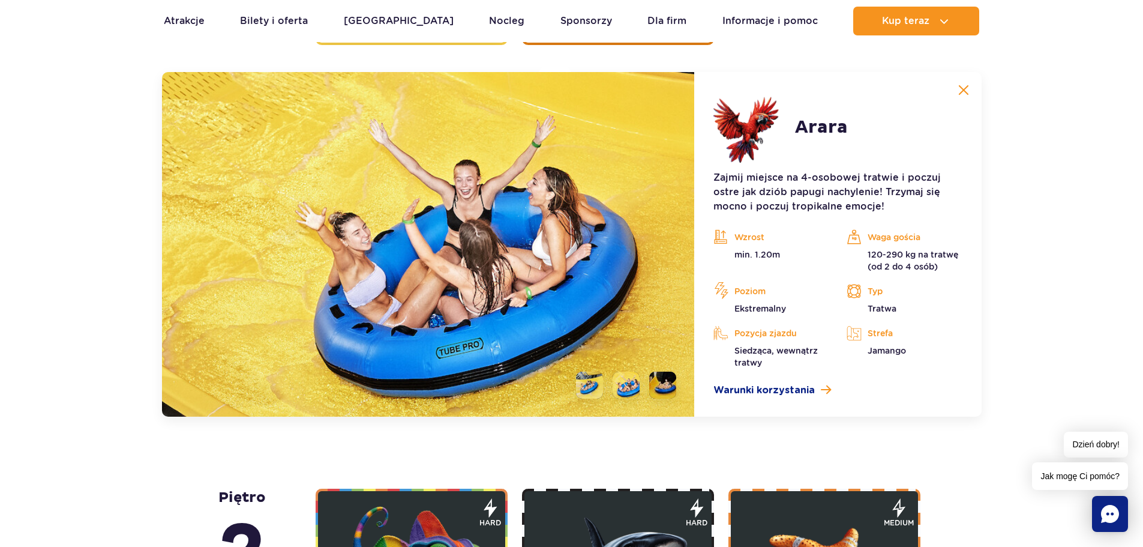
click at [660, 381] on li at bounding box center [662, 384] width 27 height 27
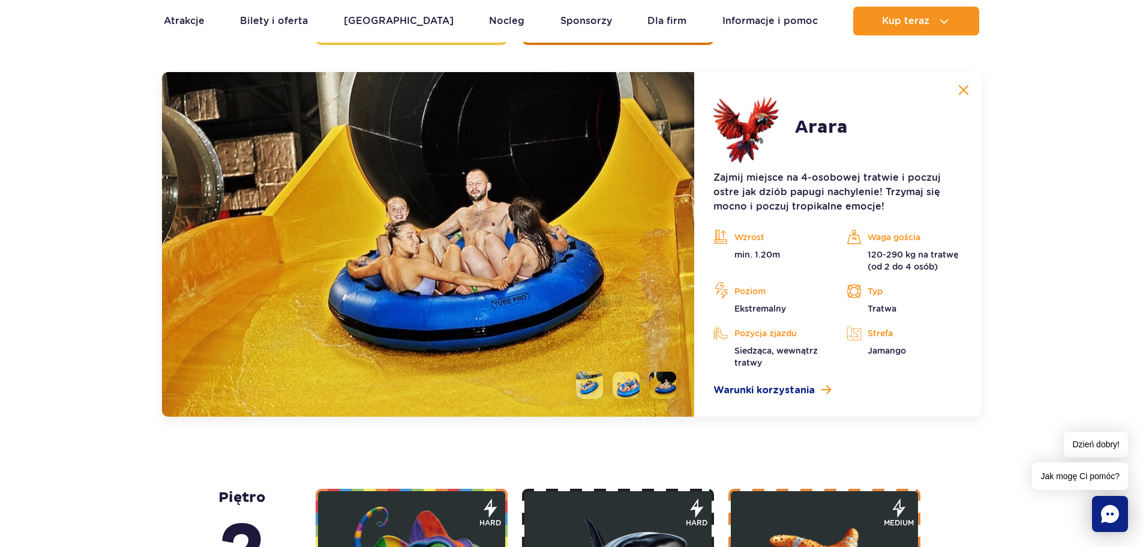
click at [966, 96] on button at bounding box center [964, 90] width 24 height 24
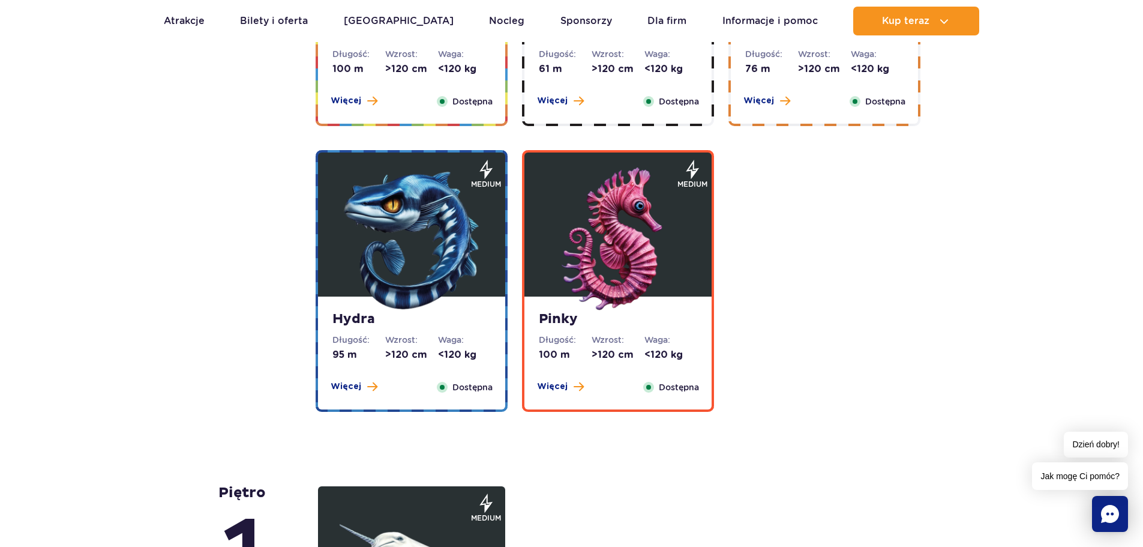
scroll to position [2336, 0]
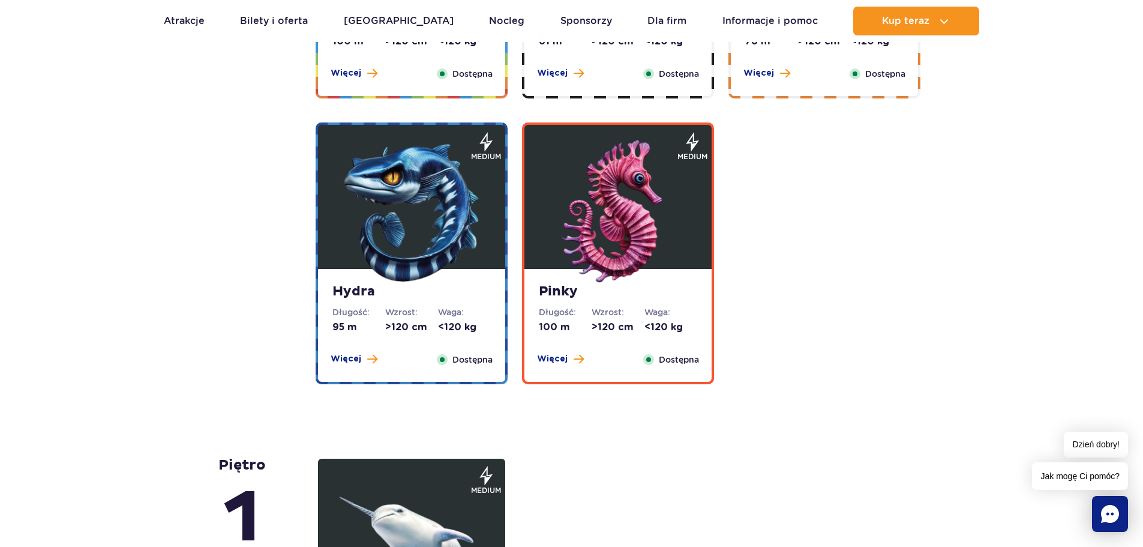
click at [392, 243] on img at bounding box center [412, 212] width 144 height 144
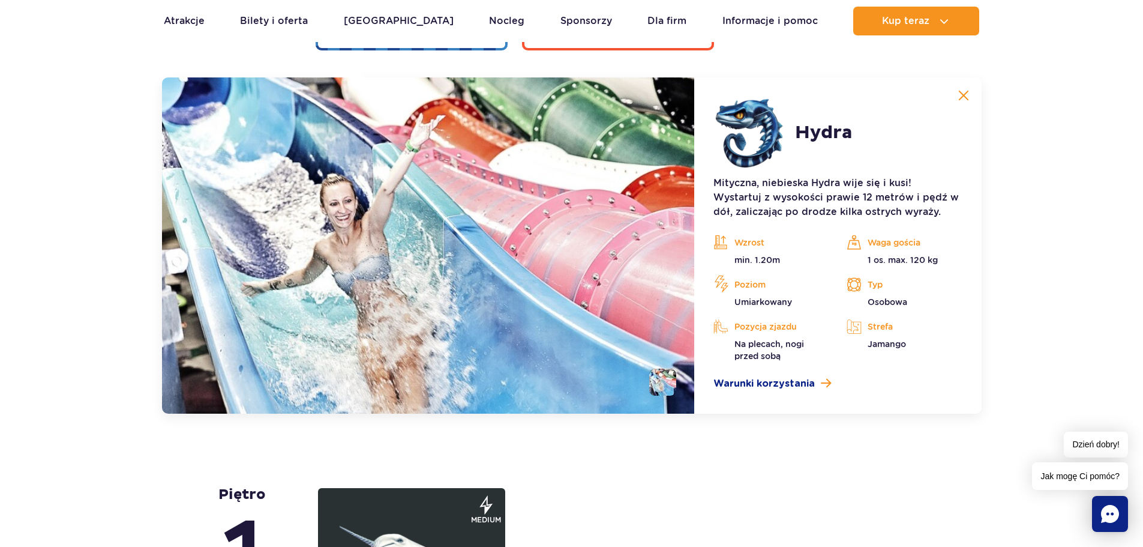
scroll to position [2675, 0]
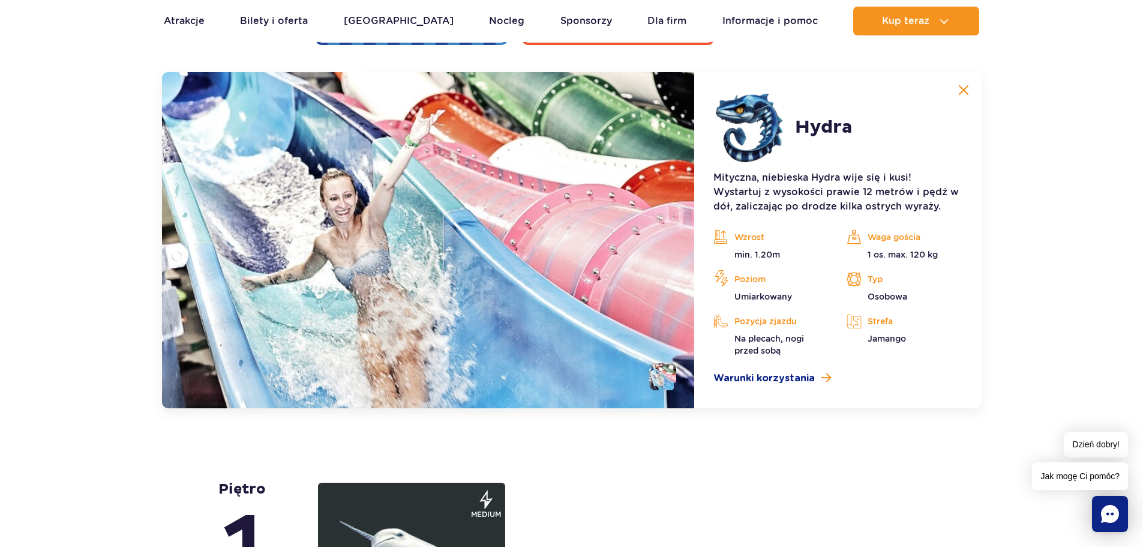
click at [964, 87] on img at bounding box center [963, 90] width 11 height 11
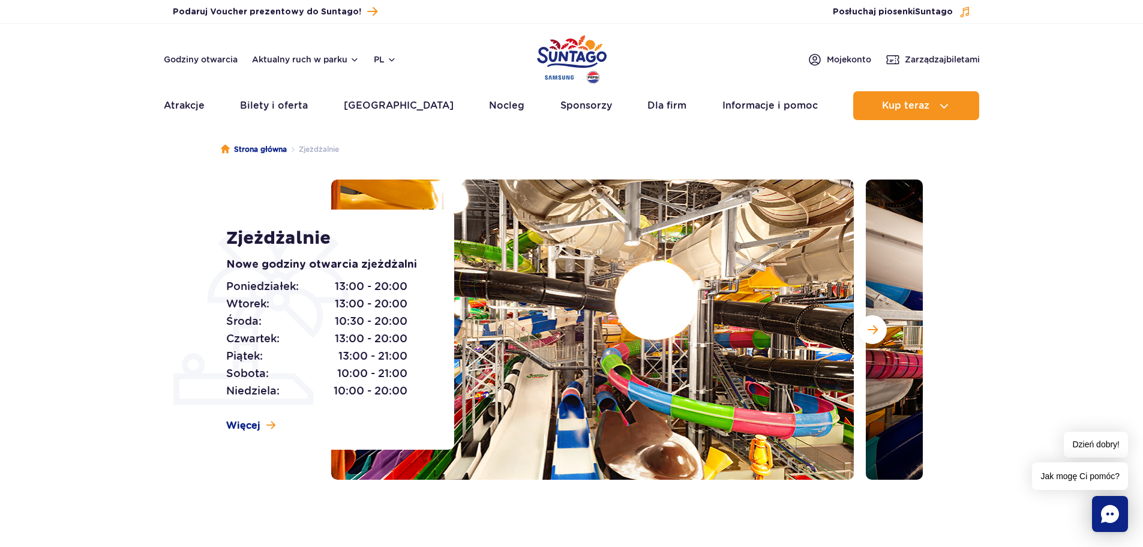
scroll to position [0, 0]
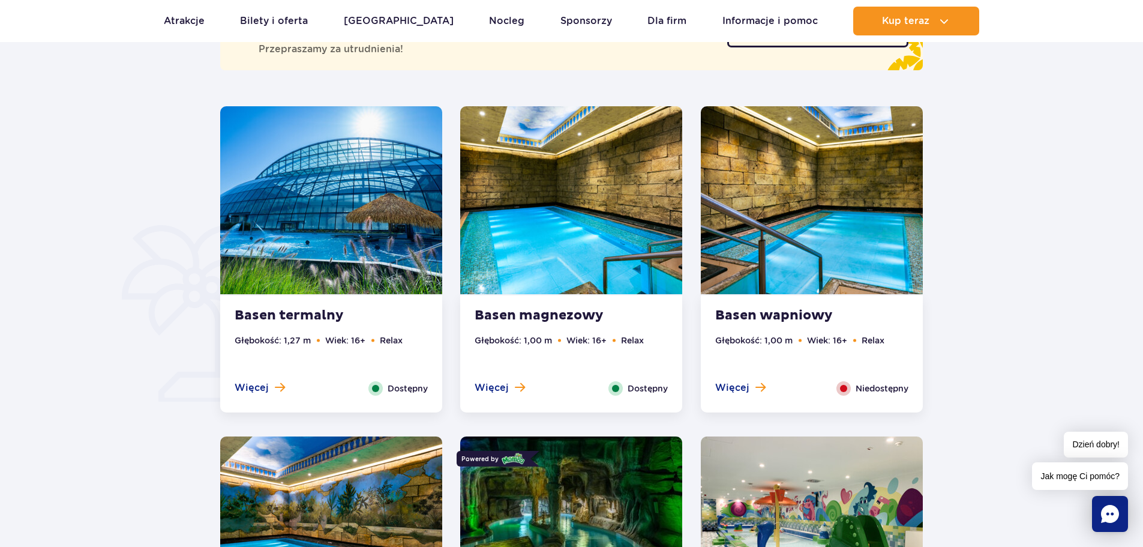
scroll to position [840, 0]
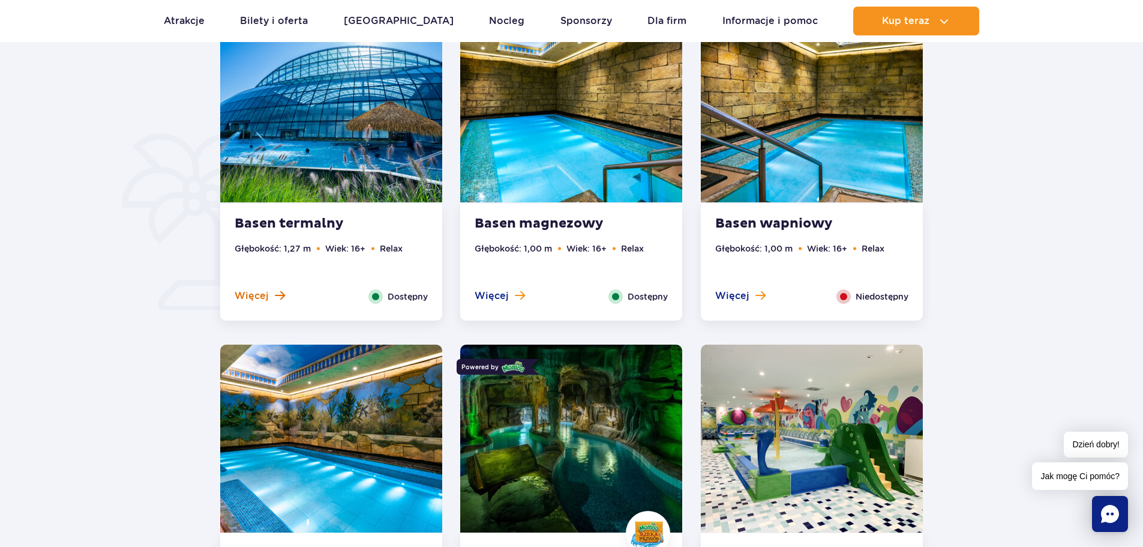
click at [257, 297] on span "Więcej" at bounding box center [252, 295] width 34 height 13
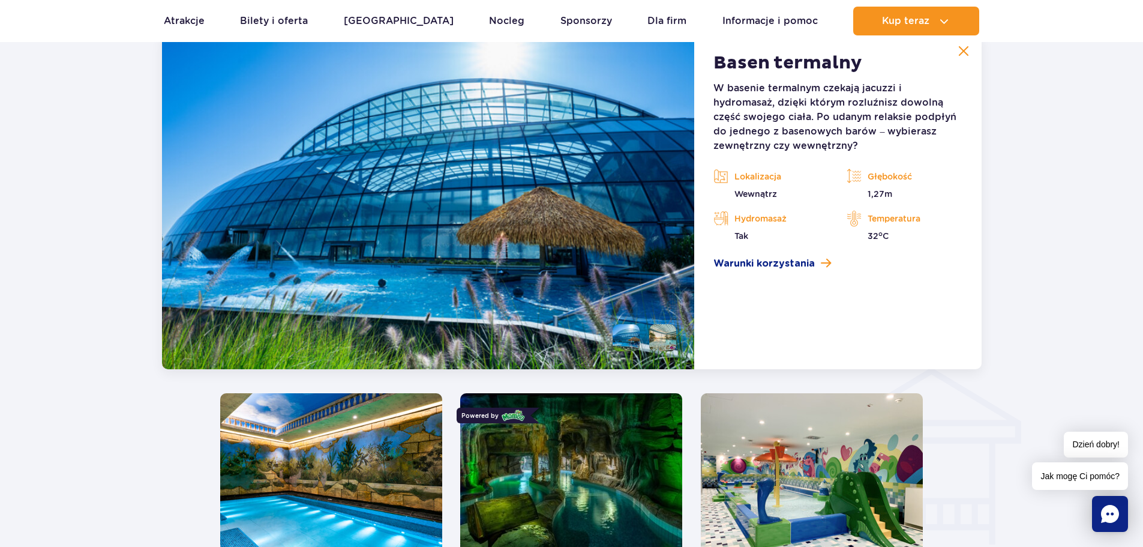
scroll to position [1116, 0]
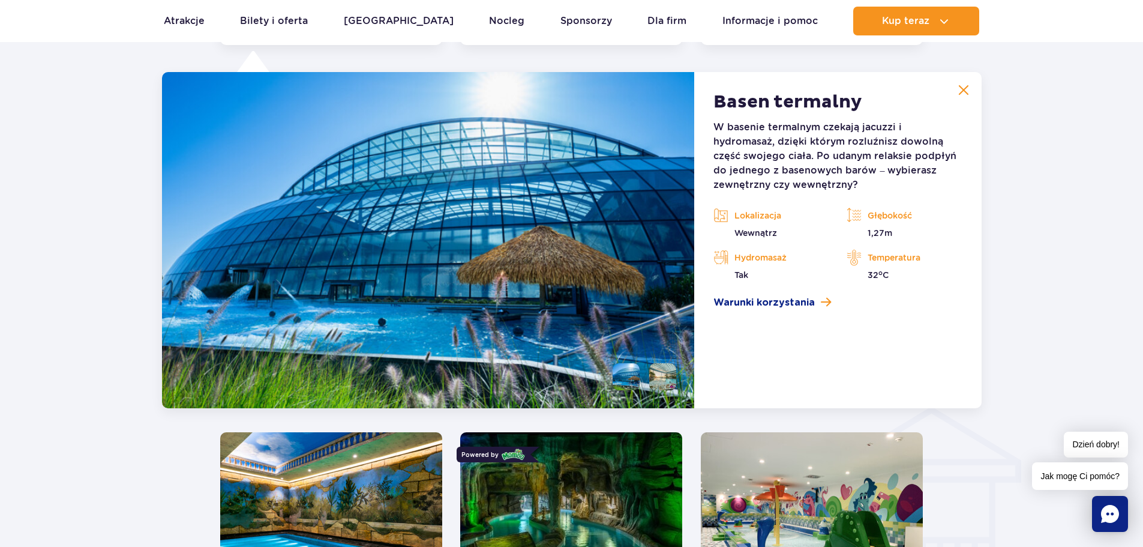
click at [960, 76] on article "Basen termalny W basenie termalnym czekają jacuzzi i hydromasaż, dzięki którym …" at bounding box center [837, 240] width 287 height 336
click at [961, 88] on img at bounding box center [963, 90] width 11 height 11
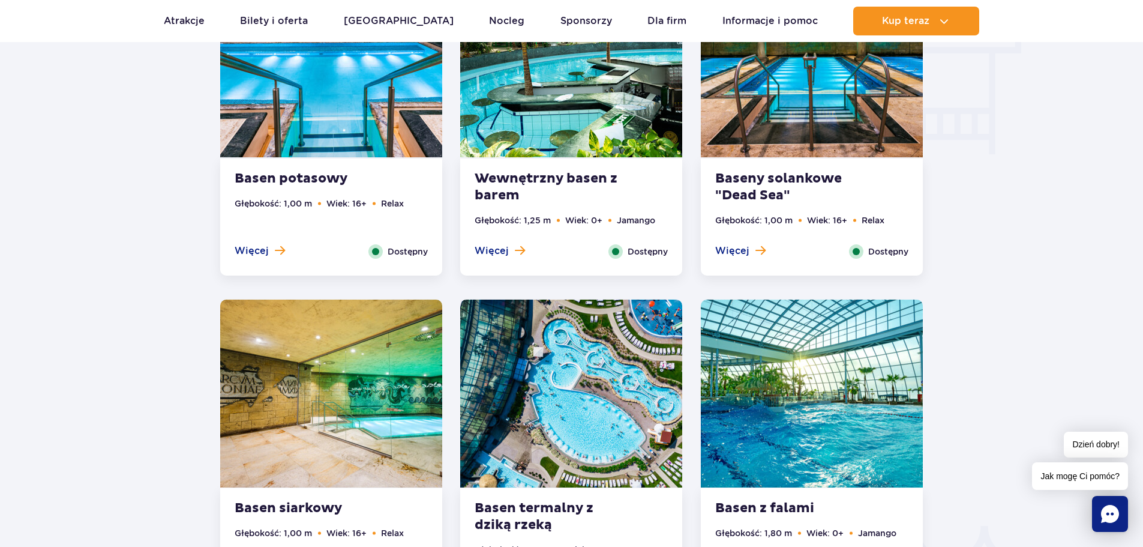
scroll to position [1675, 0]
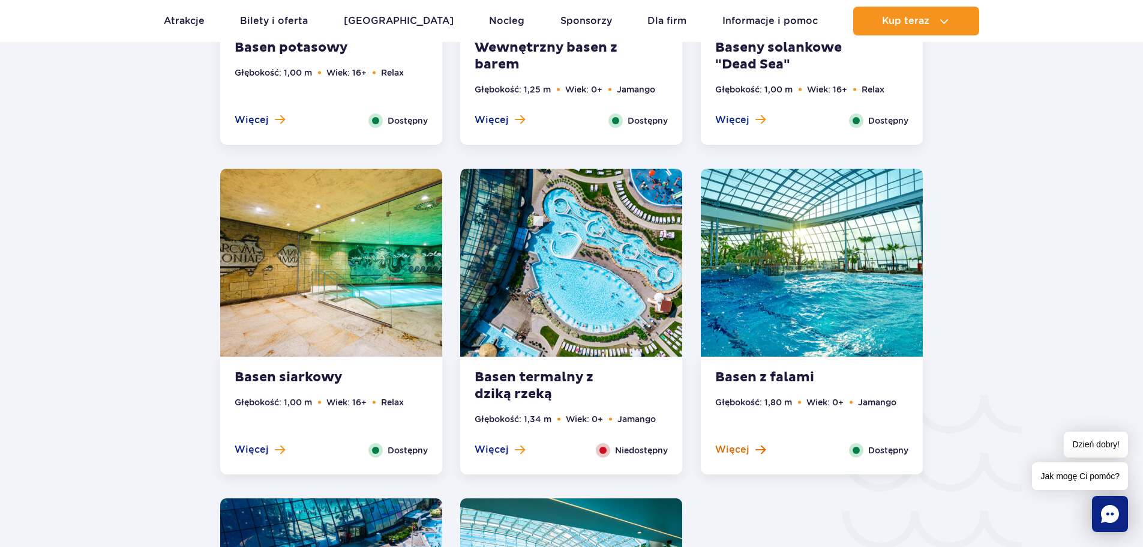
click at [733, 443] on span "Więcej" at bounding box center [732, 449] width 34 height 13
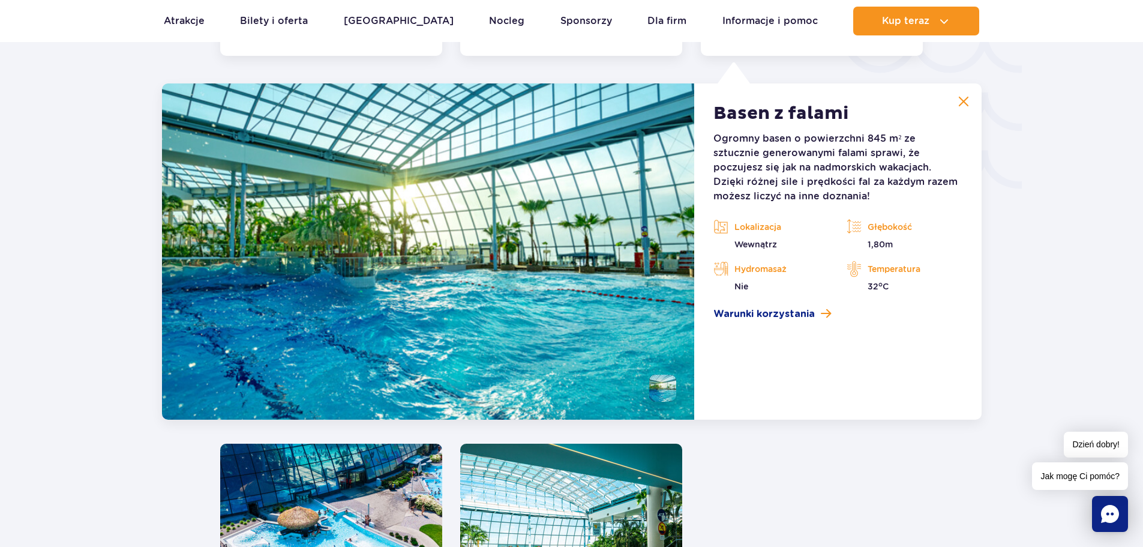
scroll to position [2105, 0]
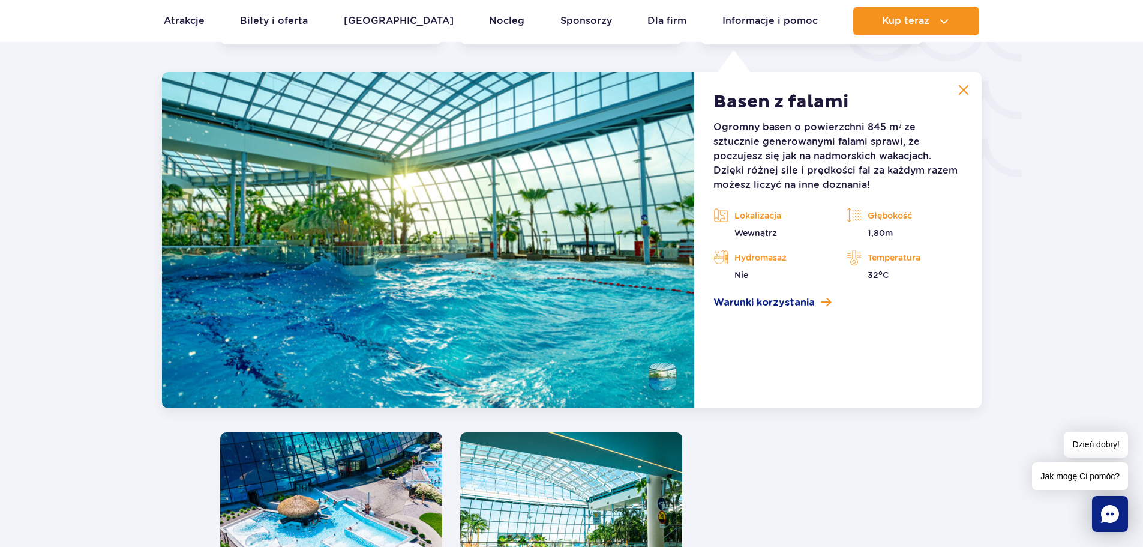
click at [970, 92] on button at bounding box center [964, 90] width 24 height 24
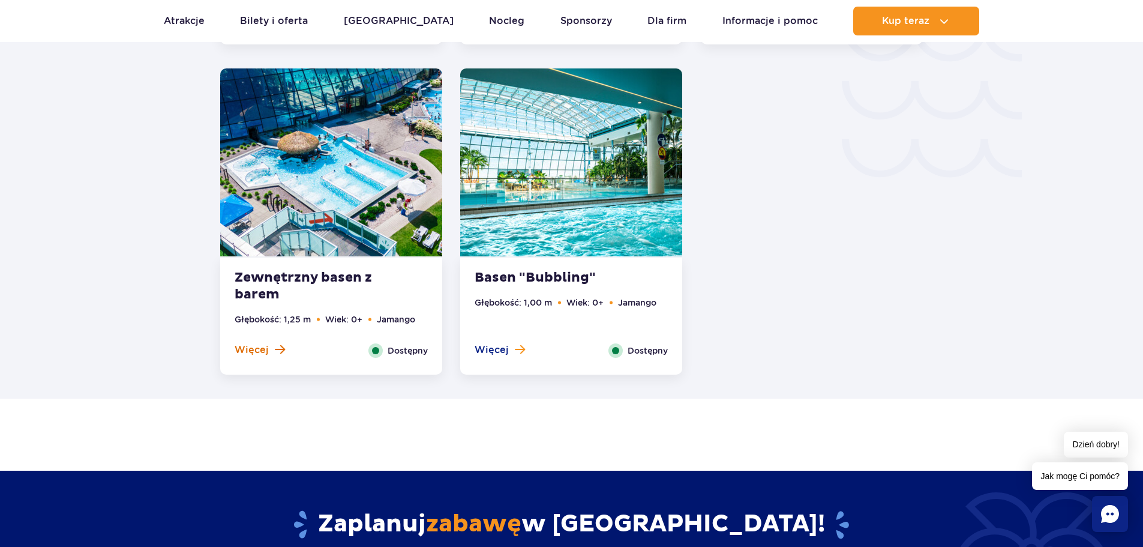
click at [269, 349] on button "Więcej" at bounding box center [260, 349] width 50 height 13
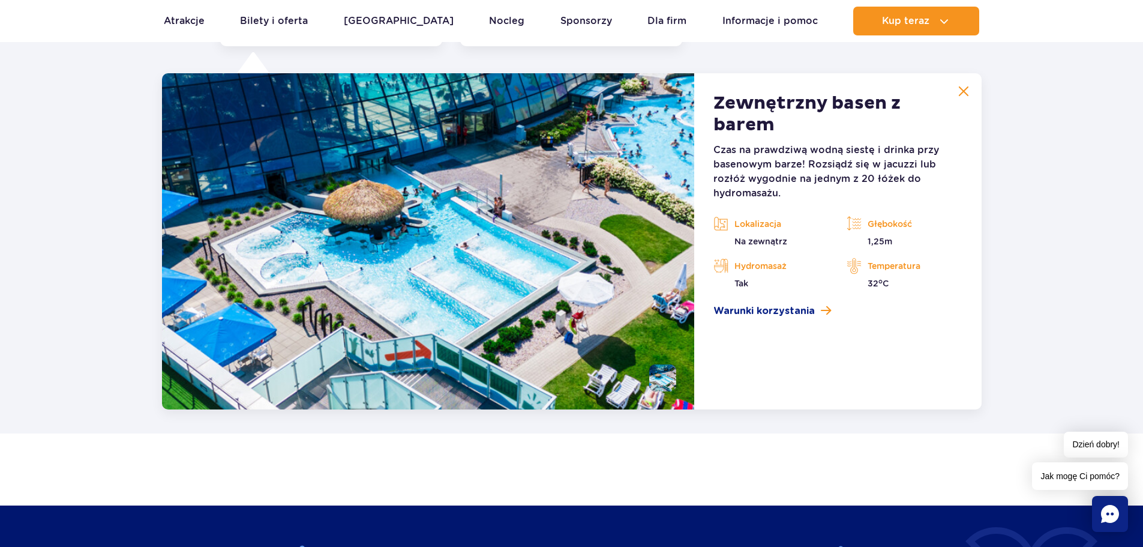
scroll to position [2435, 0]
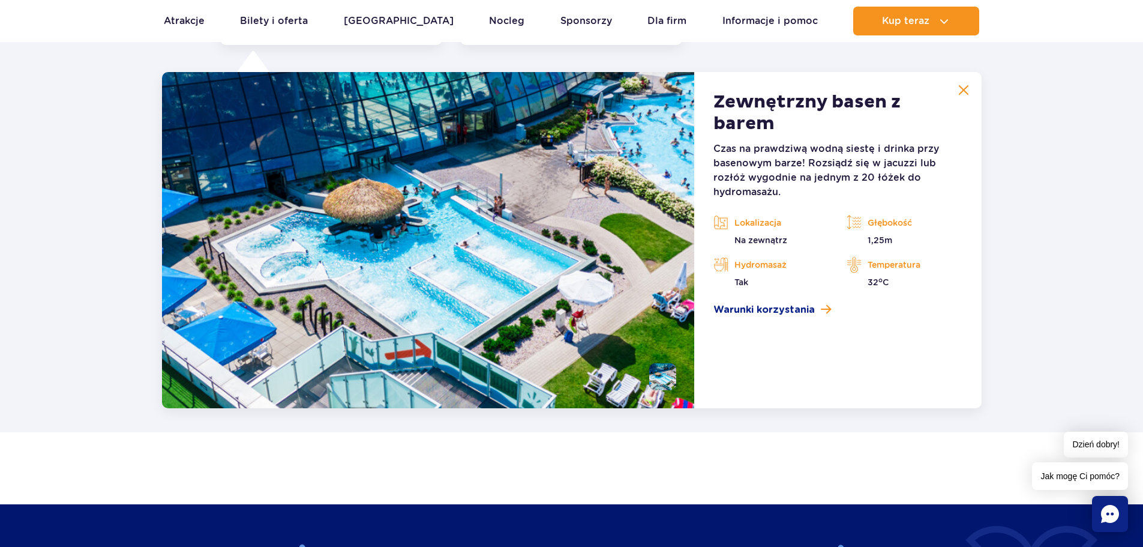
click at [962, 87] on img at bounding box center [963, 90] width 11 height 11
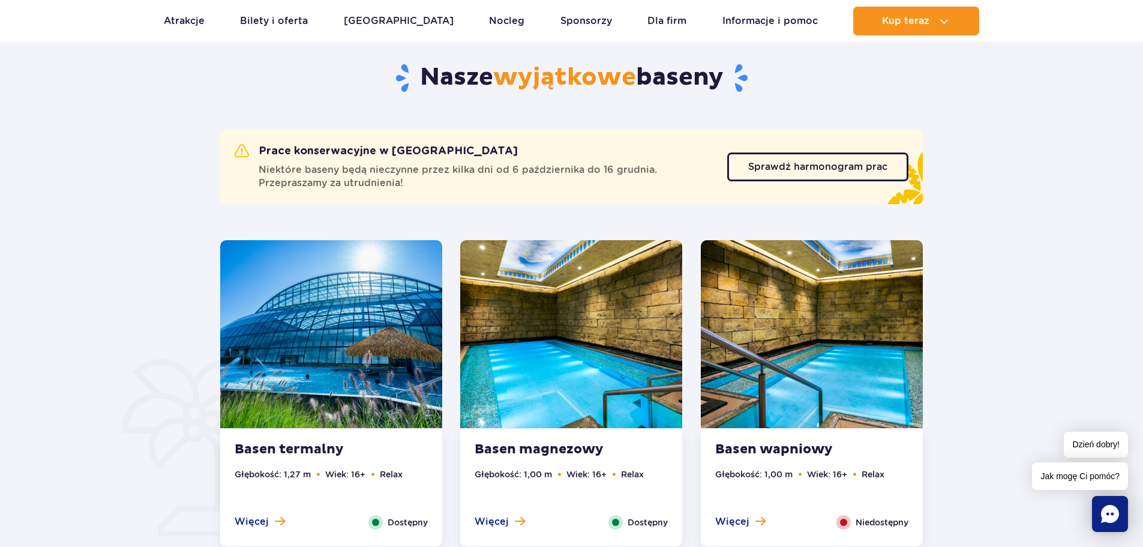
scroll to position [0, 0]
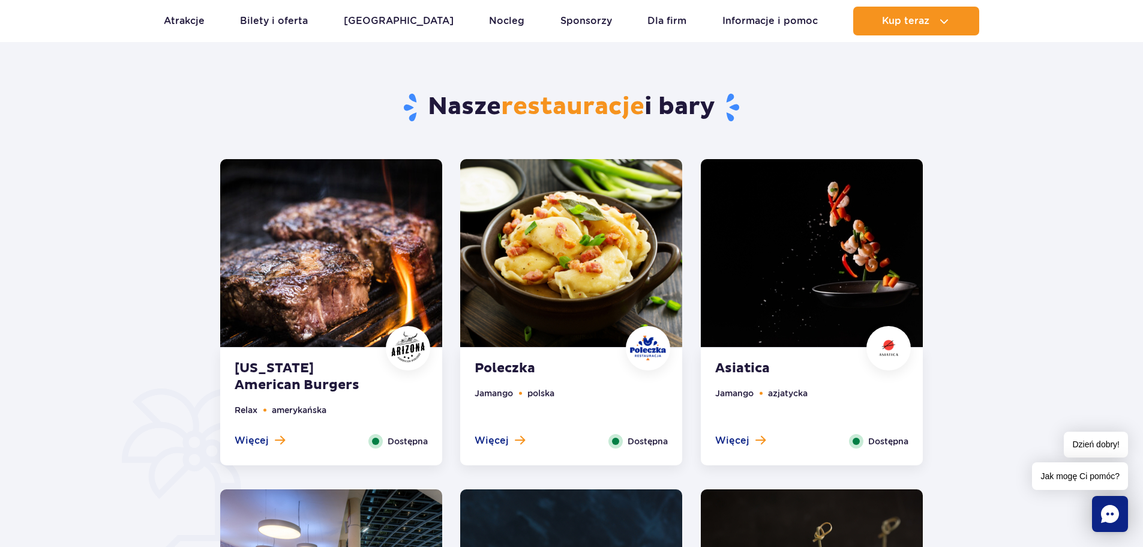
scroll to position [560, 0]
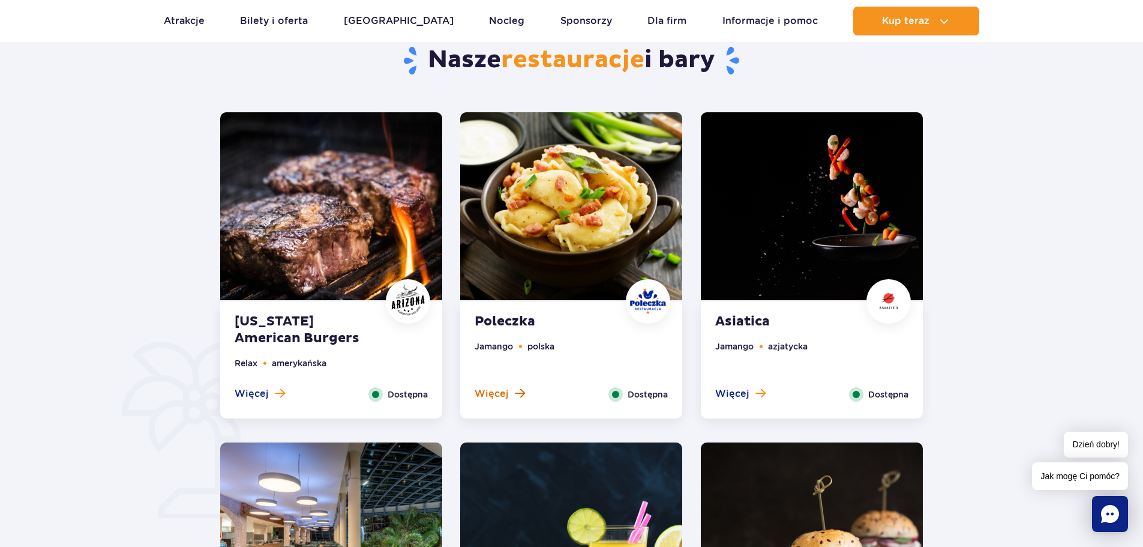
click at [490, 387] on span "Więcej" at bounding box center [492, 393] width 34 height 13
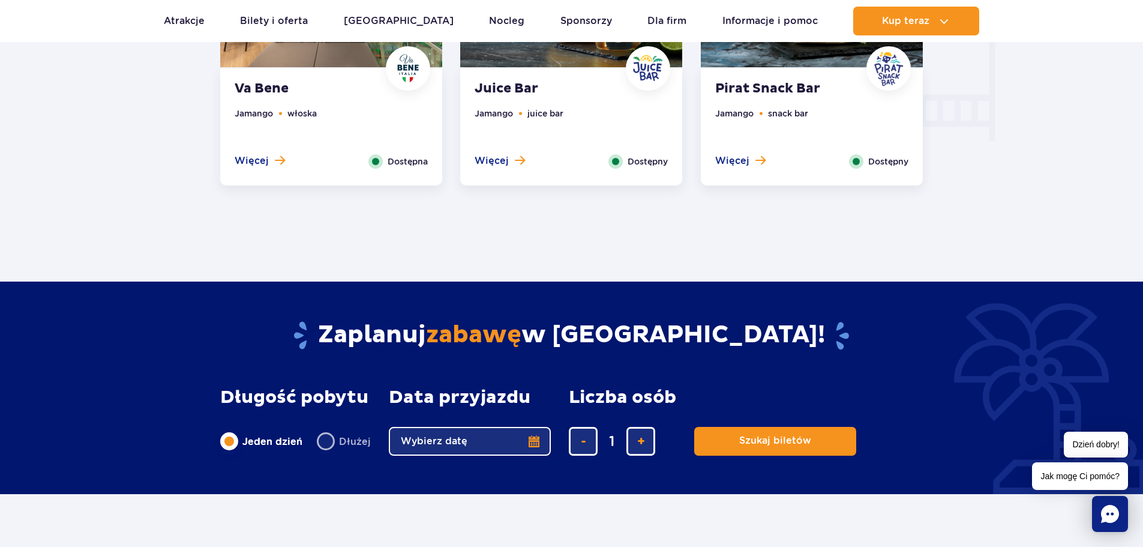
scroll to position [1493, 0]
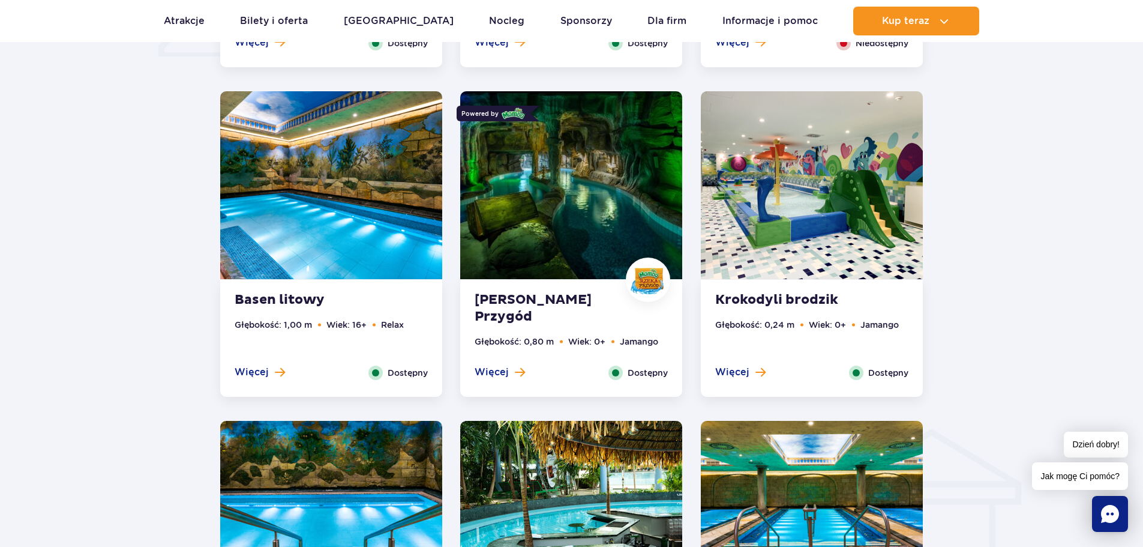
scroll to position [1120, 0]
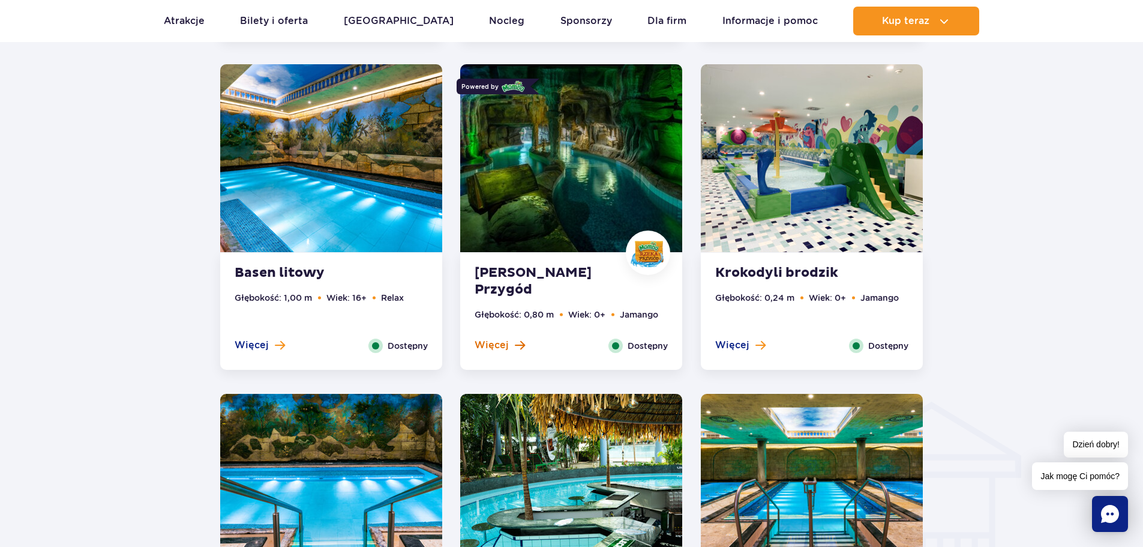
click at [494, 344] on span "Więcej" at bounding box center [492, 344] width 34 height 13
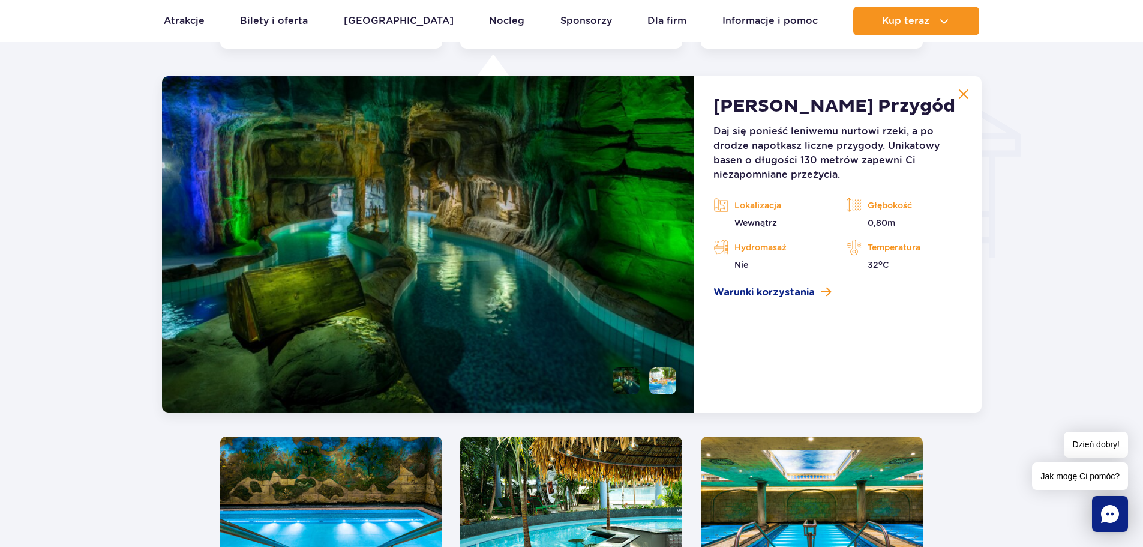
scroll to position [1446, 0]
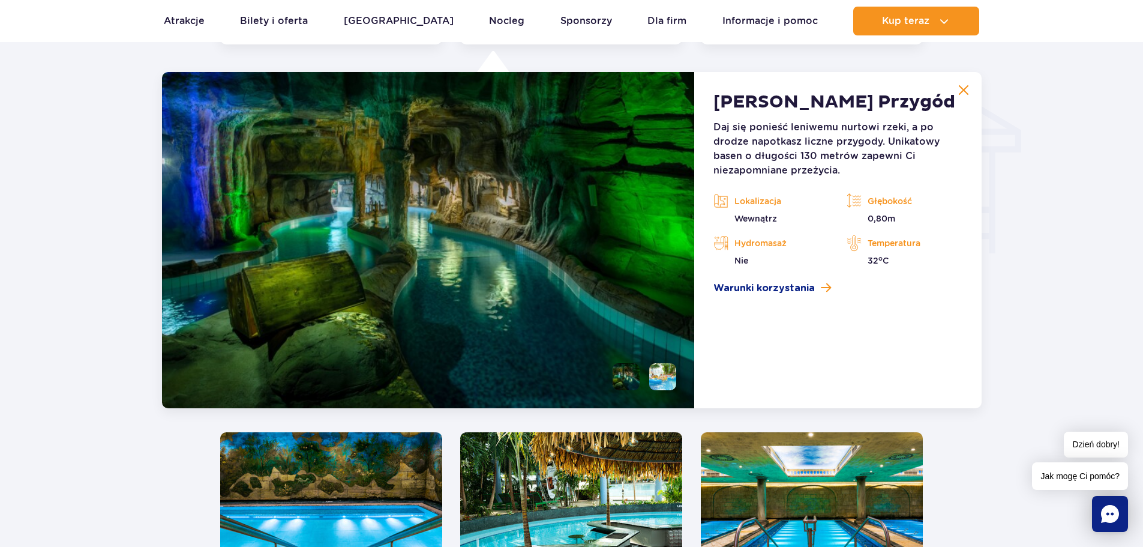
click at [661, 369] on li at bounding box center [662, 376] width 27 height 27
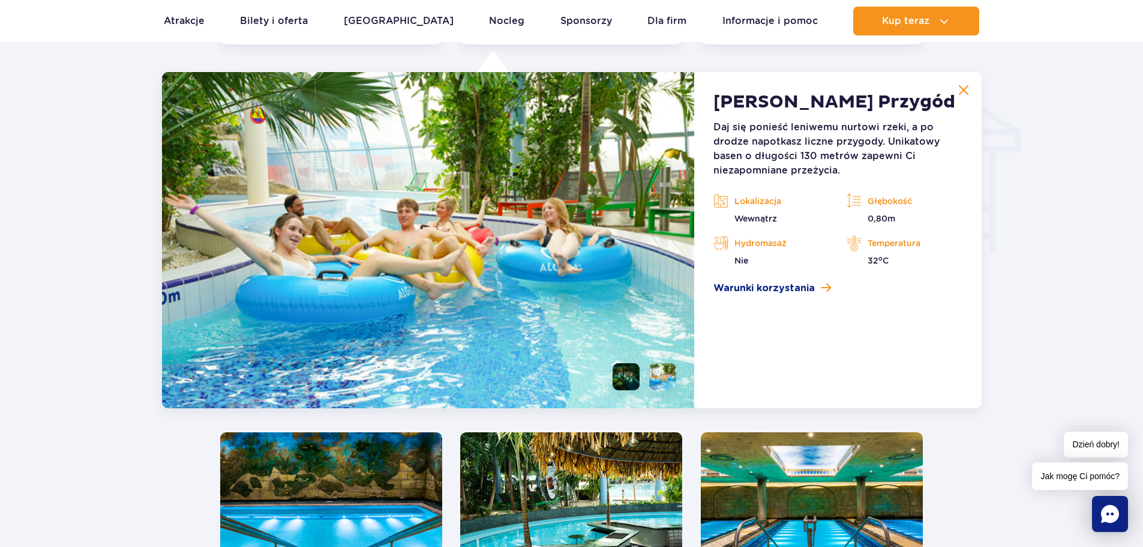
click at [616, 370] on li at bounding box center [626, 376] width 27 height 27
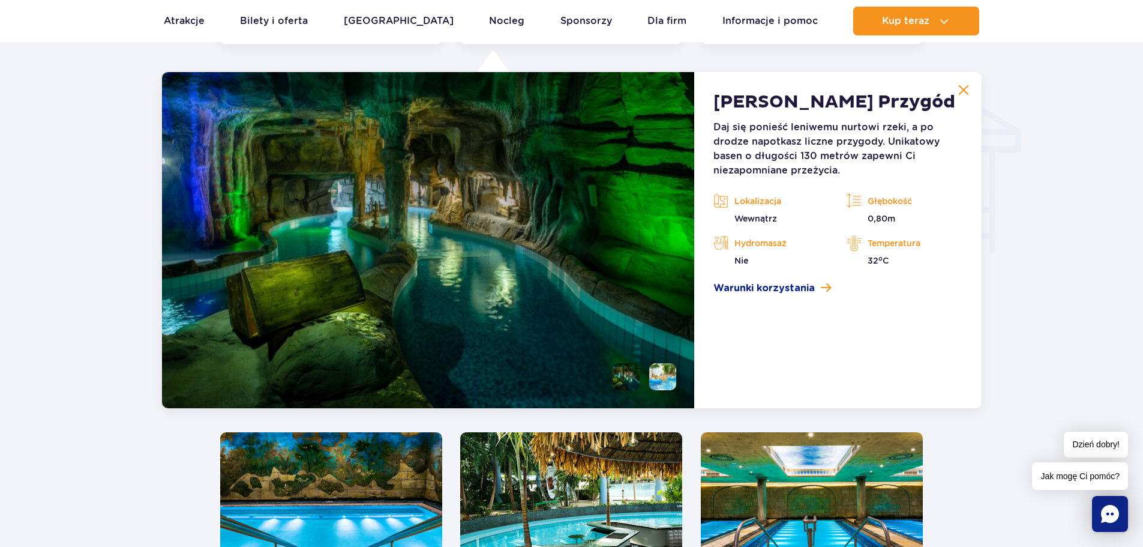
click at [961, 104] on article "Mamba Rzeka Przygód Daj się ponieść leniwemu nurtowi rzeki, a po drodze napotka…" at bounding box center [837, 240] width 287 height 336
click at [964, 93] on img at bounding box center [963, 90] width 11 height 11
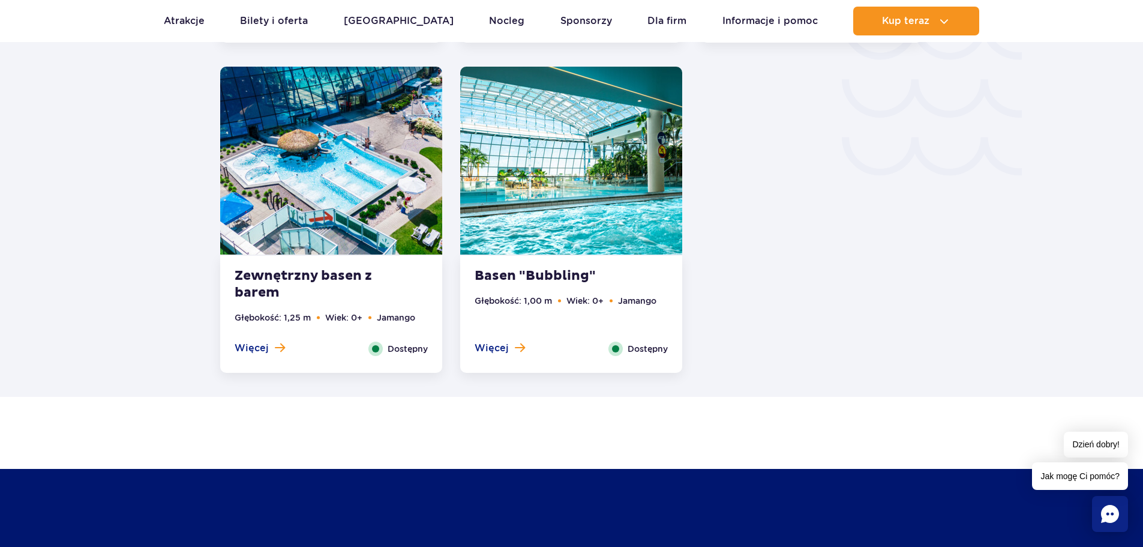
scroll to position [2146, 0]
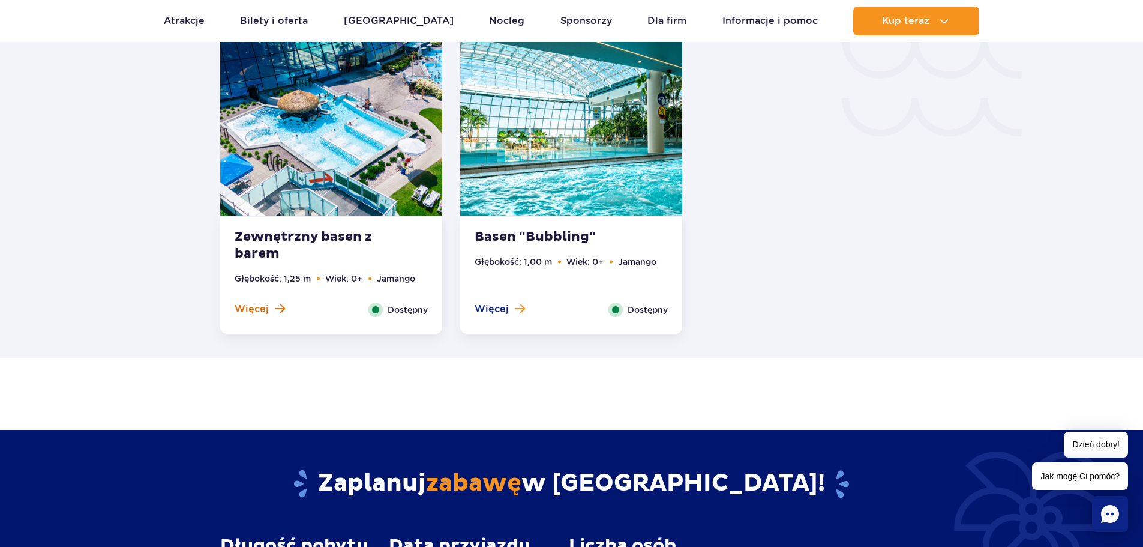
click at [262, 310] on span "Więcej" at bounding box center [252, 308] width 34 height 13
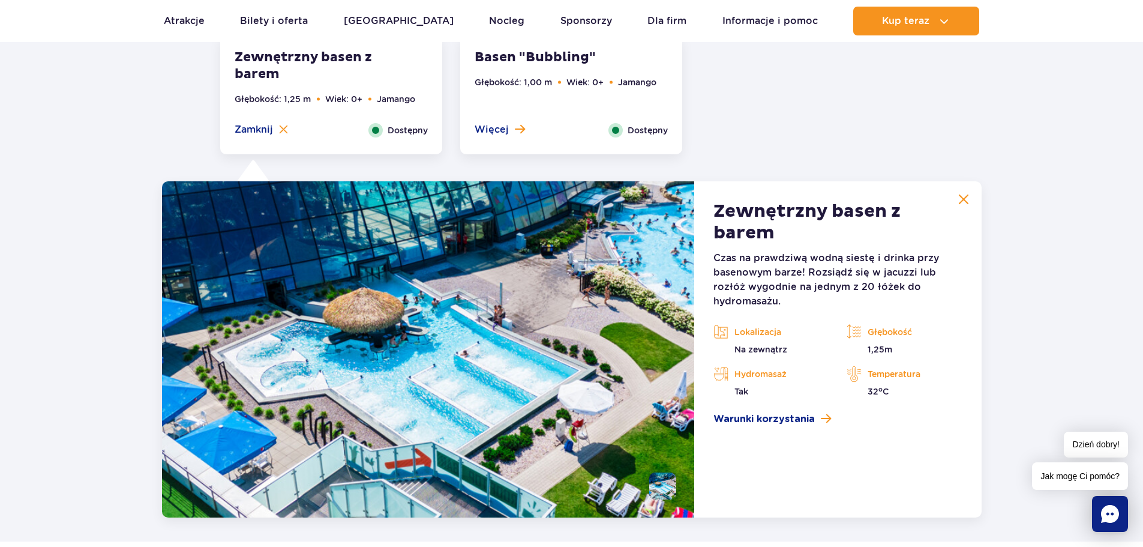
scroll to position [2435, 0]
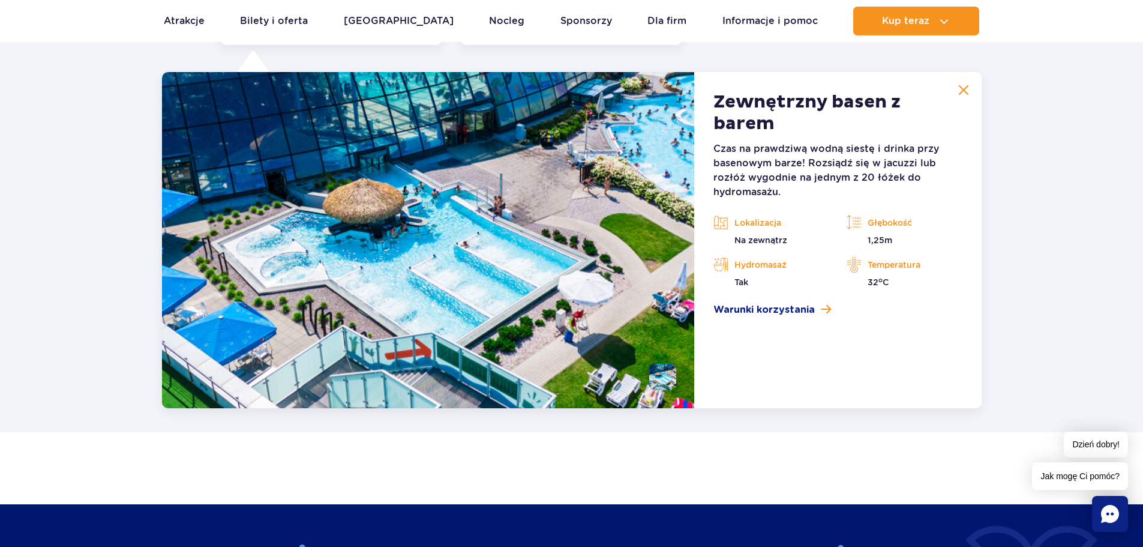
click at [960, 95] on img at bounding box center [963, 90] width 11 height 11
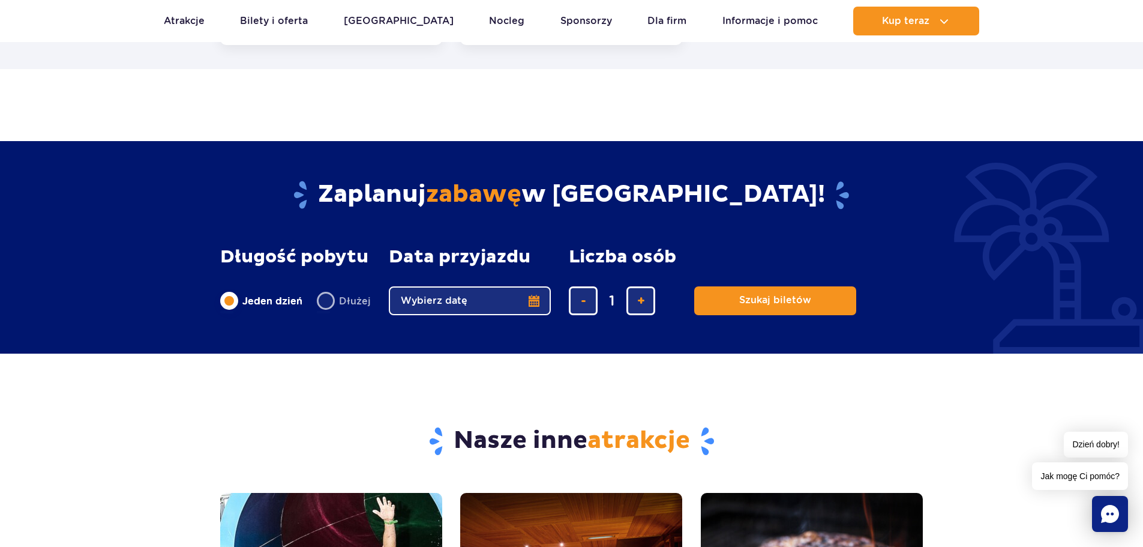
scroll to position [1594, 0]
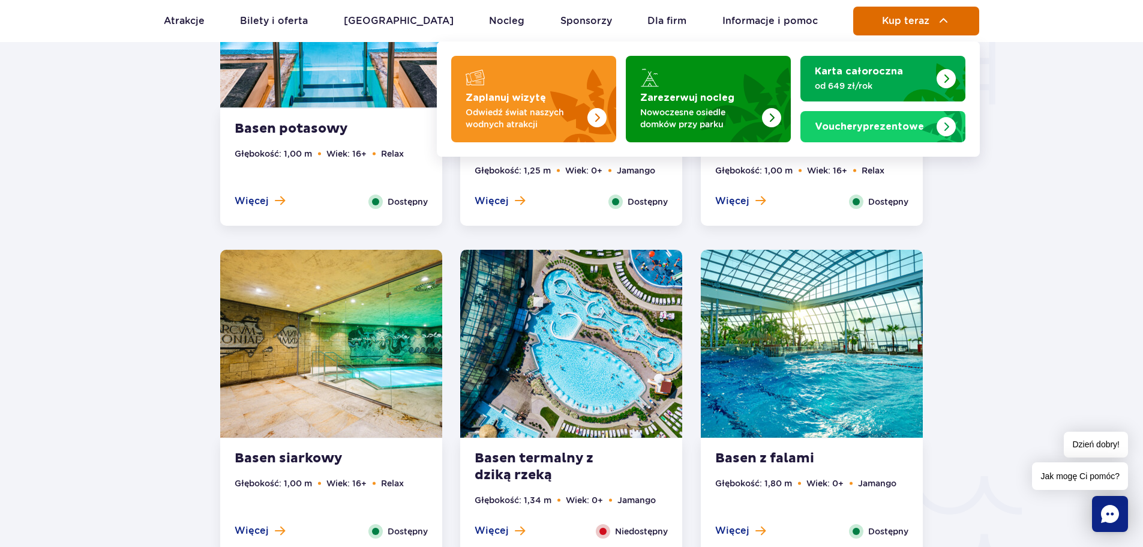
click at [922, 24] on span "Kup teraz" at bounding box center [905, 21] width 47 height 11
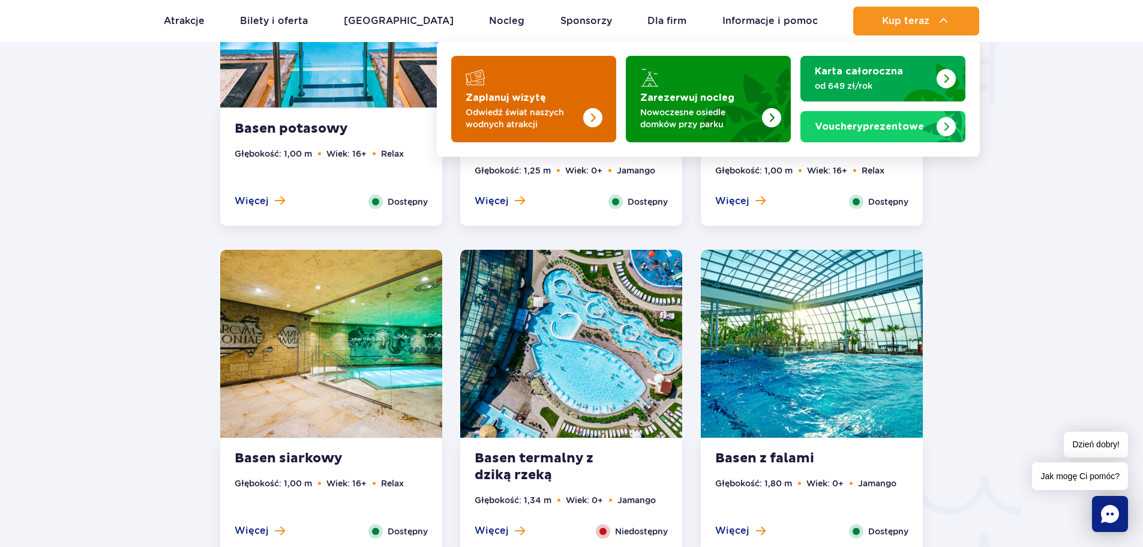
click at [543, 100] on img "Zaplanuj wizytę" at bounding box center [568, 96] width 95 height 94
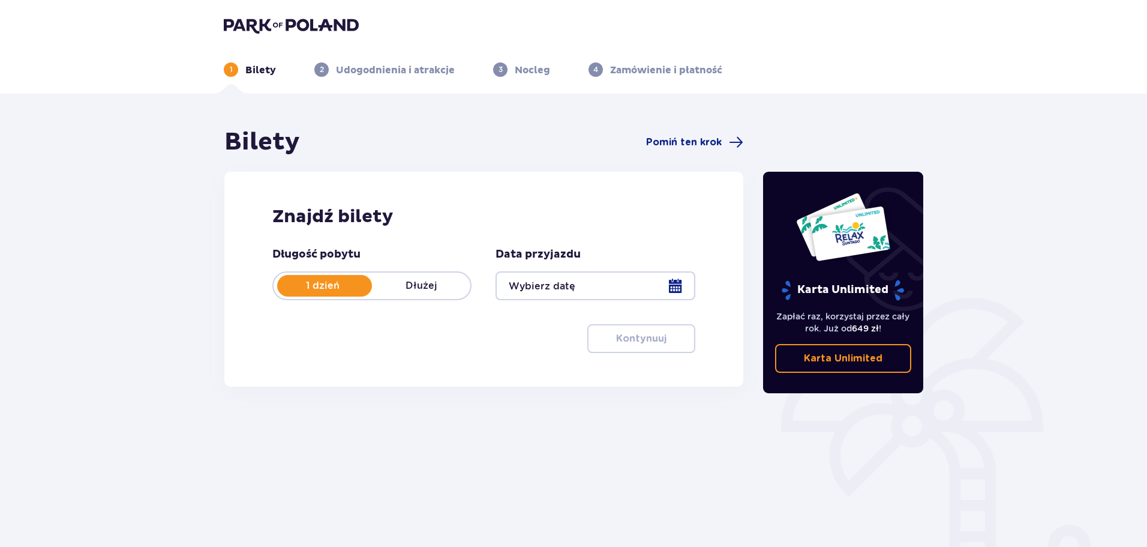
click at [574, 281] on div at bounding box center [595, 285] width 199 height 29
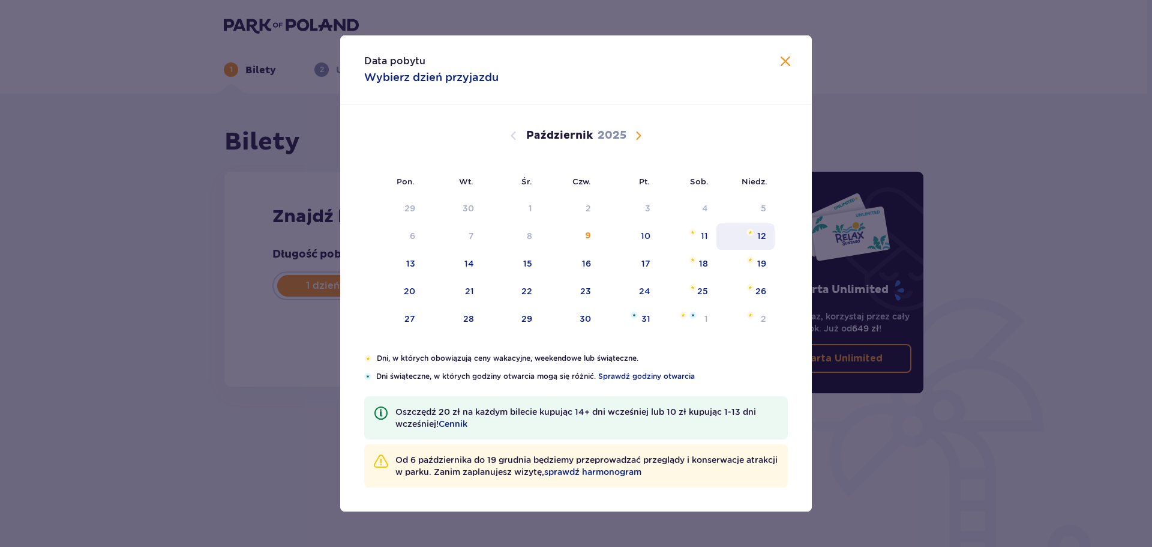
click at [739, 233] on div "12" at bounding box center [746, 236] width 58 height 26
type input "12.10.25"
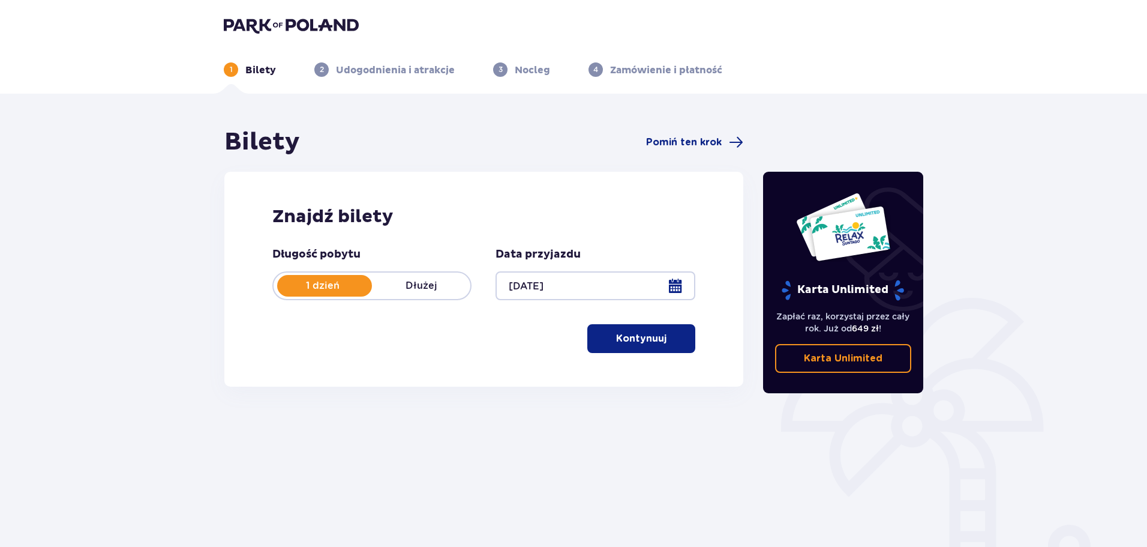
click at [628, 337] on p "Kontynuuj" at bounding box center [641, 338] width 50 height 13
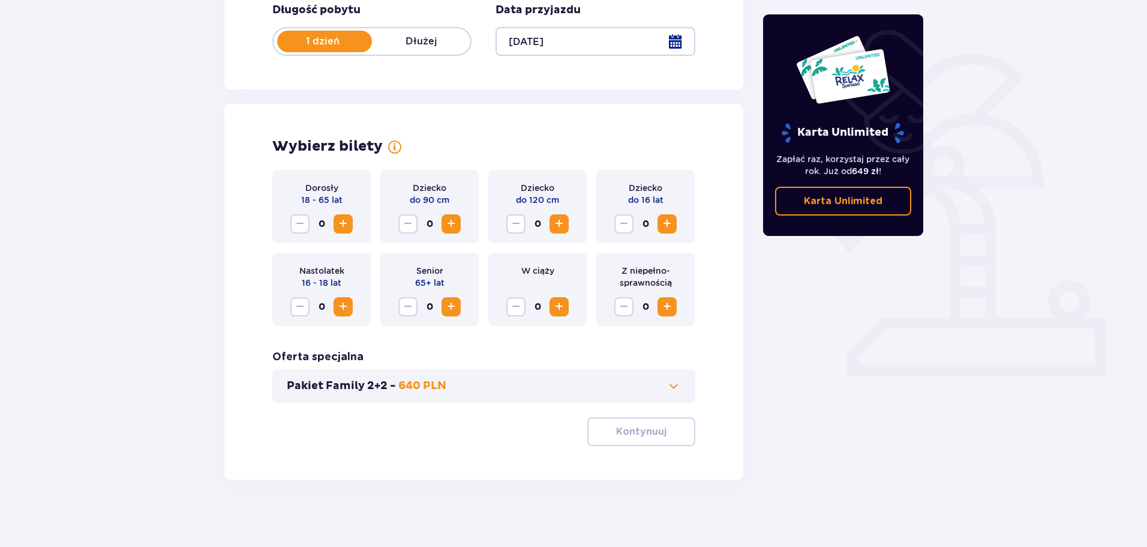
scroll to position [249, 0]
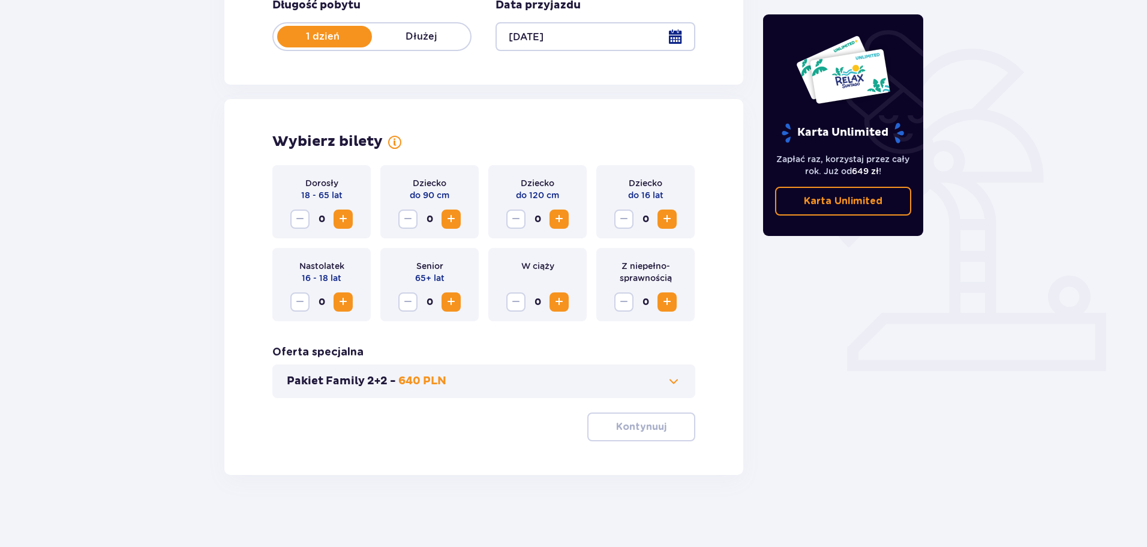
click at [346, 217] on span "Zwiększ" at bounding box center [343, 219] width 14 height 14
click at [605, 428] on button "Kontynuuj" at bounding box center [641, 426] width 108 height 29
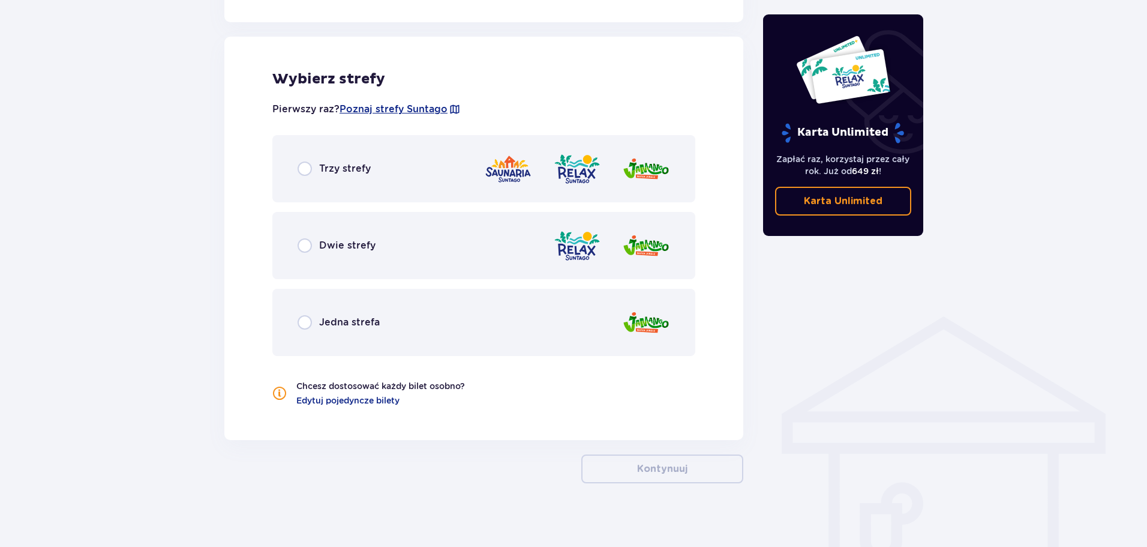
scroll to position [666, 0]
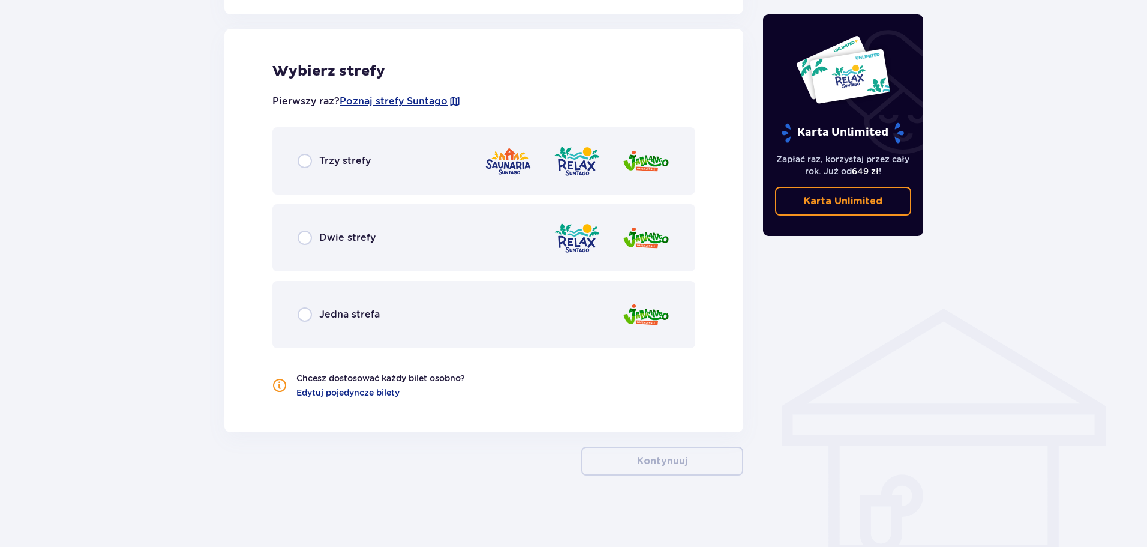
click at [323, 313] on span "Jedna strefa" at bounding box center [349, 314] width 61 height 13
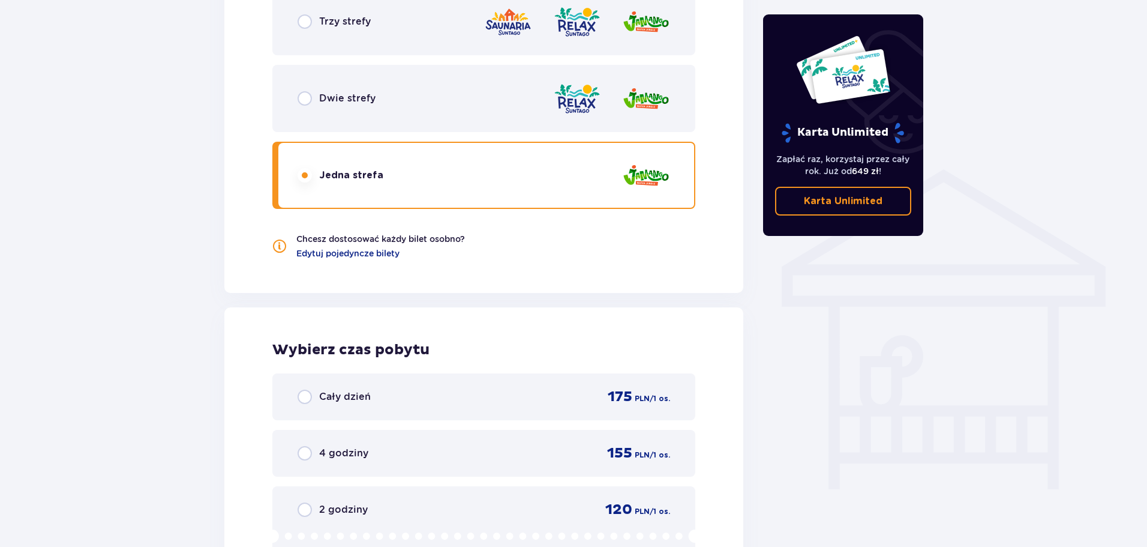
scroll to position [778, 0]
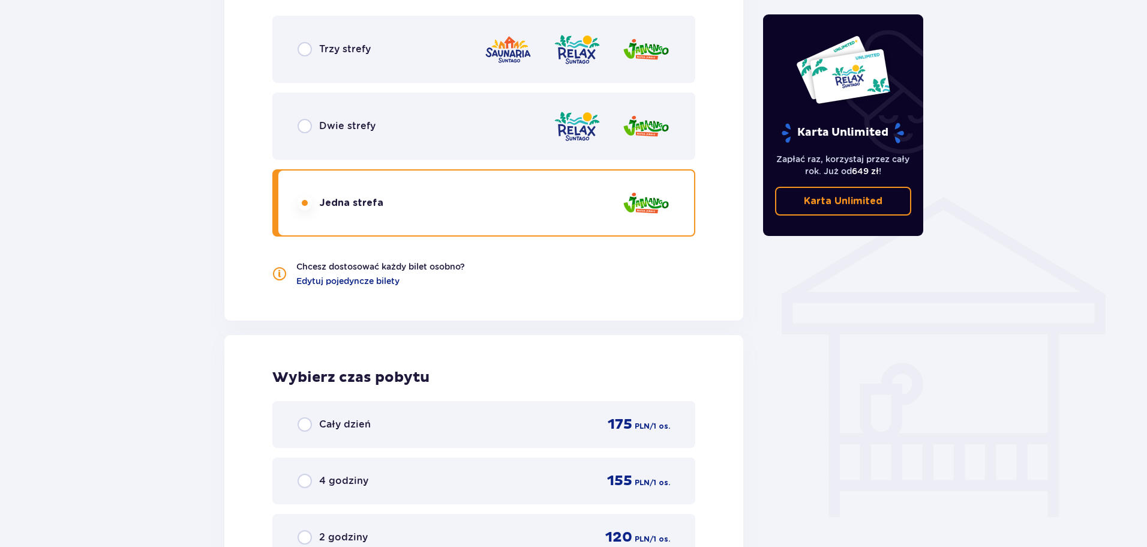
click at [328, 139] on div "Dwie strefy" at bounding box center [483, 125] width 423 height 67
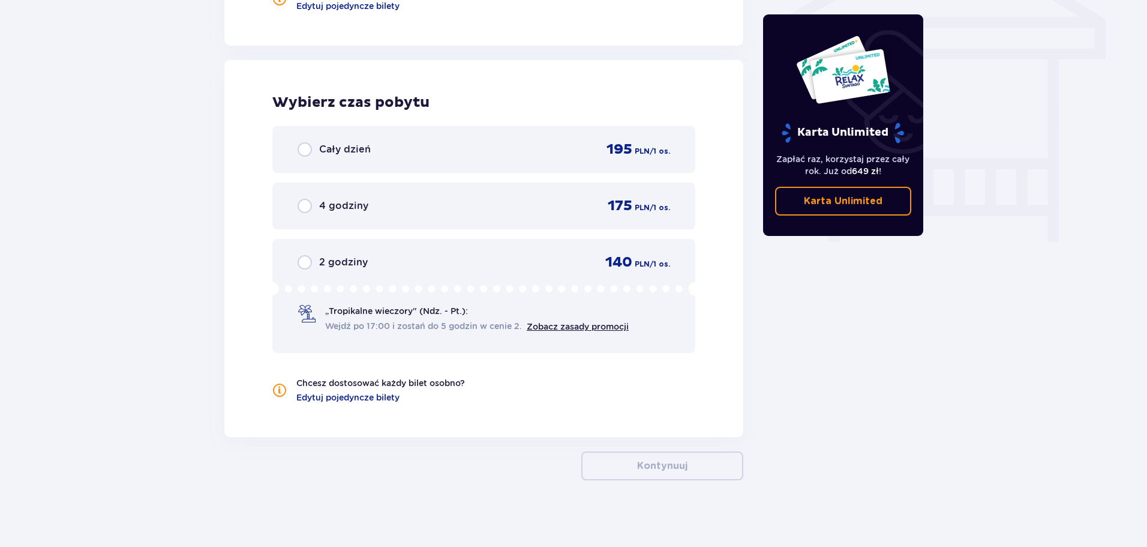
scroll to position [1058, 0]
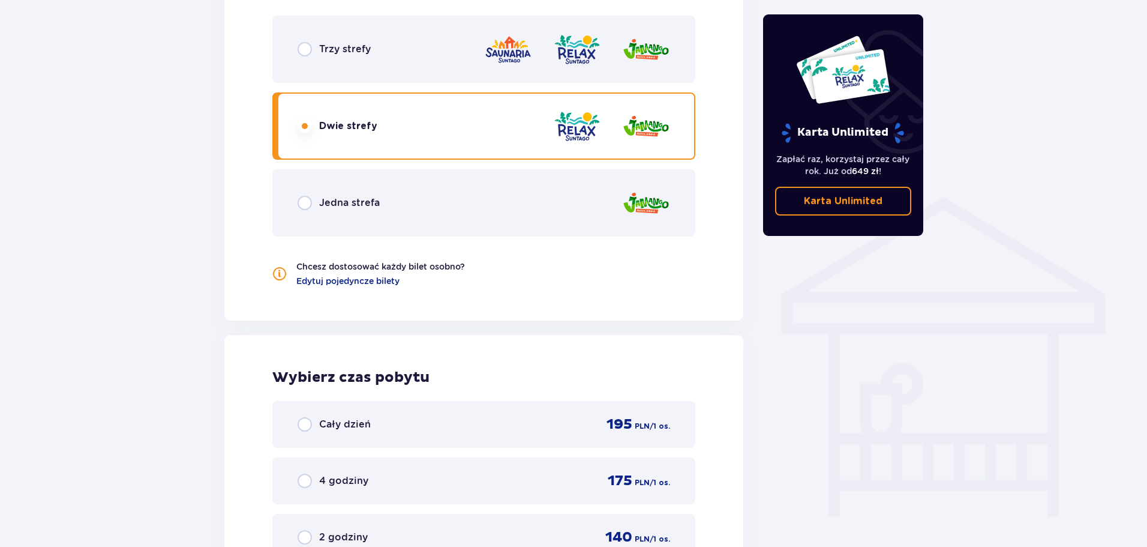
click at [446, 212] on div "Jedna strefa" at bounding box center [483, 202] width 423 height 67
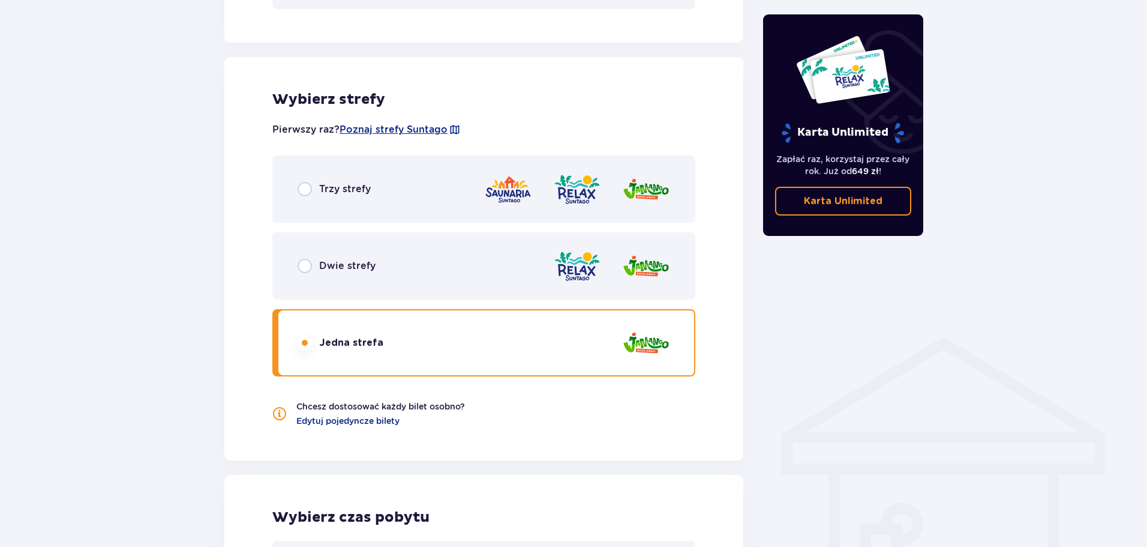
click at [415, 204] on div "Trzy strefy" at bounding box center [483, 188] width 423 height 67
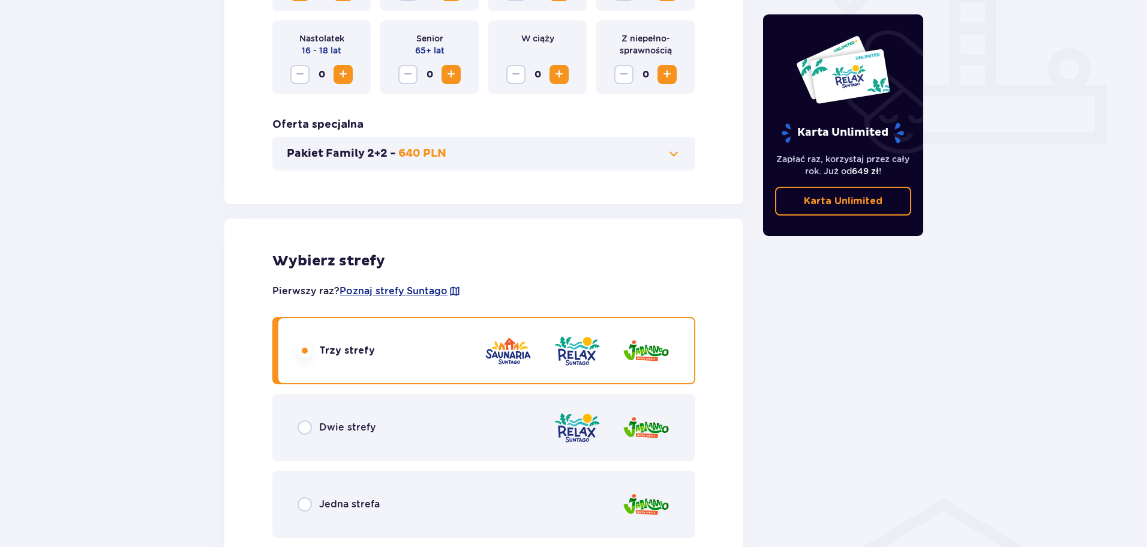
scroll to position [0, 0]
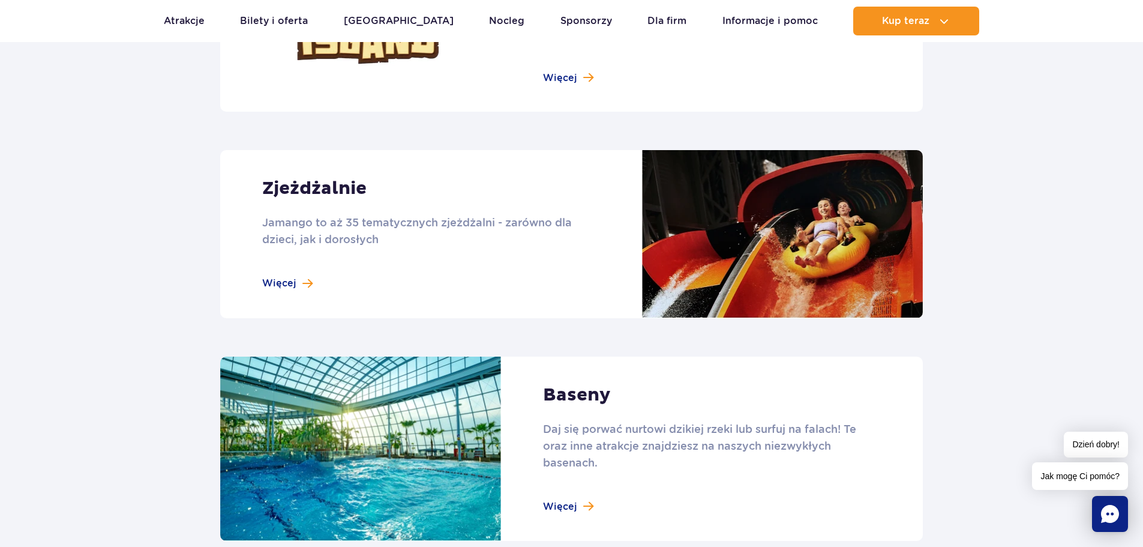
scroll to position [1120, 0]
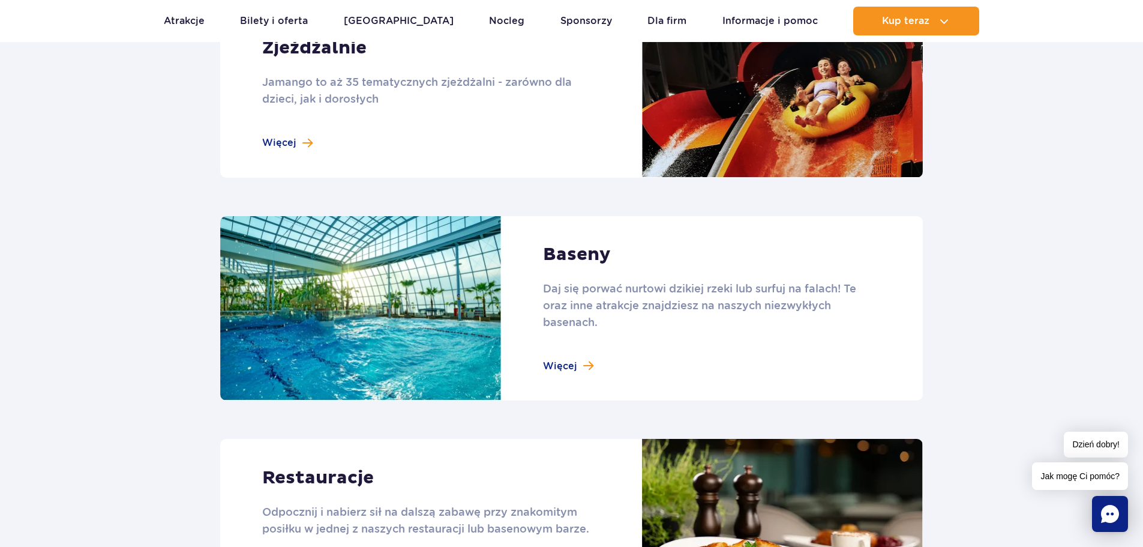
click at [552, 369] on link at bounding box center [571, 308] width 703 height 185
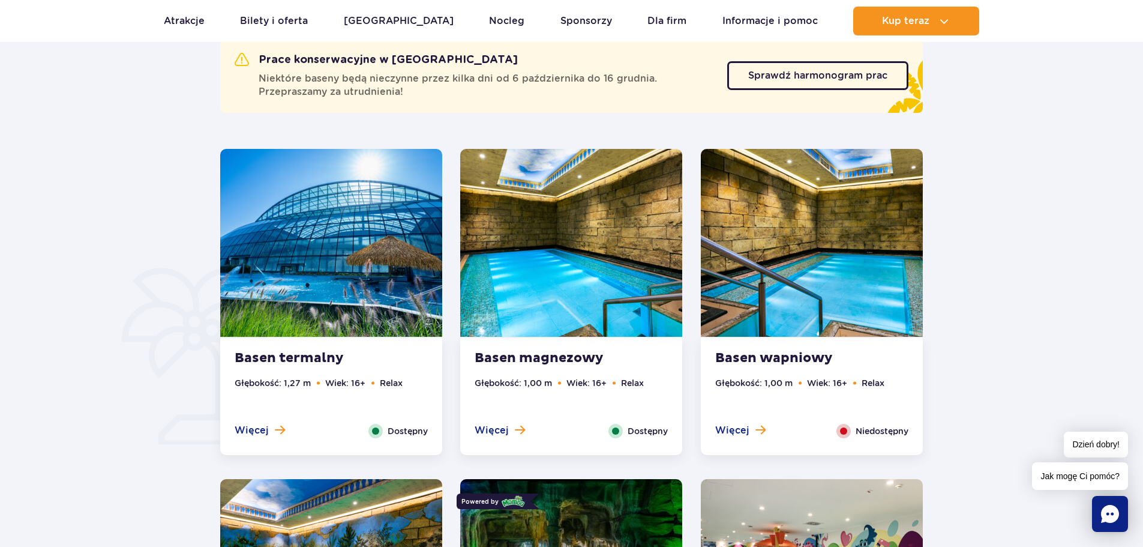
scroll to position [700, 0]
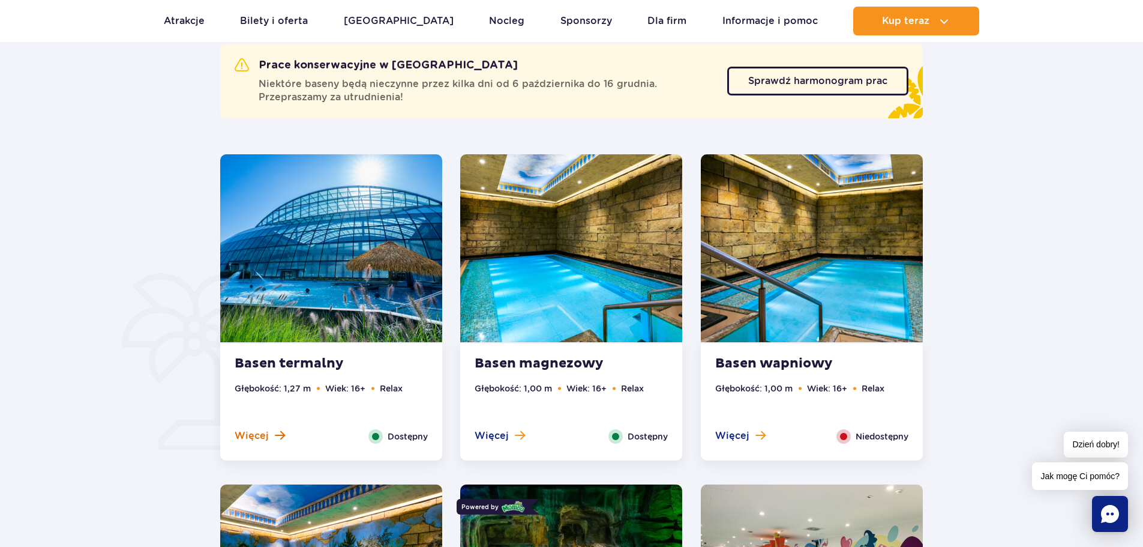
click at [255, 437] on span "Więcej" at bounding box center [252, 435] width 34 height 13
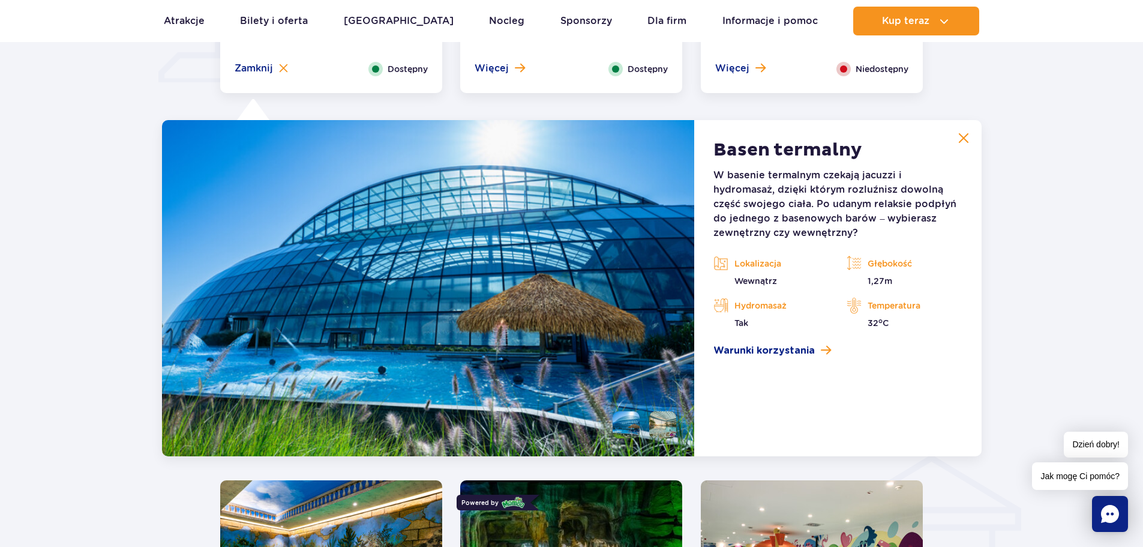
scroll to position [1116, 0]
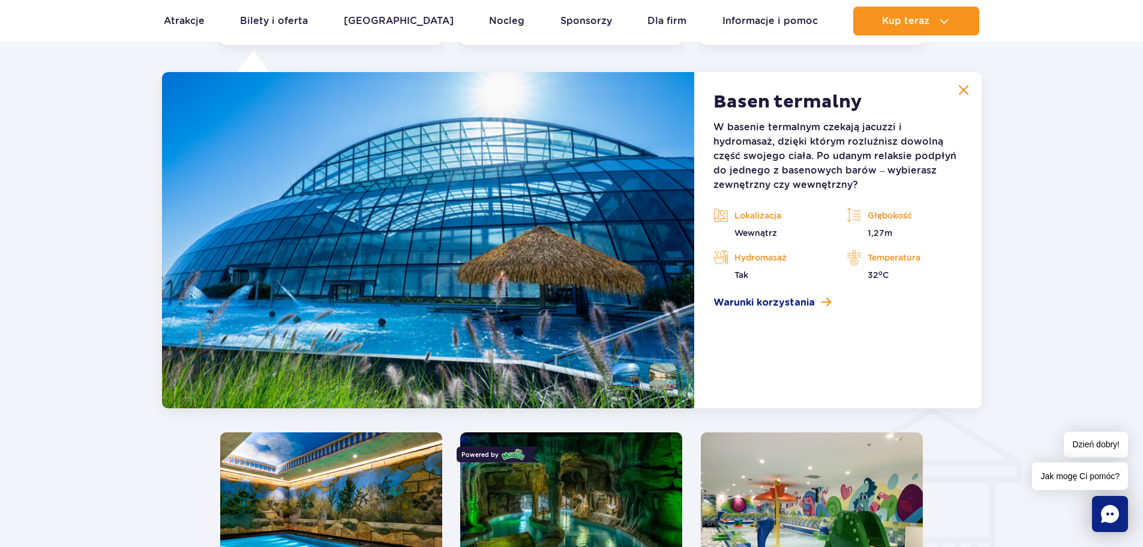
click at [959, 82] on button at bounding box center [964, 90] width 24 height 24
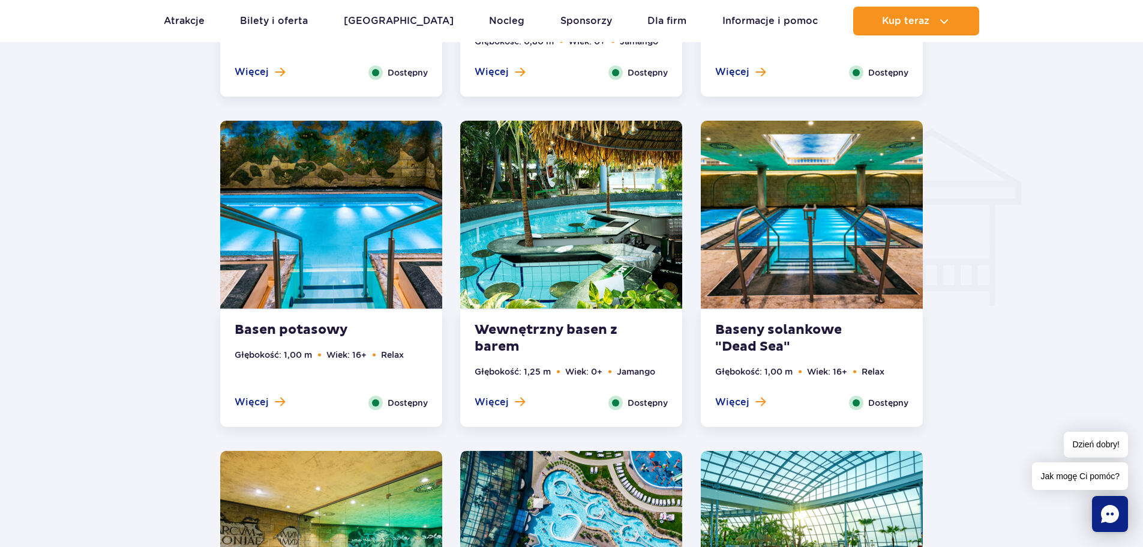
scroll to position [1396, 0]
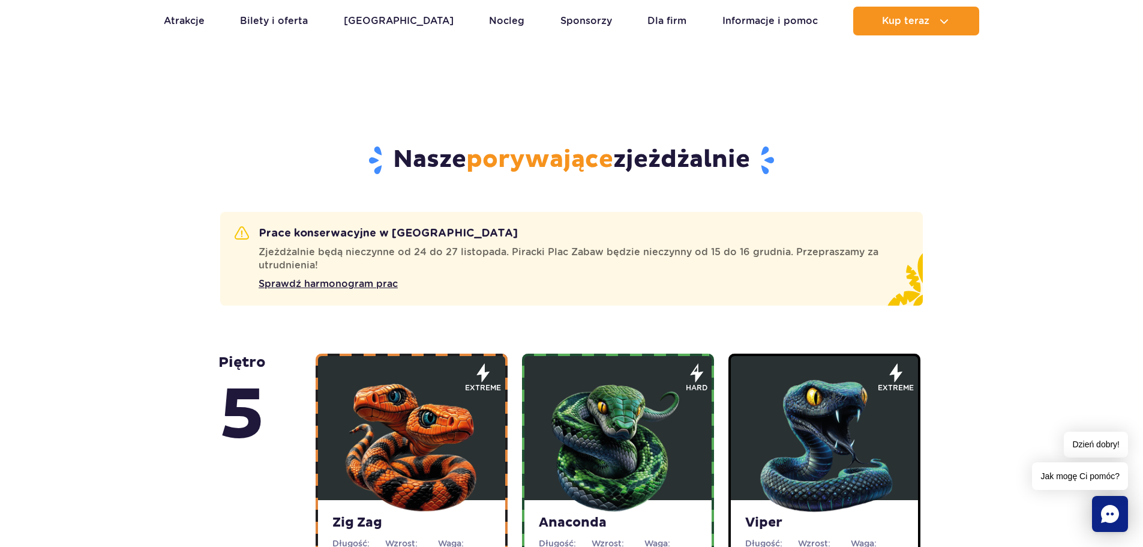
scroll to position [280, 0]
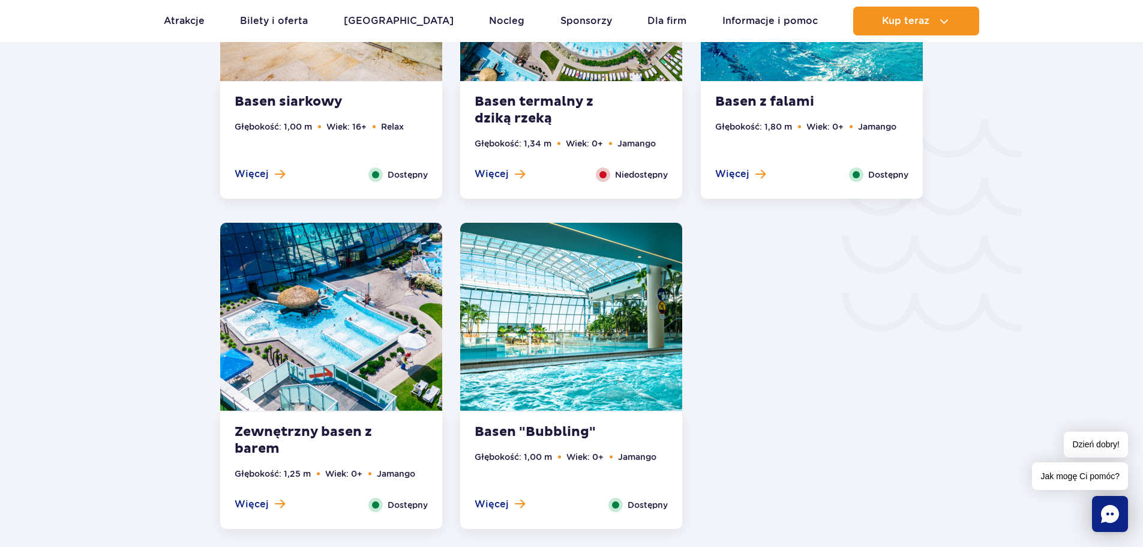
scroll to position [1961, 0]
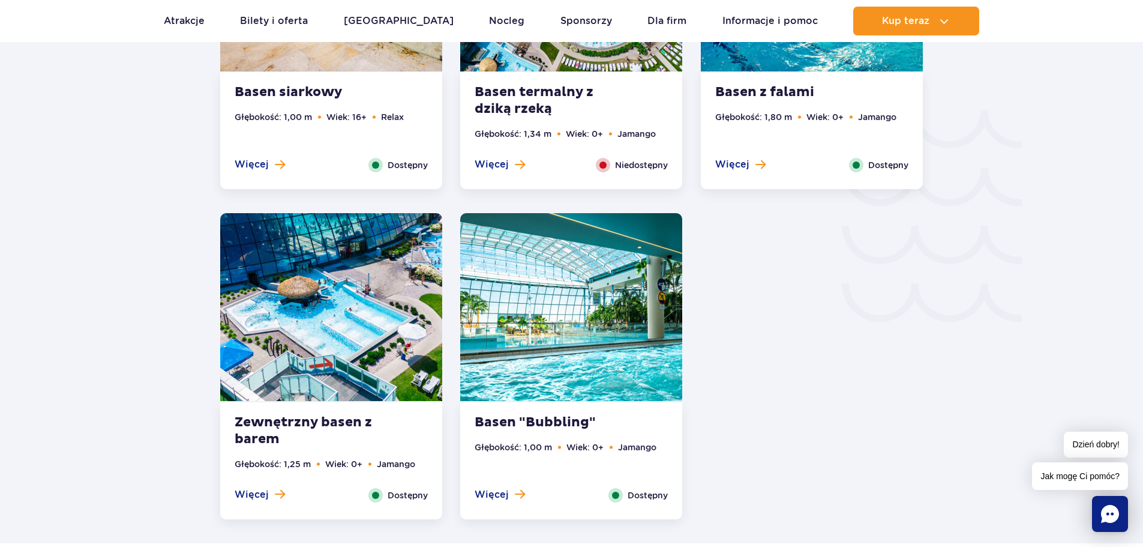
click at [558, 380] on img at bounding box center [571, 307] width 222 height 188
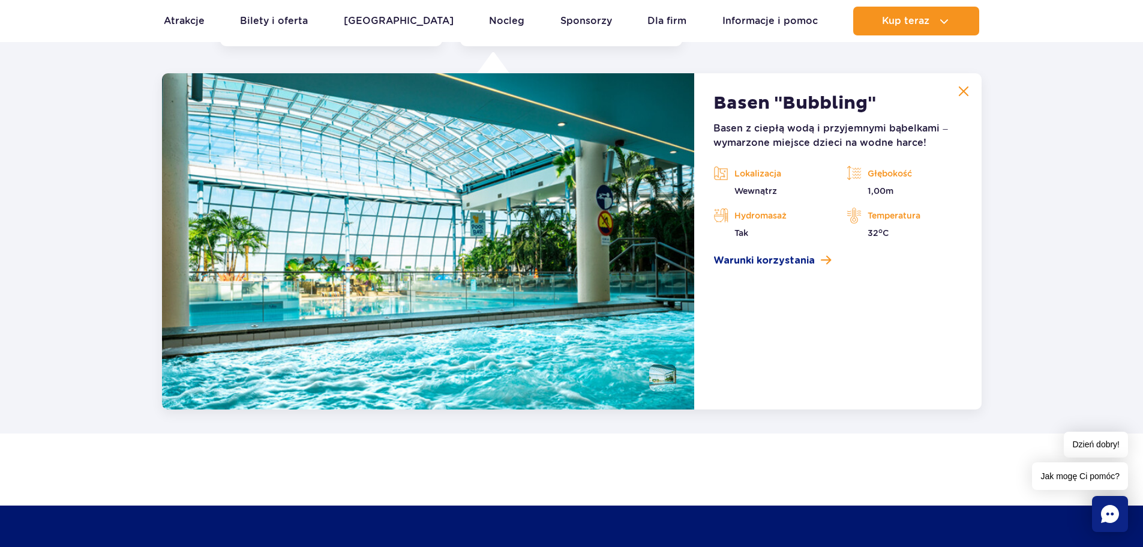
scroll to position [2435, 0]
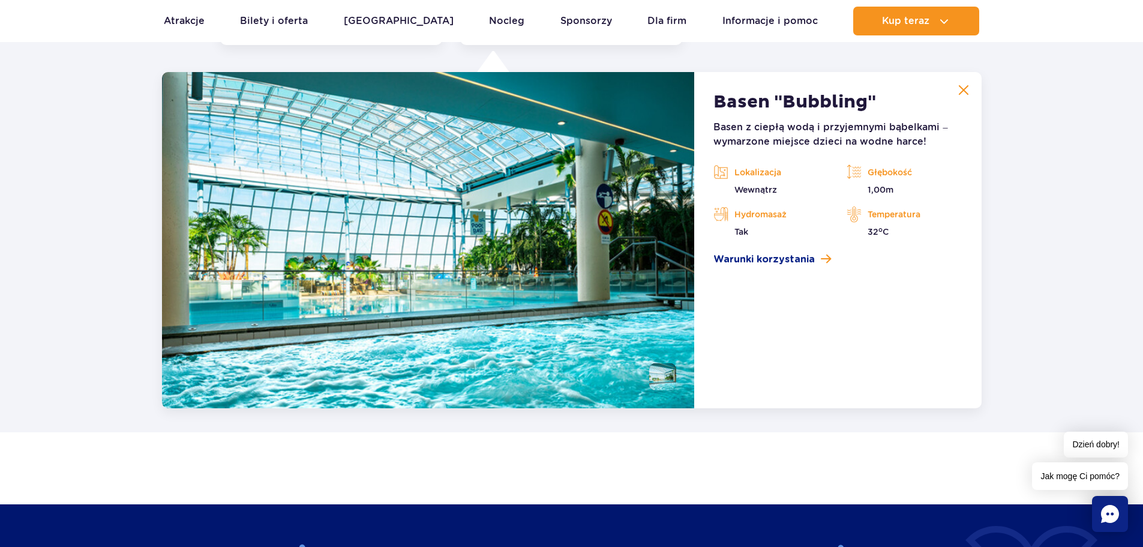
click at [958, 94] on img at bounding box center [963, 90] width 11 height 11
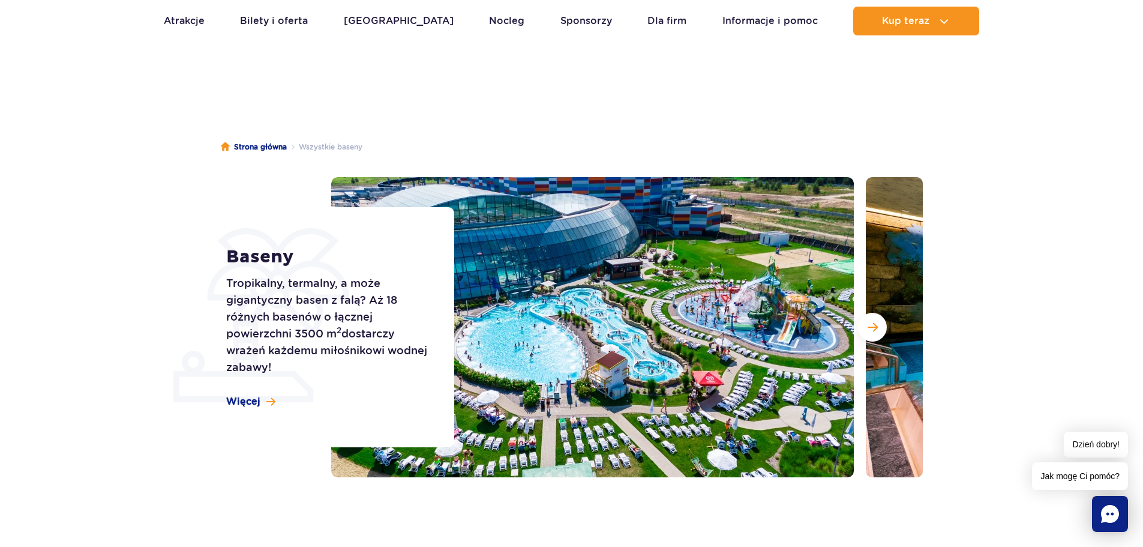
scroll to position [0, 0]
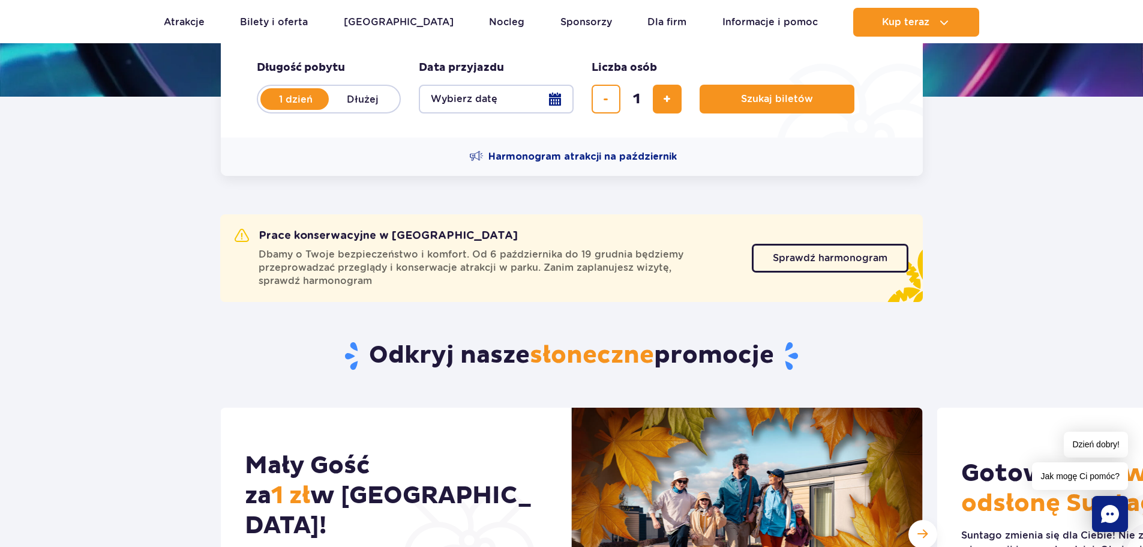
scroll to position [140, 0]
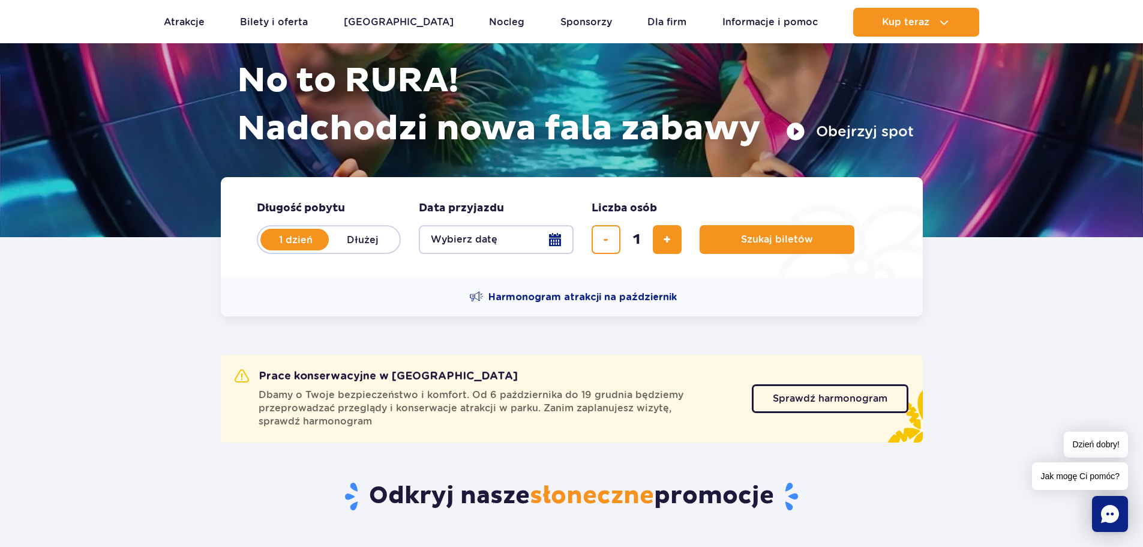
click at [502, 238] on button "Wybierz datę" at bounding box center [496, 239] width 155 height 29
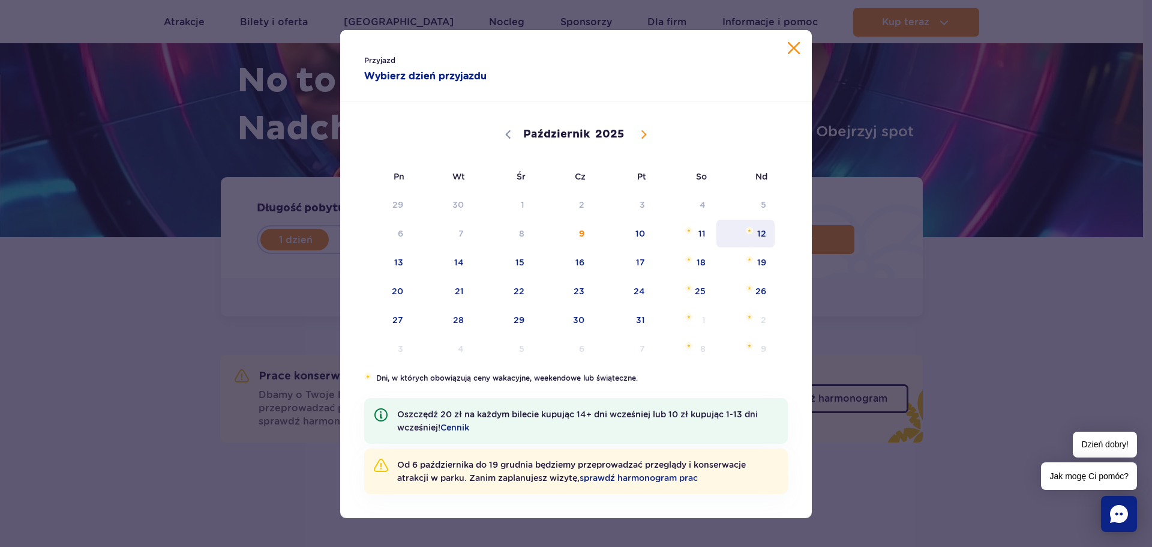
click at [738, 233] on span "12" at bounding box center [745, 234] width 61 height 28
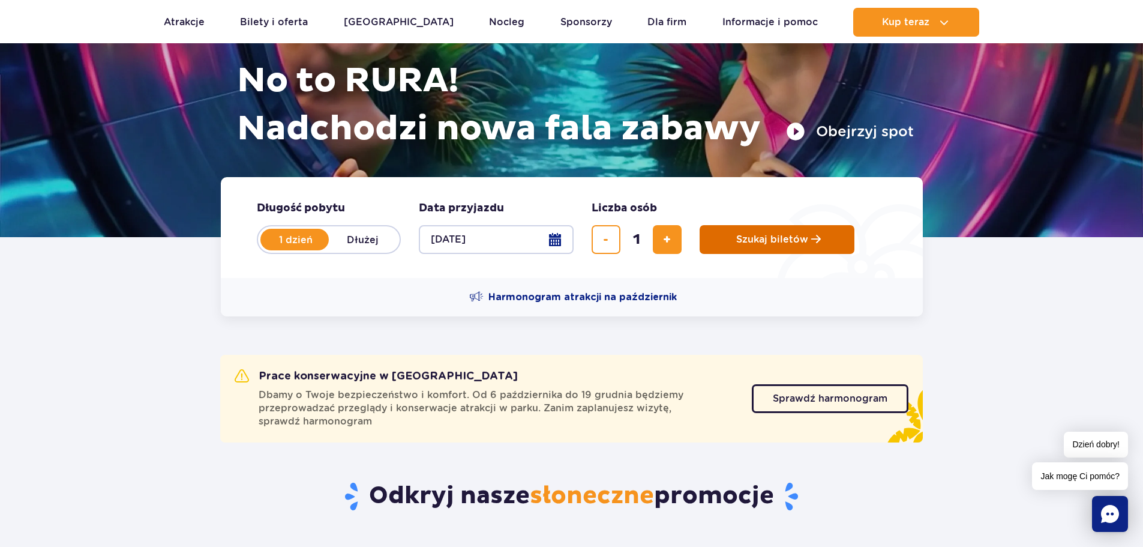
click at [741, 243] on span "Szukaj biletów" at bounding box center [772, 239] width 72 height 11
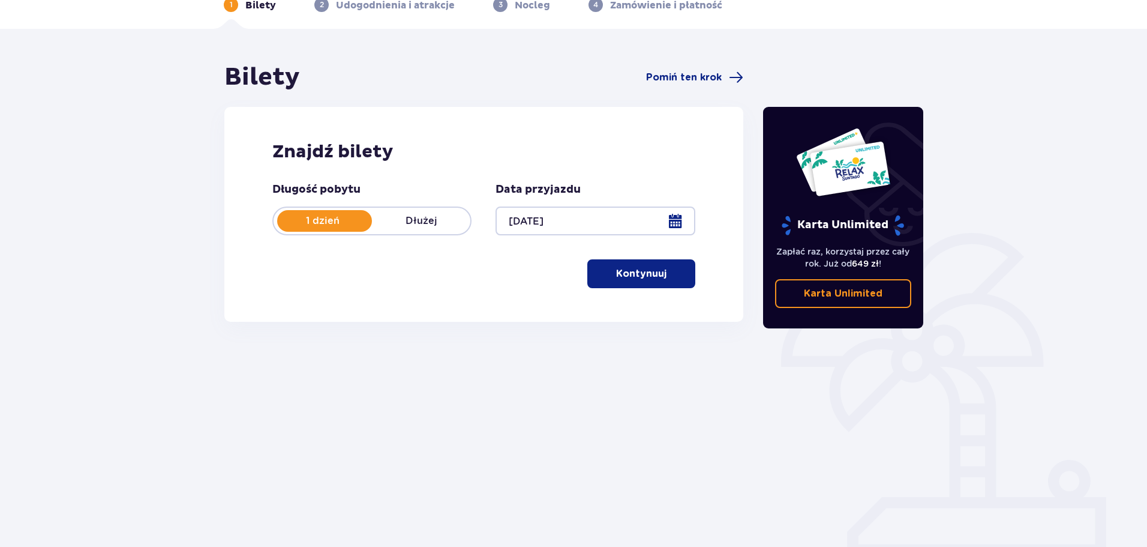
click at [656, 263] on button "Kontynuuj" at bounding box center [641, 273] width 108 height 29
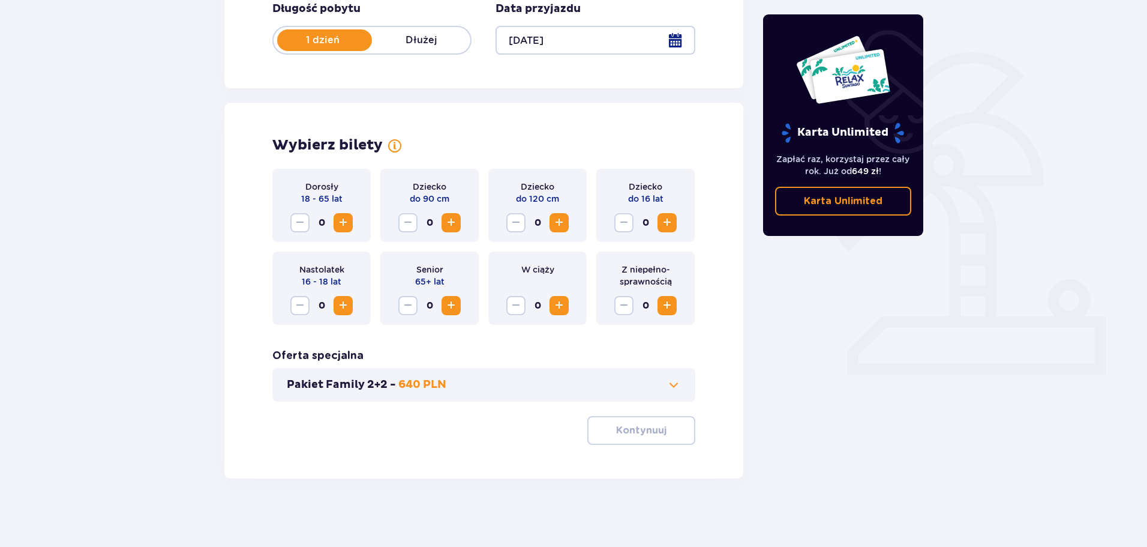
scroll to position [249, 0]
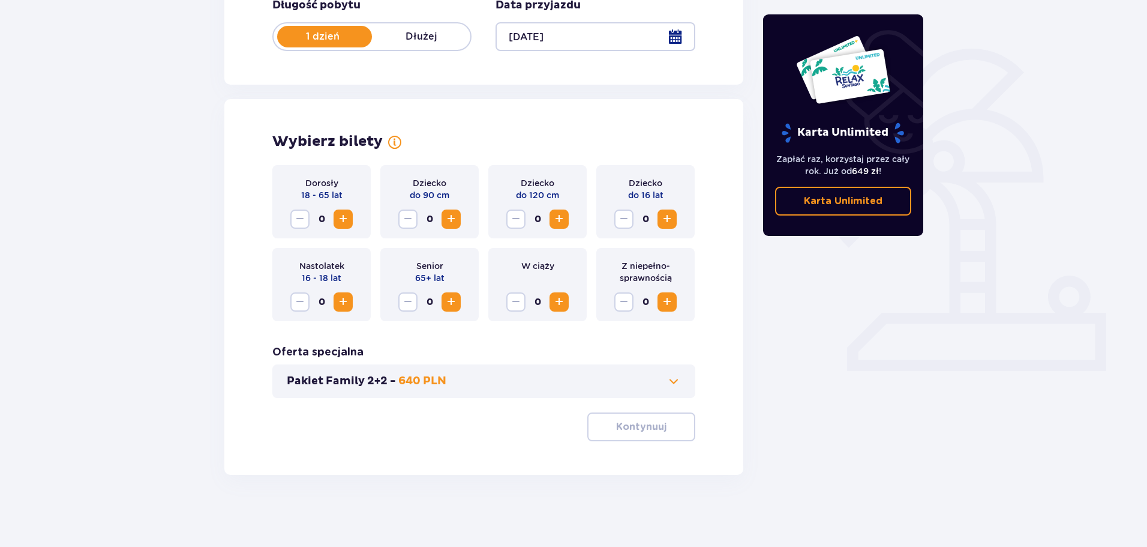
click at [342, 222] on span "Zwiększ" at bounding box center [343, 219] width 14 height 14
click at [610, 435] on button "Kontynuuj" at bounding box center [641, 426] width 108 height 29
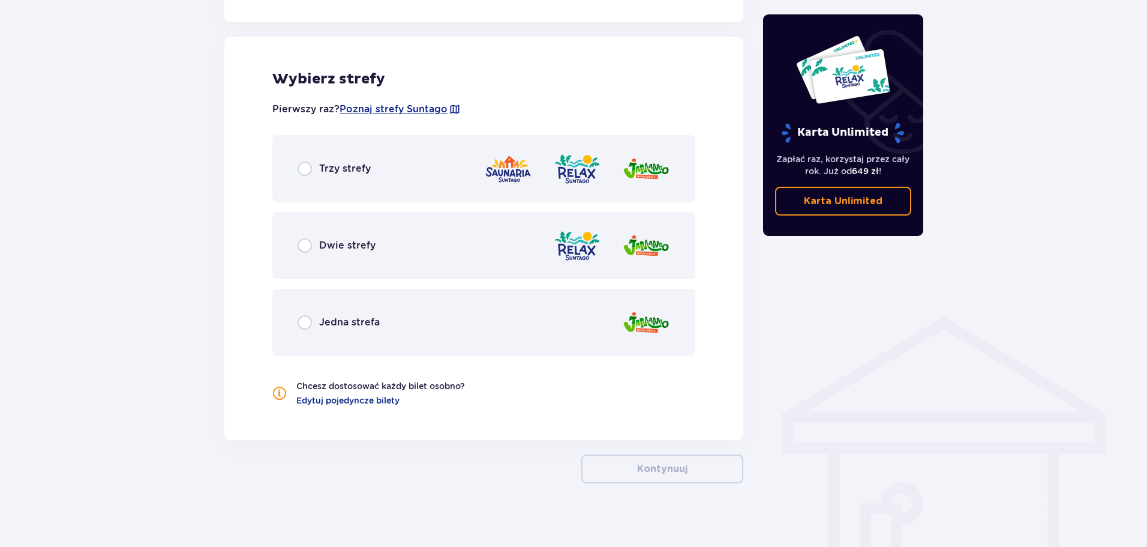
scroll to position [666, 0]
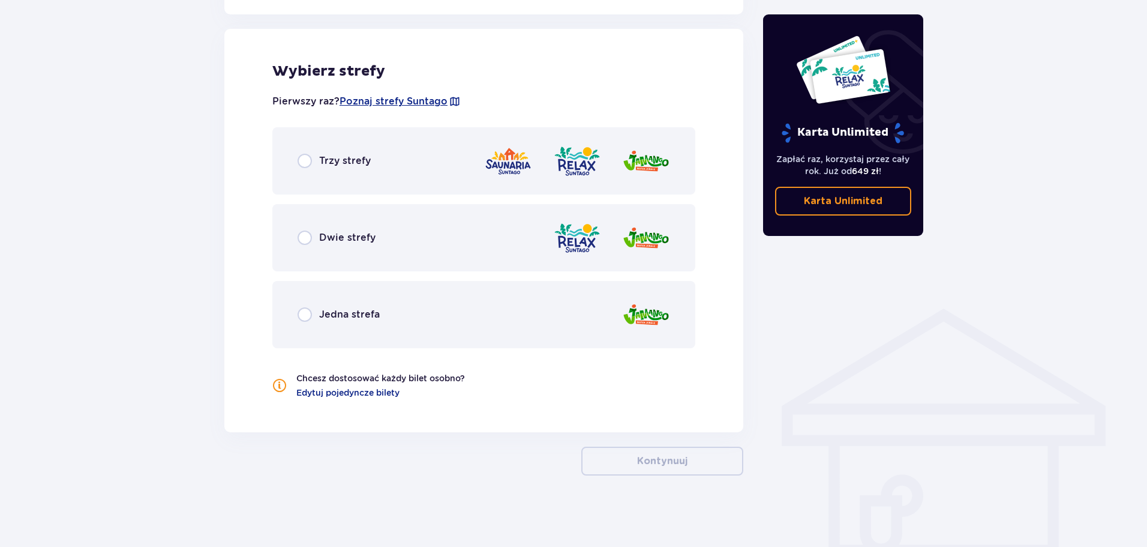
click at [334, 294] on div "Jedna strefa" at bounding box center [483, 314] width 423 height 67
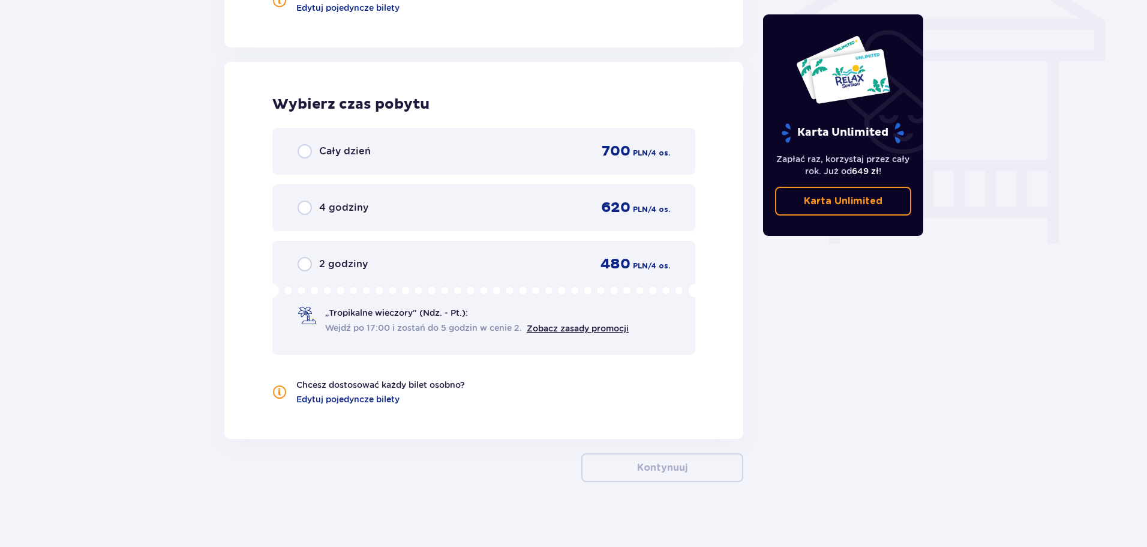
scroll to position [1058, 0]
